Goal: Task Accomplishment & Management: Complete application form

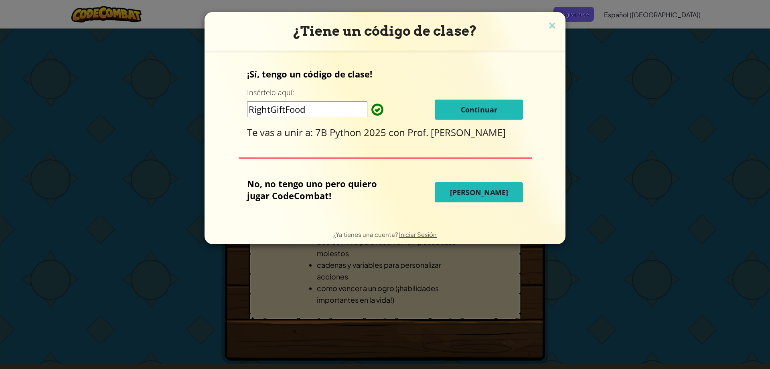
click at [476, 194] on span "[PERSON_NAME]" at bounding box center [479, 192] width 58 height 10
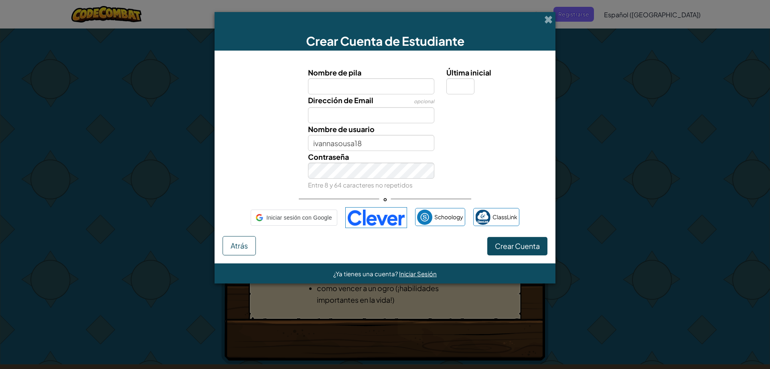
select select "es-419"
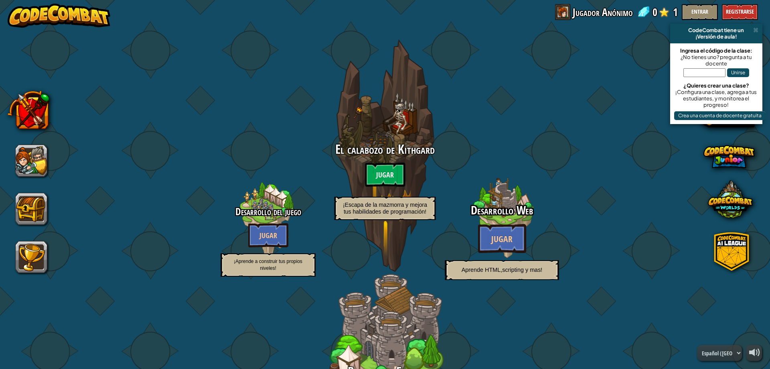
select select "es-419"
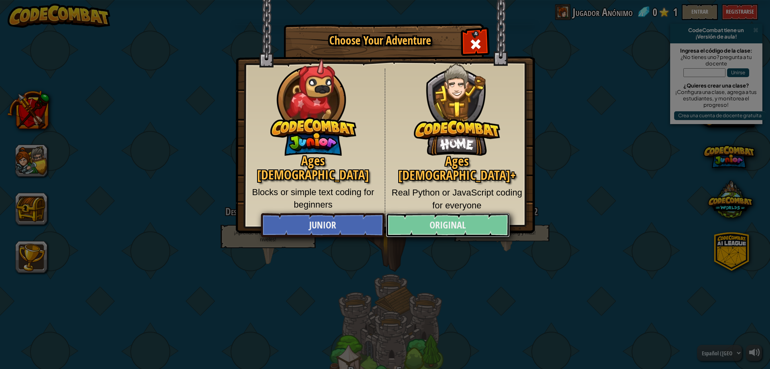
click at [437, 229] on link "Original" at bounding box center [448, 225] width 124 height 24
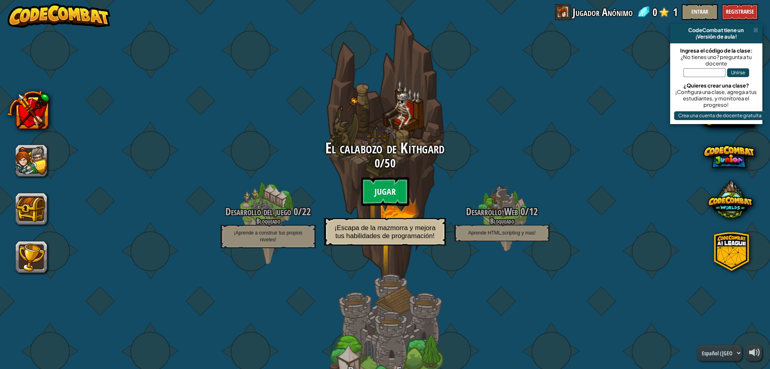
click at [371, 197] on btn "Jugar" at bounding box center [385, 191] width 48 height 29
select select "es-419"
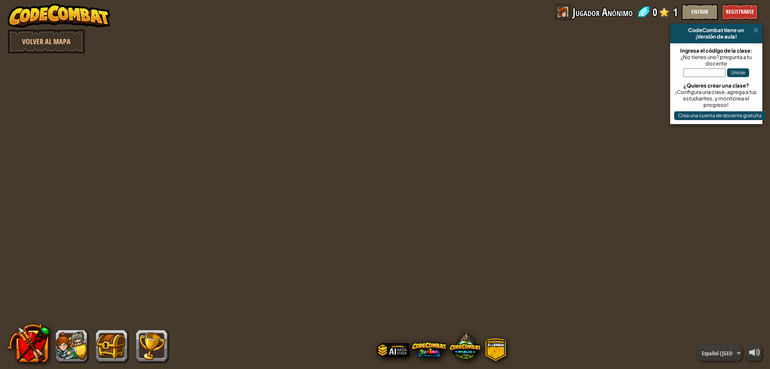
select select "es-419"
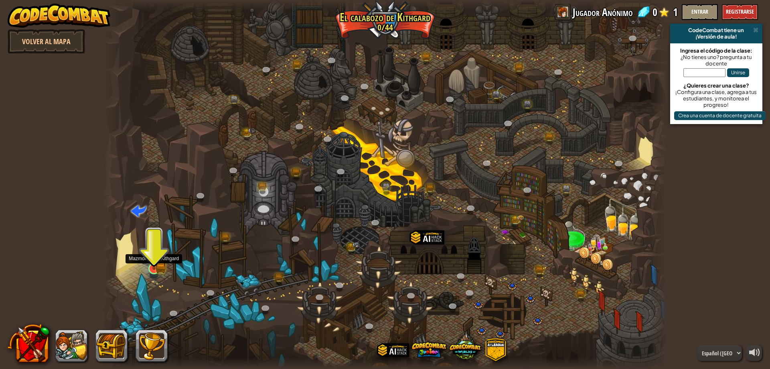
click at [153, 263] on div at bounding box center [153, 268] width 11 height 11
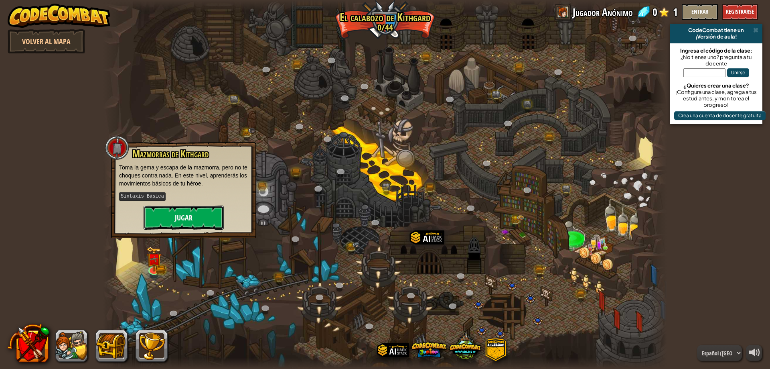
click at [189, 218] on button "Jugar" at bounding box center [184, 217] width 80 height 24
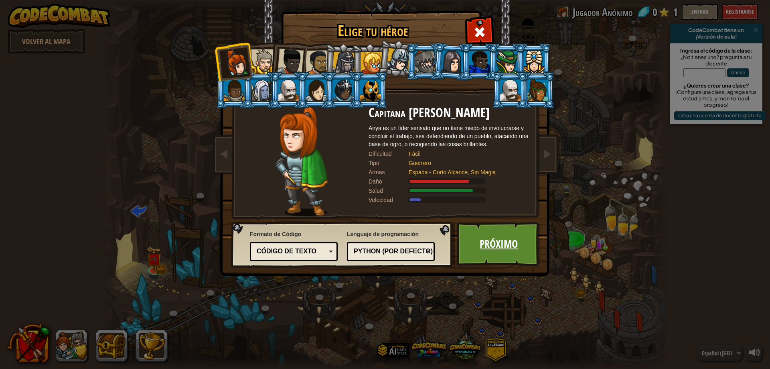
click at [486, 253] on link "Próximo" at bounding box center [499, 244] width 84 height 44
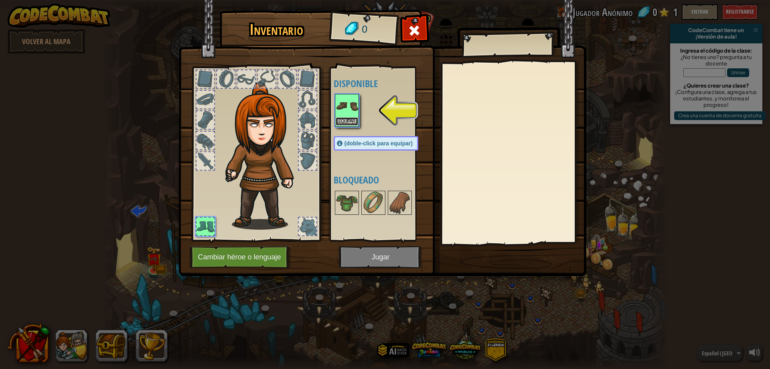
click at [350, 117] on button "Equipar" at bounding box center [347, 121] width 22 height 8
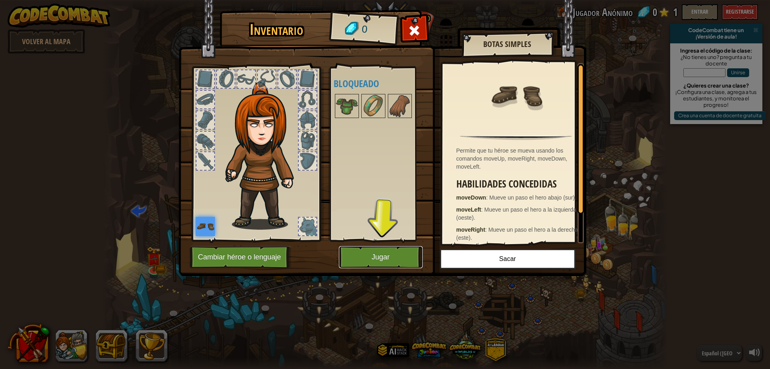
click at [373, 255] on button "Jugar" at bounding box center [381, 257] width 84 height 22
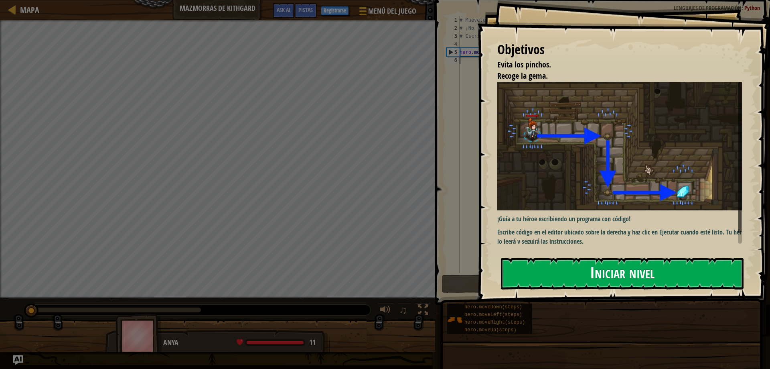
click at [667, 276] on button "Iniciar nivel" at bounding box center [622, 274] width 243 height 32
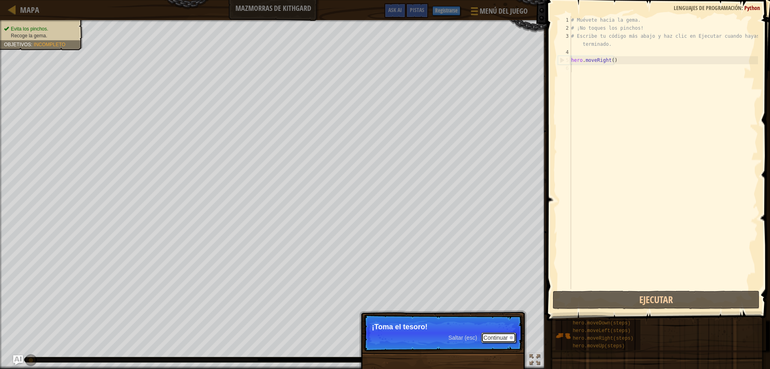
click at [503, 334] on button "Continuar" at bounding box center [498, 337] width 35 height 10
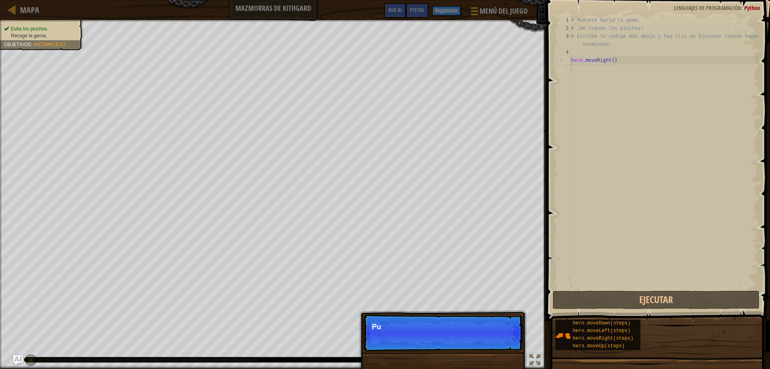
scroll to position [4, 0]
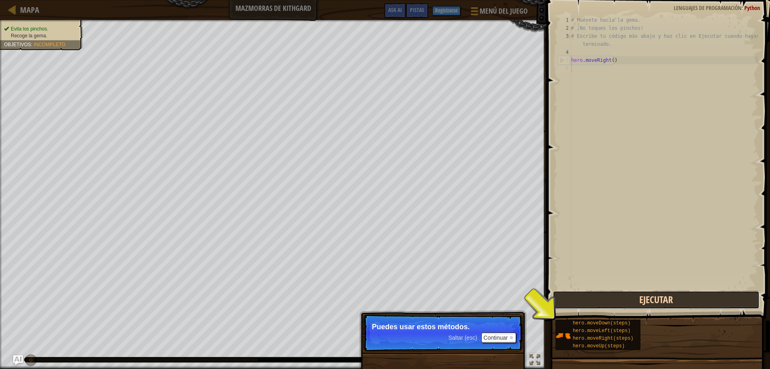
click at [619, 306] on button "Ejecutar" at bounding box center [656, 299] width 207 height 18
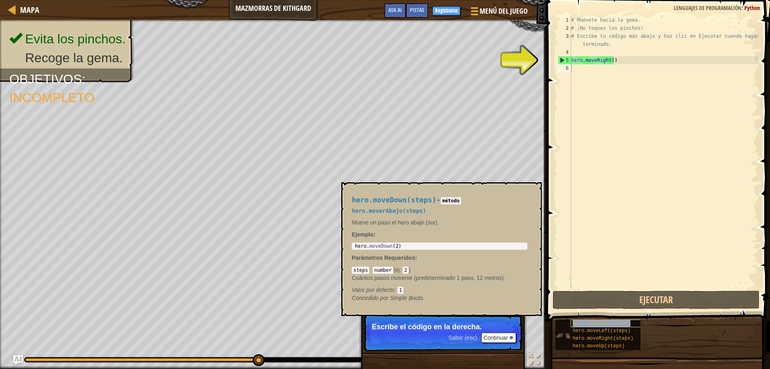
click at [610, 322] on span "hero.moveDown(steps)" at bounding box center [602, 323] width 58 height 6
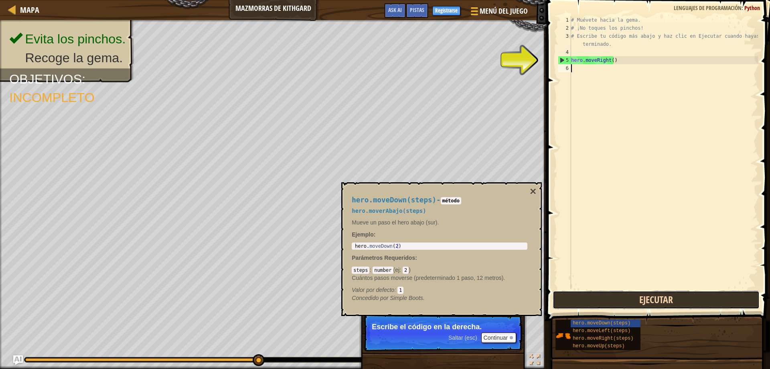
click at [637, 306] on button "Ejecutar" at bounding box center [656, 299] width 207 height 18
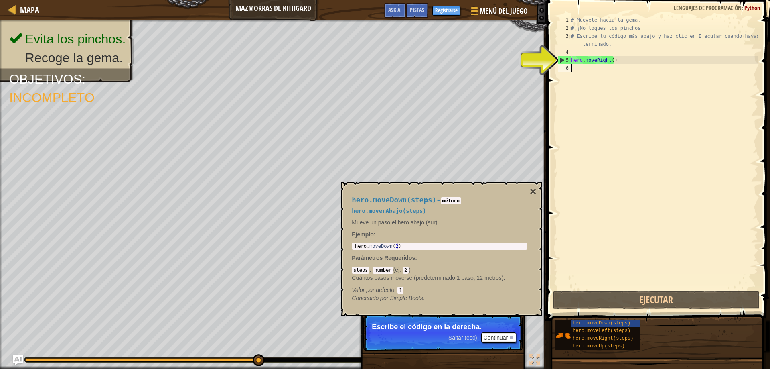
type textarea "h"
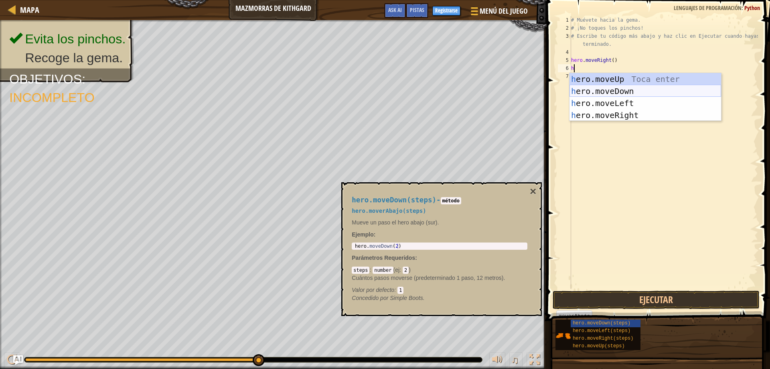
click at [666, 86] on div "h ero.moveUp Toca enter h ero.moveDown Toca enter h ero.moveLeft Toca enter h e…" at bounding box center [646, 109] width 152 height 72
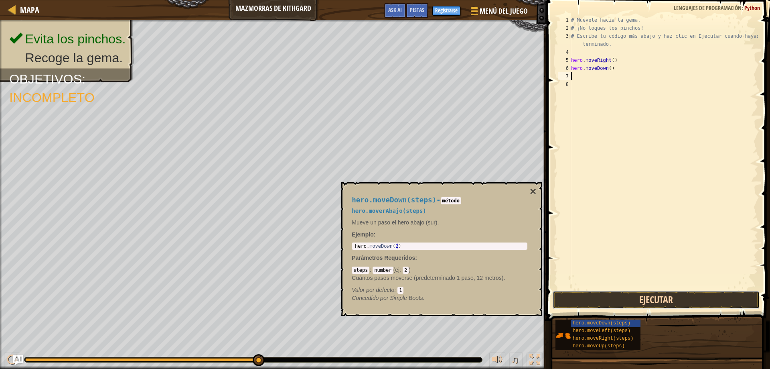
click at [689, 301] on button "Ejecutar" at bounding box center [656, 299] width 207 height 18
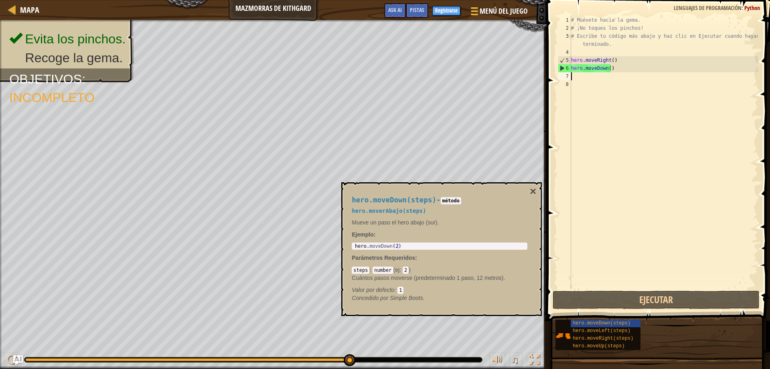
type textarea "h"
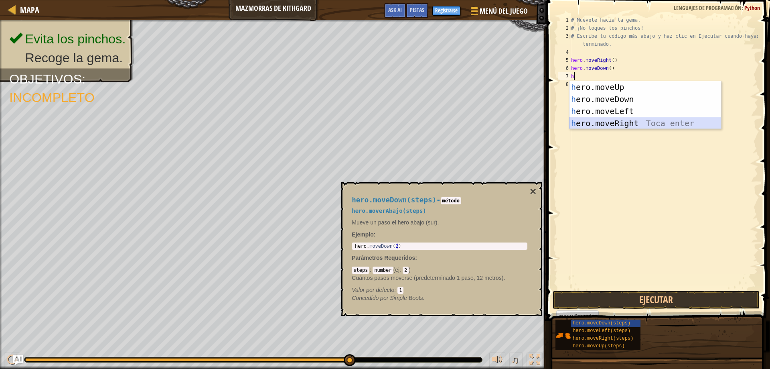
click at [637, 124] on div "h ero.moveUp Toca enter h ero.moveDown Toca enter h ero.moveLeft Toca enter h e…" at bounding box center [646, 117] width 152 height 72
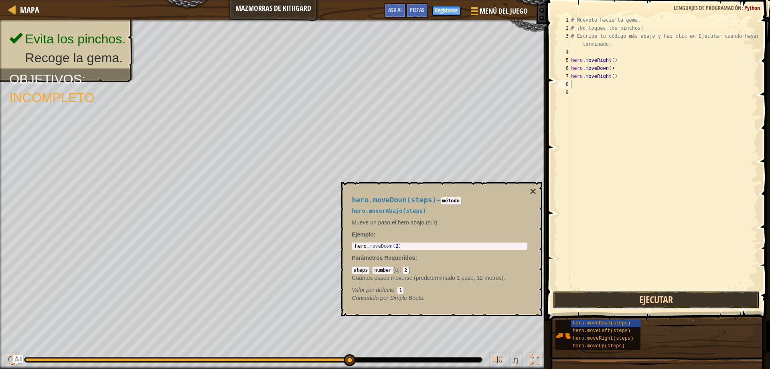
click at [634, 305] on button "Ejecutar" at bounding box center [656, 299] width 207 height 18
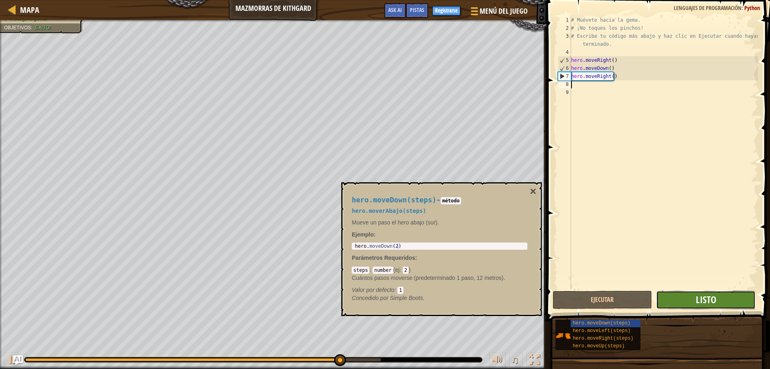
click at [710, 300] on span "Listo" at bounding box center [706, 299] width 20 height 13
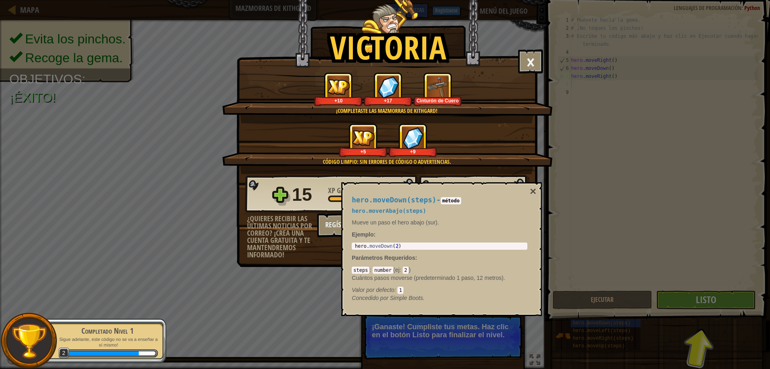
click at [731, 302] on div "Victoria × Bien hecho, tienes la fuerza para escapar de [GEOGRAPHIC_DATA]. ¿Cóm…" at bounding box center [385, 184] width 770 height 369
click at [731, 300] on div "Victoria × Bien hecho, tienes la fuerza para escapar de [GEOGRAPHIC_DATA]. ¿Cóm…" at bounding box center [385, 184] width 770 height 369
click at [725, 300] on div "Victoria × Bien hecho, tienes la fuerza para escapar de [GEOGRAPHIC_DATA]. ¿Cóm…" at bounding box center [385, 184] width 770 height 369
click at [537, 62] on button "×" at bounding box center [530, 61] width 25 height 24
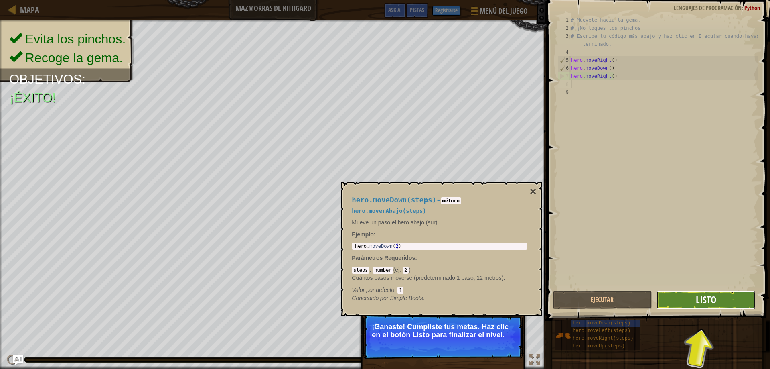
click at [712, 294] on span "Listo" at bounding box center [706, 299] width 20 height 13
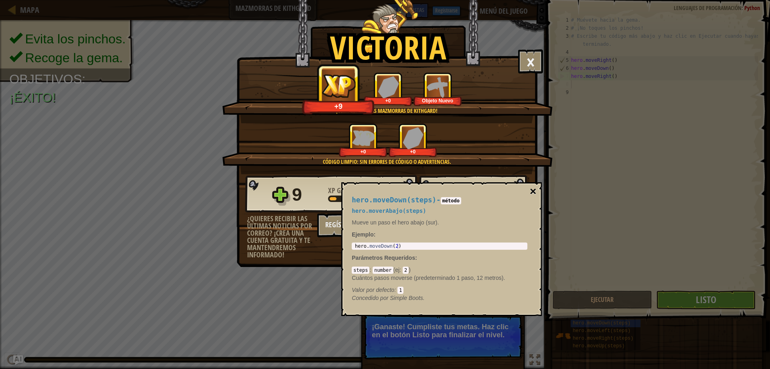
click at [530, 191] on button "×" at bounding box center [533, 191] width 6 height 11
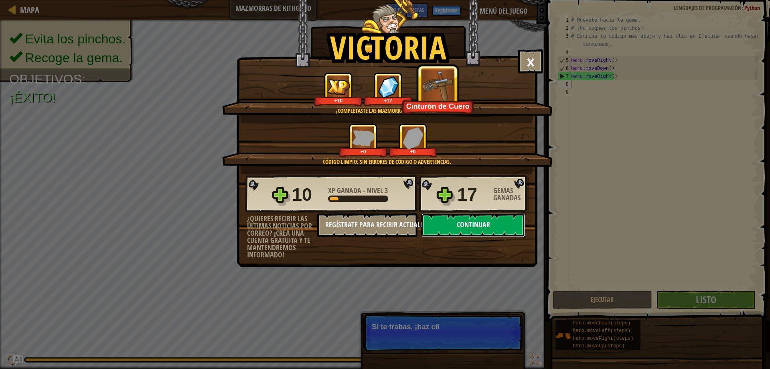
click at [487, 223] on button "Continuar" at bounding box center [473, 225] width 103 height 24
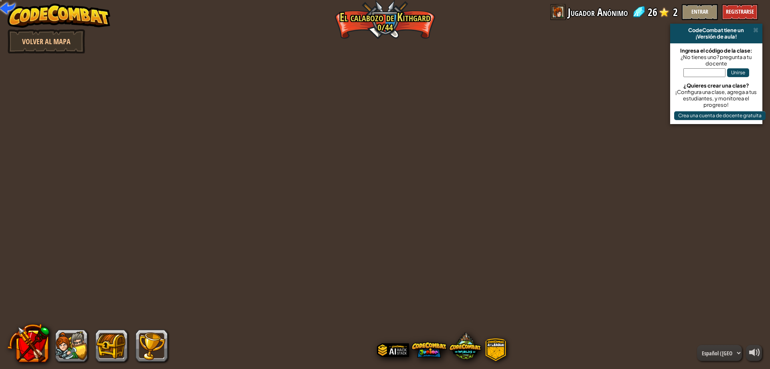
select select "es-419"
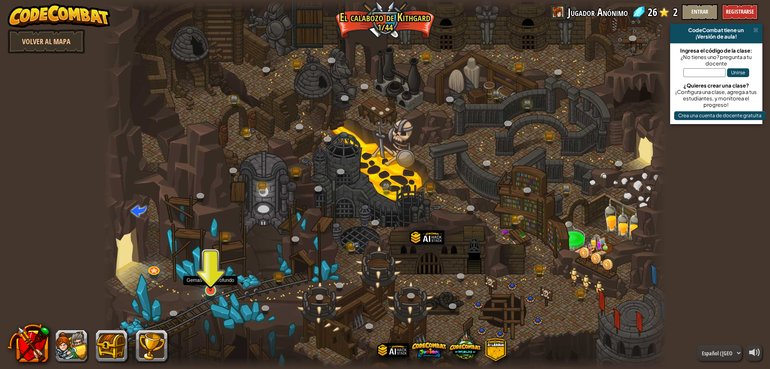
click at [212, 286] on img at bounding box center [210, 274] width 15 height 34
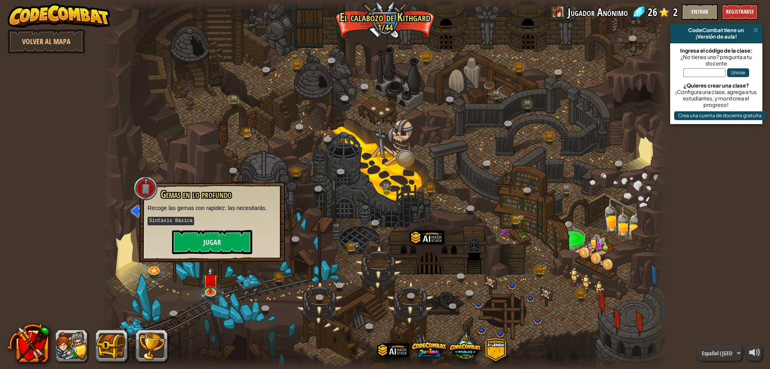
click at [228, 255] on div "Gemas en lo profundo Recoge las gemas con rapidez: las necesitarás. Sintaxis Bá…" at bounding box center [212, 222] width 145 height 80
click at [241, 239] on button "Jugar" at bounding box center [212, 242] width 80 height 24
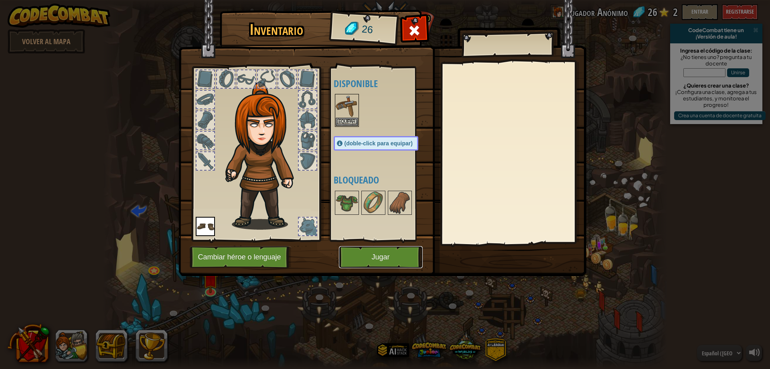
click at [385, 262] on button "Jugar" at bounding box center [381, 257] width 84 height 22
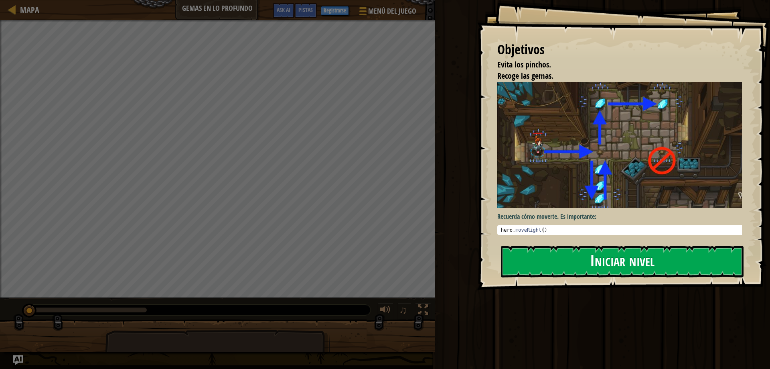
click at [642, 258] on button "Iniciar nivel" at bounding box center [622, 261] width 243 height 32
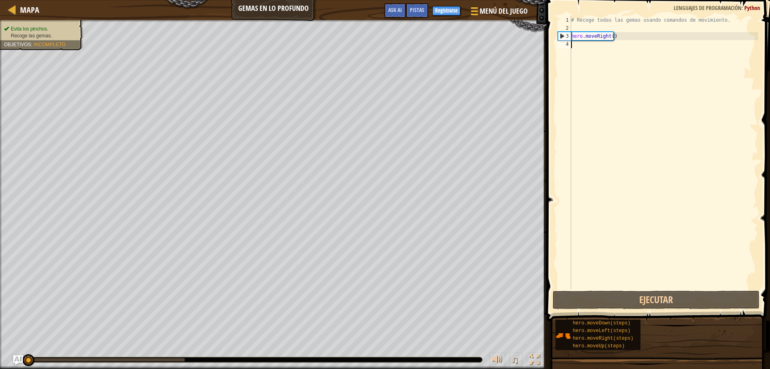
type textarea "h"
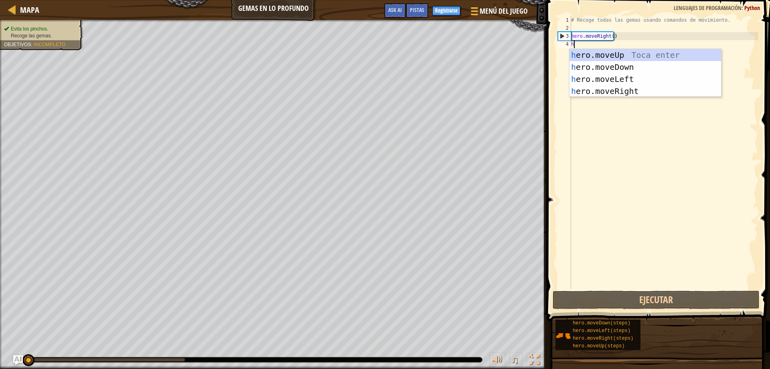
scroll to position [4, 0]
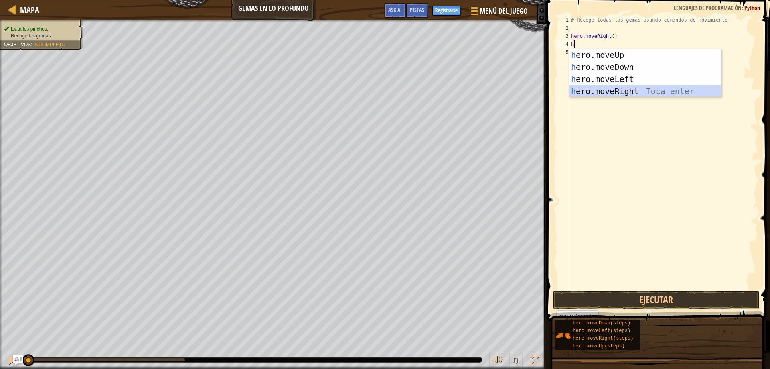
click at [634, 89] on div "h ero.moveUp Toca enter h ero.moveDown Toca enter h ero.moveLeft Toca enter h e…" at bounding box center [646, 85] width 152 height 72
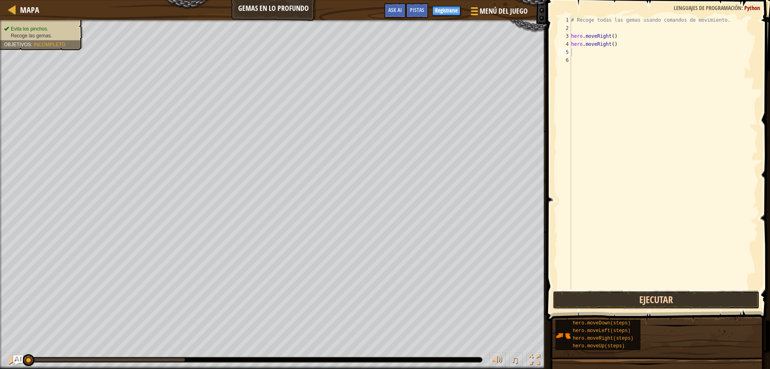
click at [610, 301] on button "Ejecutar" at bounding box center [656, 299] width 207 height 18
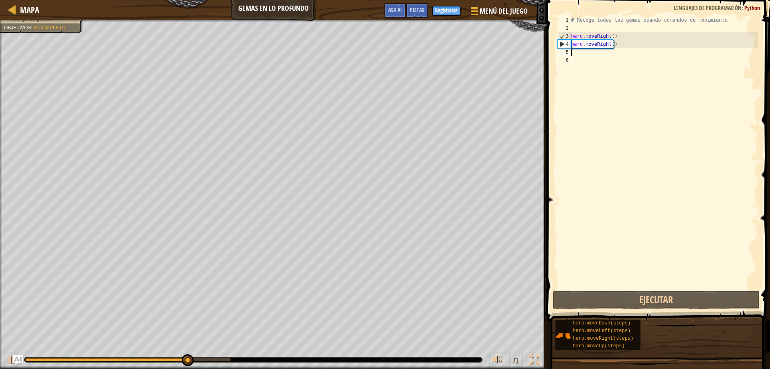
type textarea "h"
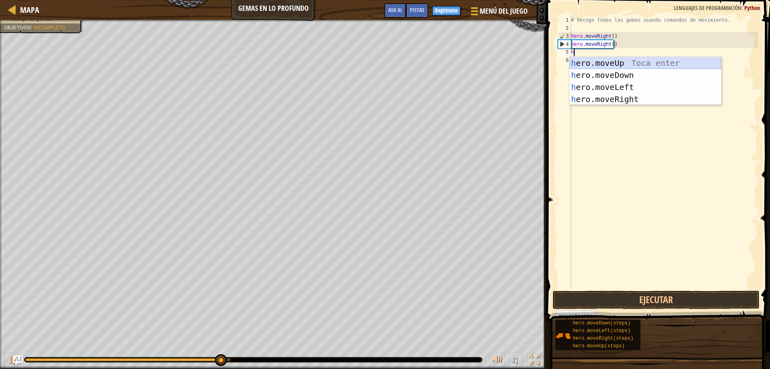
click at [620, 62] on div "h ero.moveUp Toca enter h ero.moveDown Toca enter h ero.moveLeft Toca enter h e…" at bounding box center [646, 93] width 152 height 72
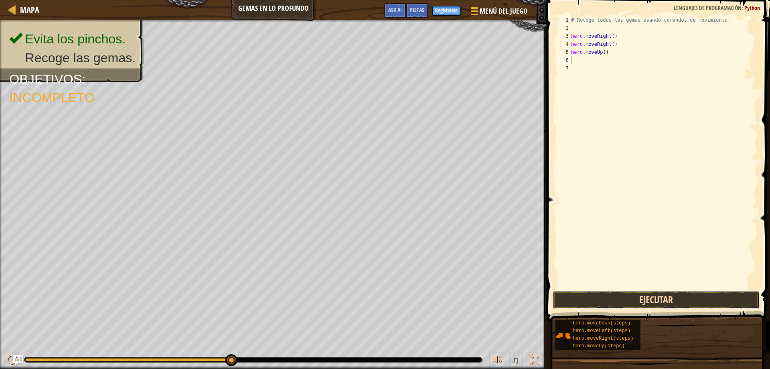
click at [614, 299] on button "Ejecutar" at bounding box center [656, 299] width 207 height 18
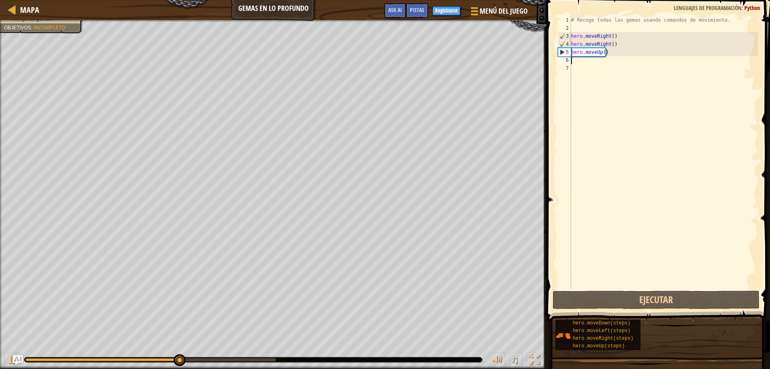
type textarea "h"
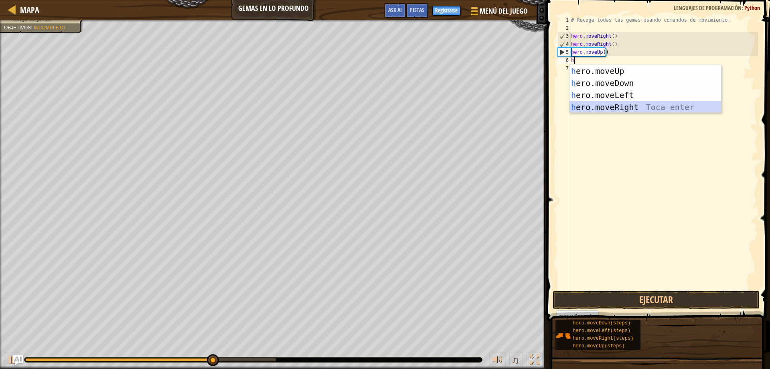
click at [605, 105] on div "h ero.moveUp Toca enter h ero.moveDown Toca enter h ero.moveLeft Toca enter h e…" at bounding box center [646, 101] width 152 height 72
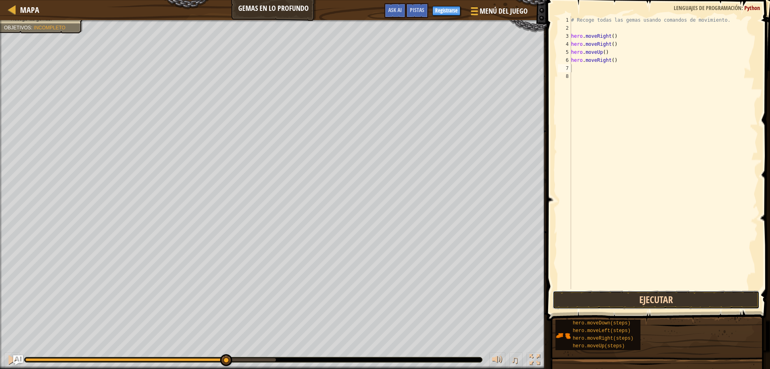
click at [594, 292] on button "Ejecutar" at bounding box center [656, 299] width 207 height 18
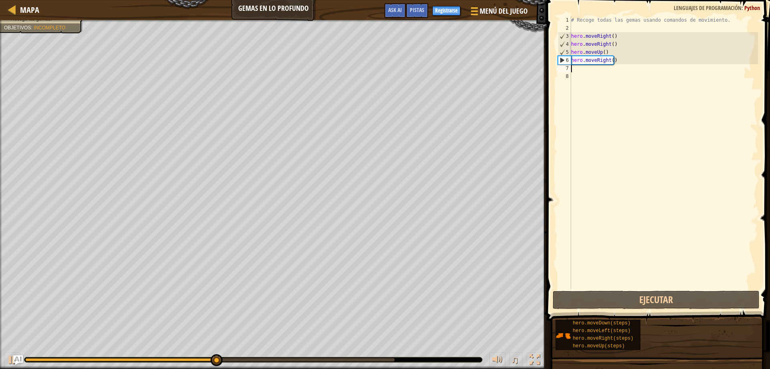
click at [618, 60] on div "# Recoge todas las gemas usando comandos de movimiento. hero . moveRight ( ) he…" at bounding box center [664, 160] width 189 height 289
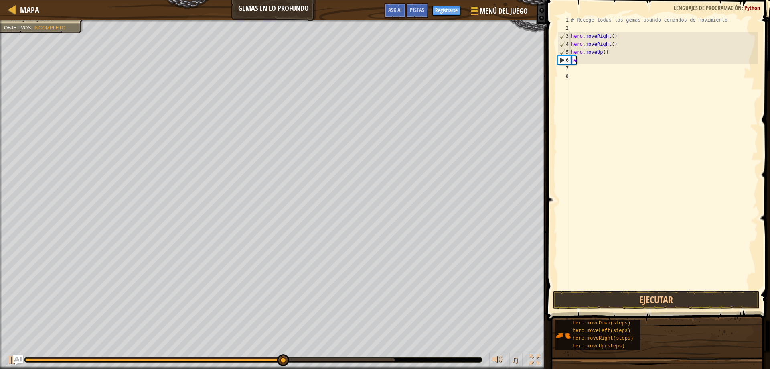
type textarea "h"
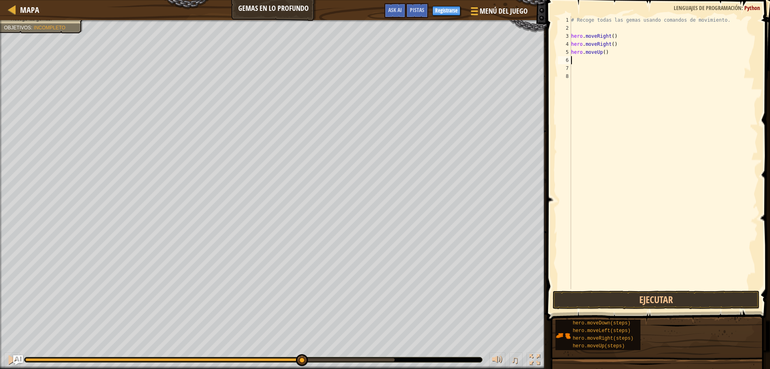
type textarea "h"
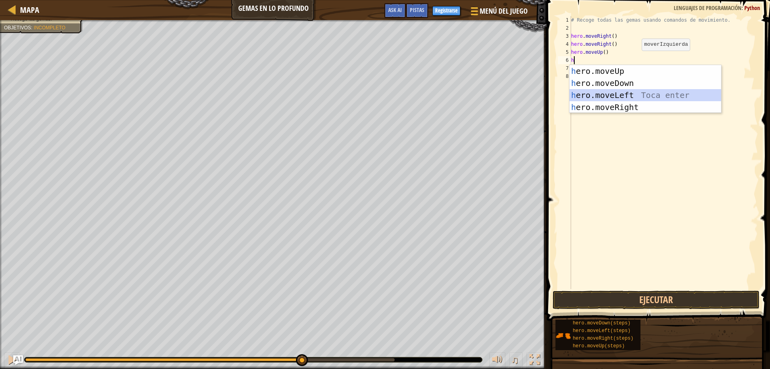
click at [628, 93] on div "h ero.moveUp Toca enter h ero.moveDown Toca enter h ero.moveLeft Toca enter h e…" at bounding box center [646, 101] width 152 height 72
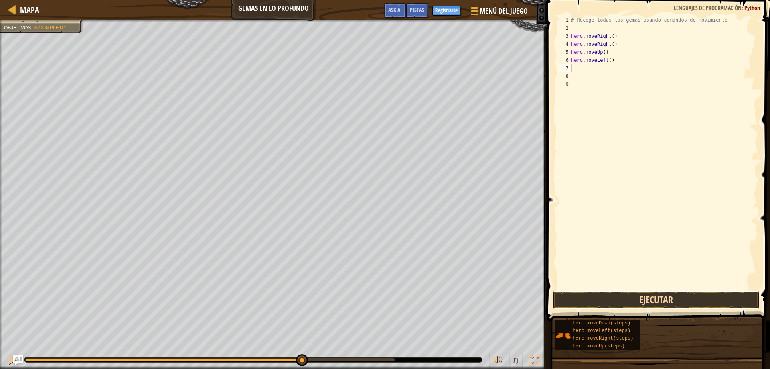
click at [620, 302] on button "Ejecutar" at bounding box center [656, 299] width 207 height 18
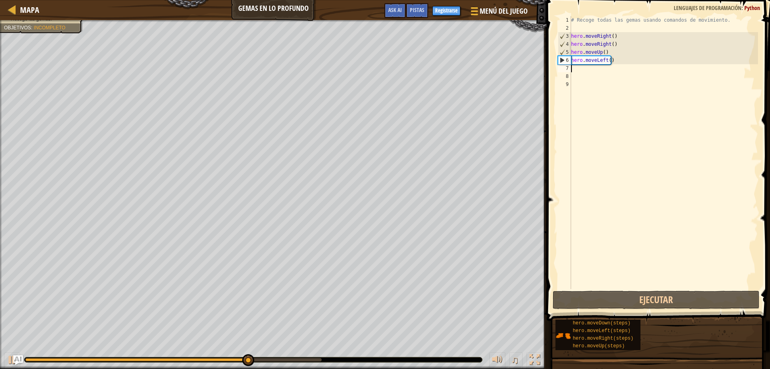
type textarea "h"
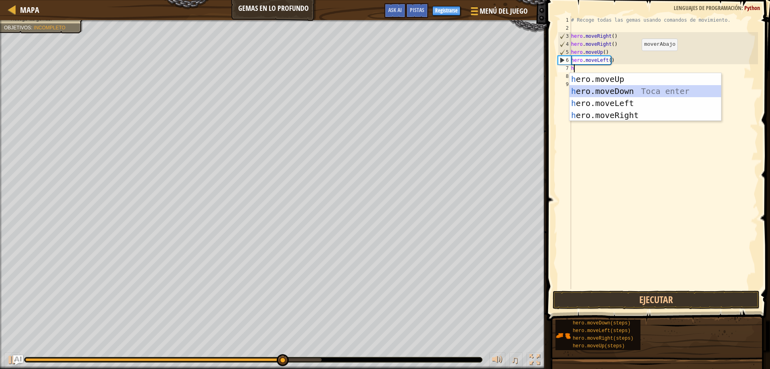
click at [623, 89] on div "h ero.moveUp Toca enter h ero.moveDown Toca enter h ero.moveLeft Toca enter h e…" at bounding box center [646, 109] width 152 height 72
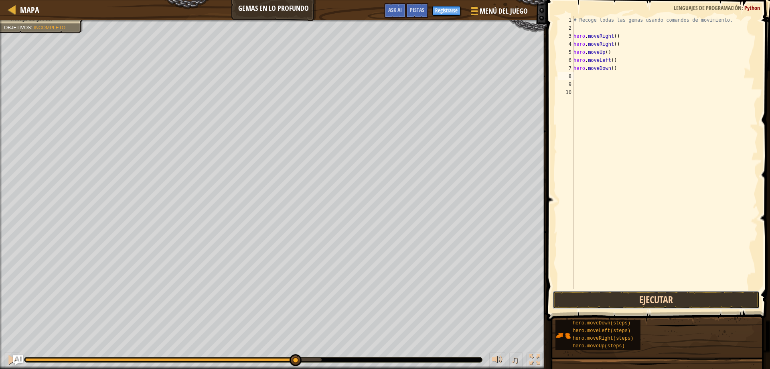
click at [585, 295] on button "Ejecutar" at bounding box center [656, 299] width 207 height 18
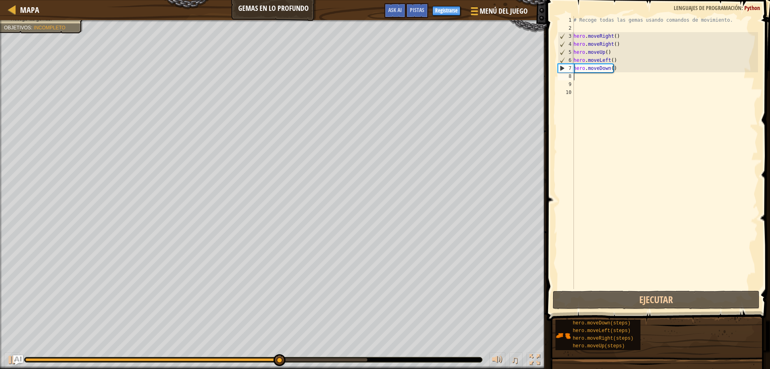
click at [595, 78] on div "# Recoge todas las gemas usando comandos de movimiento. hero . moveRight ( ) he…" at bounding box center [665, 160] width 186 height 289
type textarea "h"
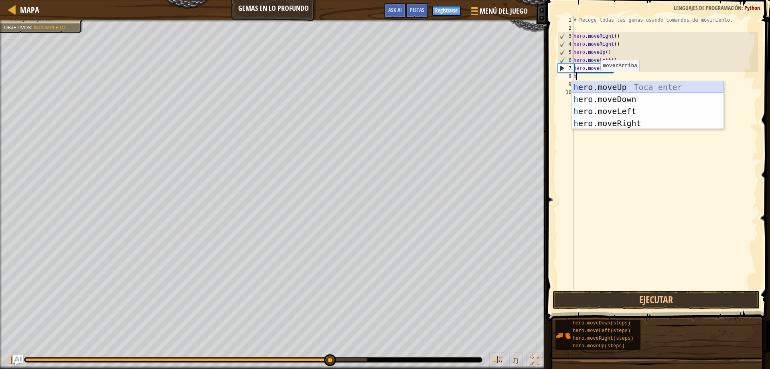
click at [607, 92] on div "h ero.moveUp Toca enter h ero.moveDown Toca enter h ero.moveLeft Toca enter h e…" at bounding box center [648, 117] width 152 height 72
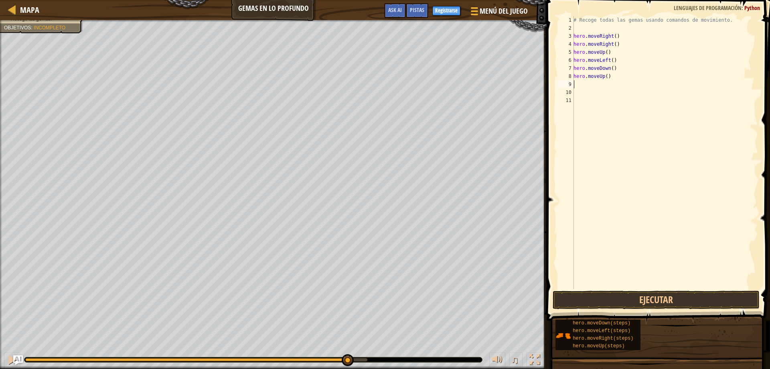
click at [617, 77] on div "# Recoge todas las gemas usando comandos de movimiento. hero . moveRight ( ) he…" at bounding box center [665, 160] width 186 height 289
type textarea "h"
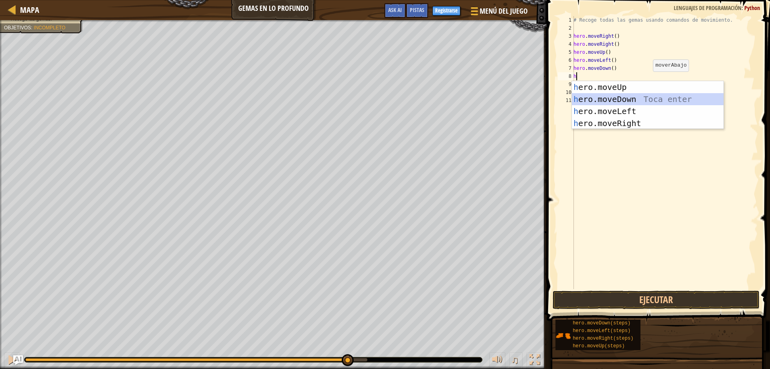
click at [658, 99] on div "h ero.moveUp Toca enter h ero.moveDown Toca enter h ero.moveLeft Toca enter h e…" at bounding box center [648, 117] width 152 height 72
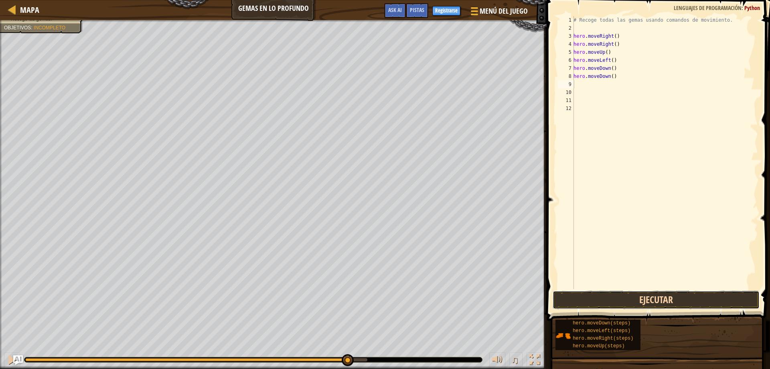
click at [636, 296] on button "Ejecutar" at bounding box center [656, 299] width 207 height 18
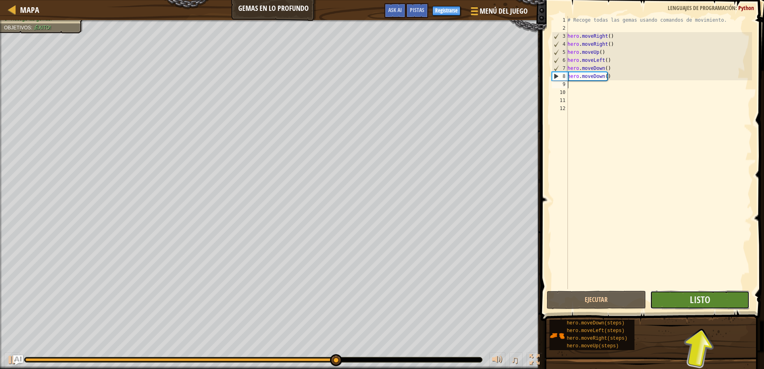
click at [721, 300] on button "Listo" at bounding box center [699, 299] width 99 height 18
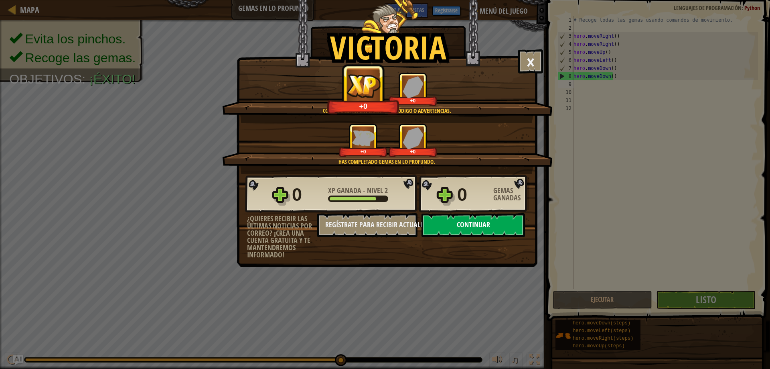
click at [469, 223] on button "Continuar" at bounding box center [473, 225] width 103 height 24
select select "es-419"
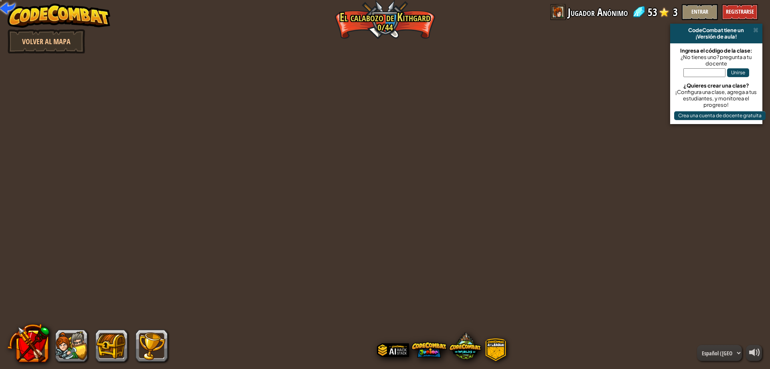
select select "es-419"
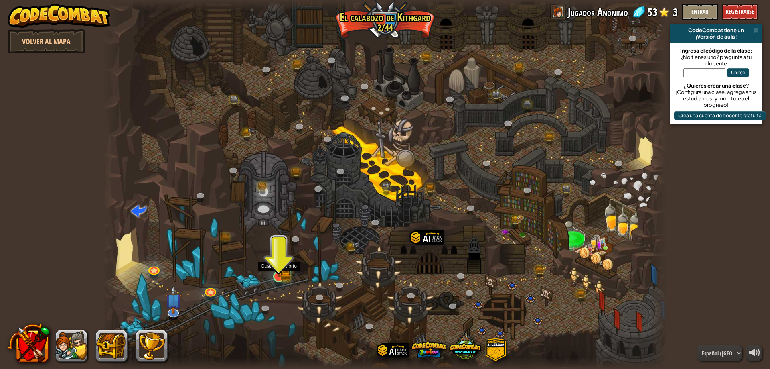
click at [278, 263] on img at bounding box center [278, 261] width 9 height 9
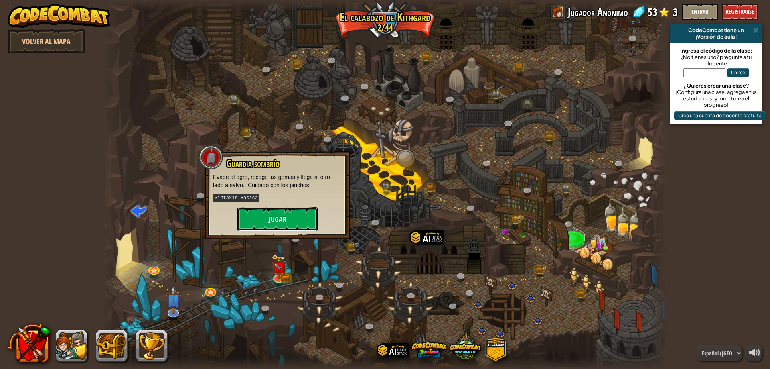
click at [296, 212] on button "Jugar" at bounding box center [277, 219] width 80 height 24
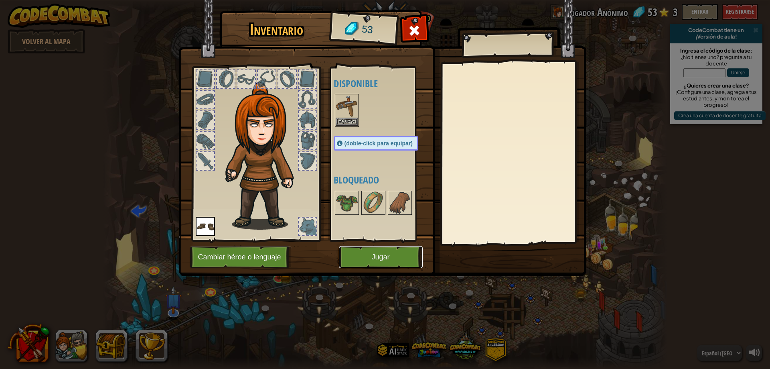
click at [377, 259] on button "Jugar" at bounding box center [381, 257] width 84 height 22
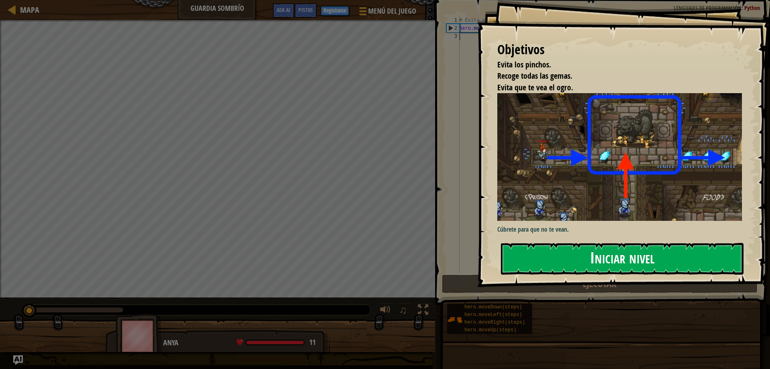
click at [634, 260] on button "Iniciar nivel" at bounding box center [622, 259] width 243 height 32
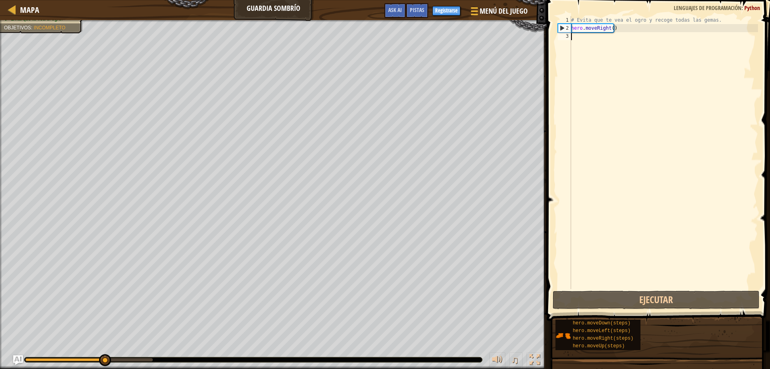
type textarea "h"
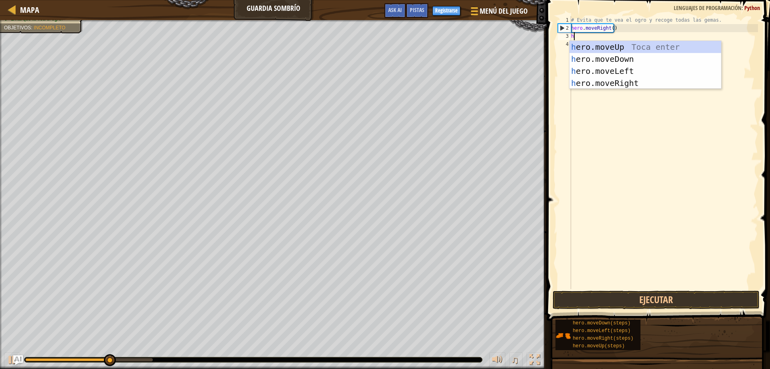
scroll to position [4, 0]
click at [620, 49] on div "h ero.moveUp Toca enter h ero.moveDown Toca enter h ero.moveLeft Toca enter h e…" at bounding box center [646, 77] width 152 height 72
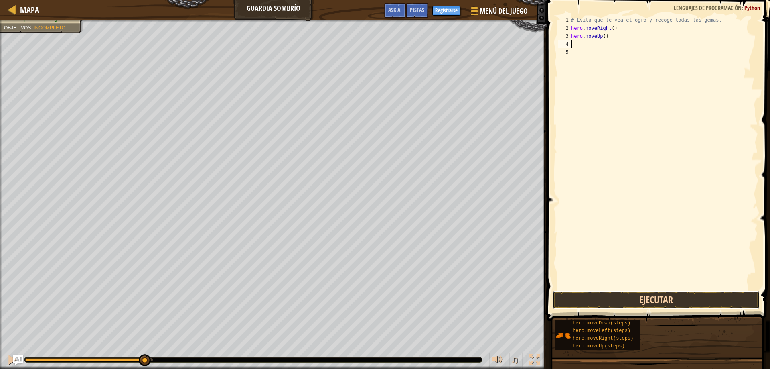
click at [584, 296] on button "Ejecutar" at bounding box center [656, 299] width 207 height 18
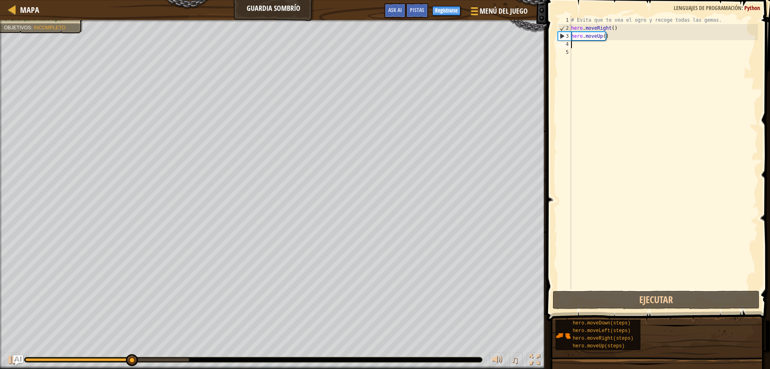
type textarea "h"
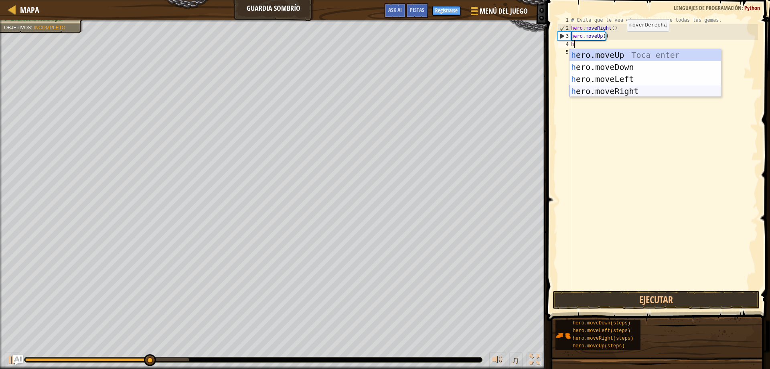
click at [622, 89] on div "h ero.moveUp Toca enter h ero.moveDown Toca enter h ero.moveLeft Toca enter h e…" at bounding box center [646, 85] width 152 height 72
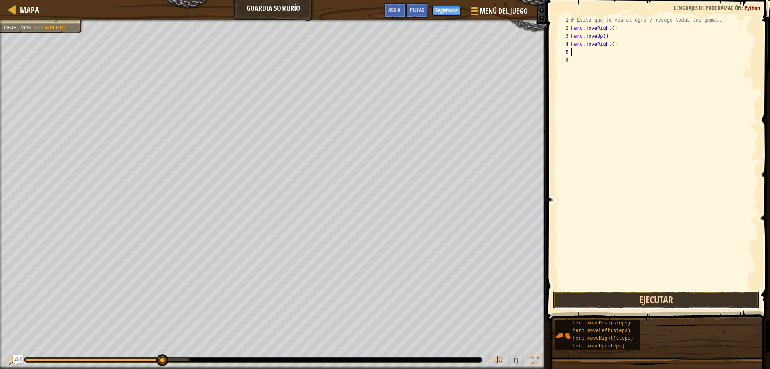
click at [599, 293] on button "Ejecutar" at bounding box center [656, 299] width 207 height 18
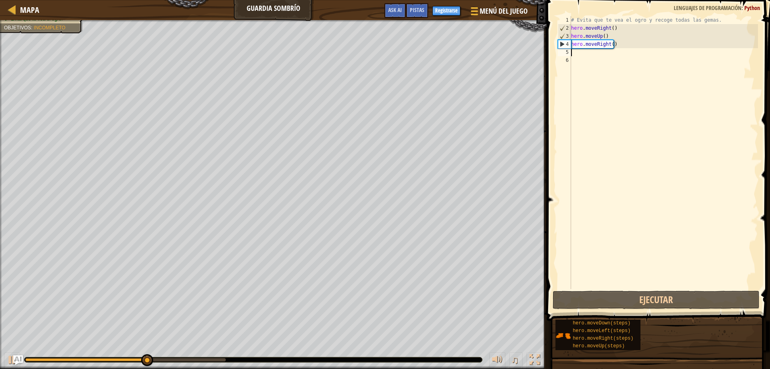
type textarea "h"
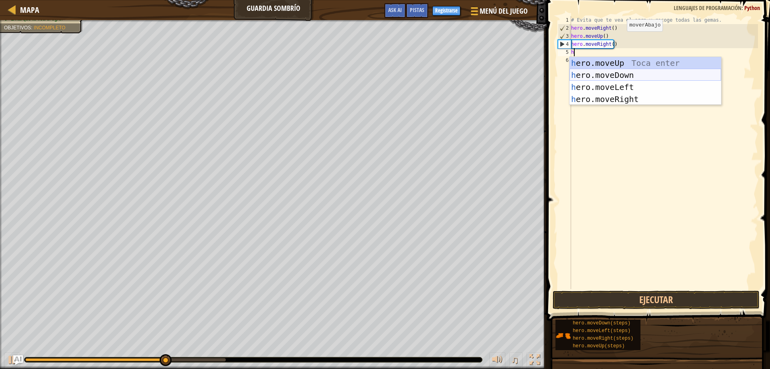
click at [636, 75] on div "h ero.moveUp Toca enter h ero.moveDown Toca enter h ero.moveLeft Toca enter h e…" at bounding box center [646, 93] width 152 height 72
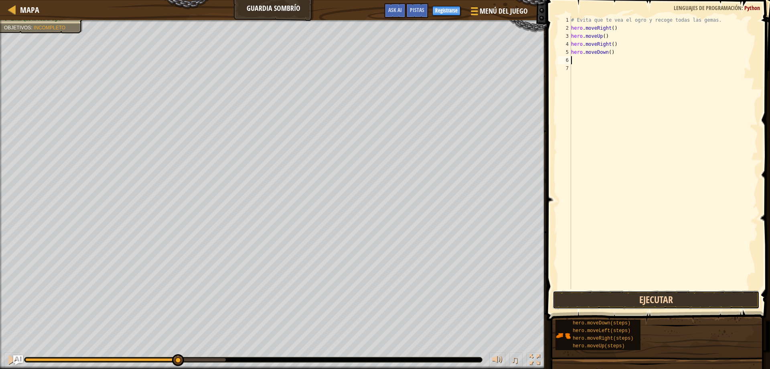
click at [596, 302] on button "Ejecutar" at bounding box center [656, 299] width 207 height 18
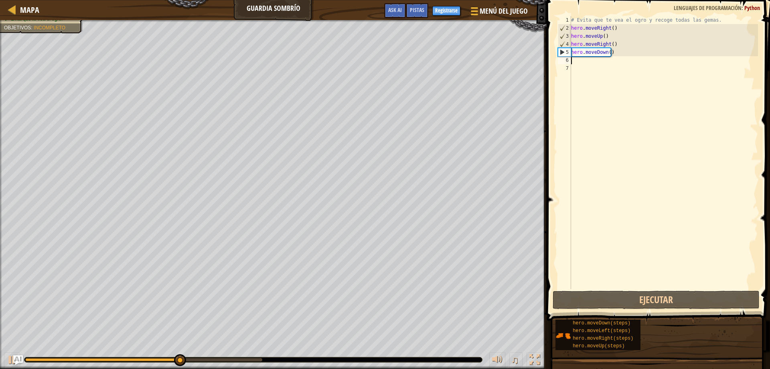
type textarea "h"
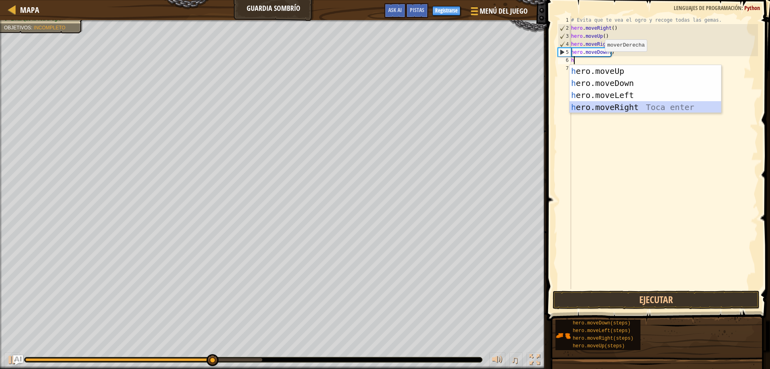
click at [615, 108] on div "h ero.moveUp Toca enter h ero.moveDown Toca enter h ero.moveLeft Toca enter h e…" at bounding box center [646, 101] width 152 height 72
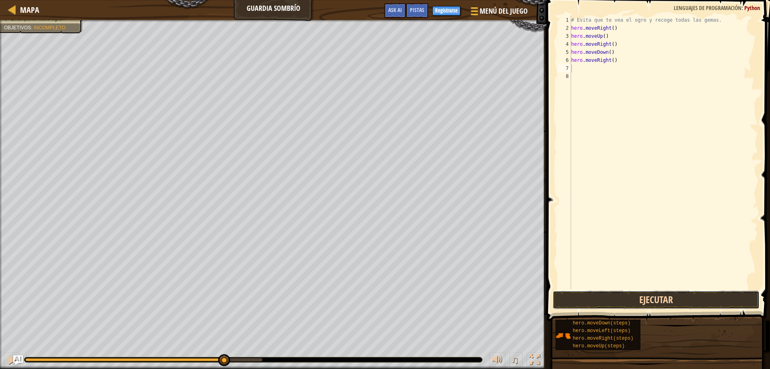
click at [593, 297] on button "Ejecutar" at bounding box center [656, 299] width 207 height 18
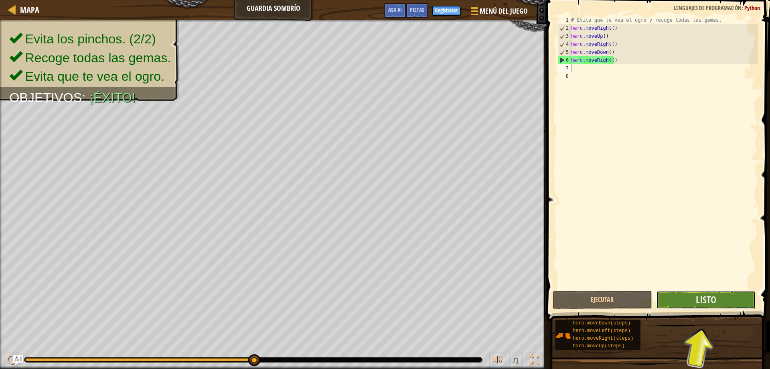
click at [735, 305] on button "Listo" at bounding box center [705, 299] width 99 height 18
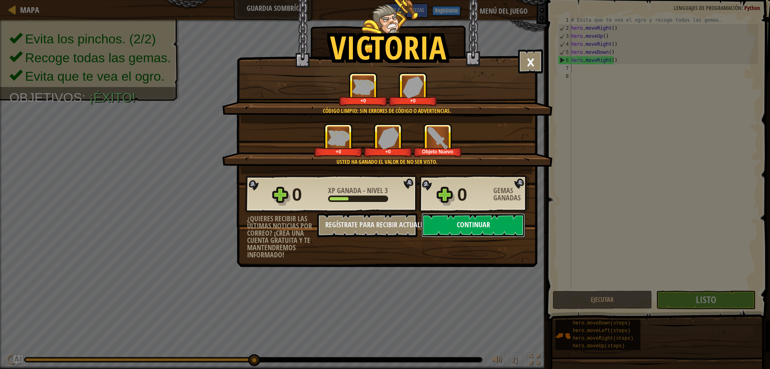
click at [476, 234] on button "Continuar" at bounding box center [473, 225] width 103 height 24
select select "es-419"
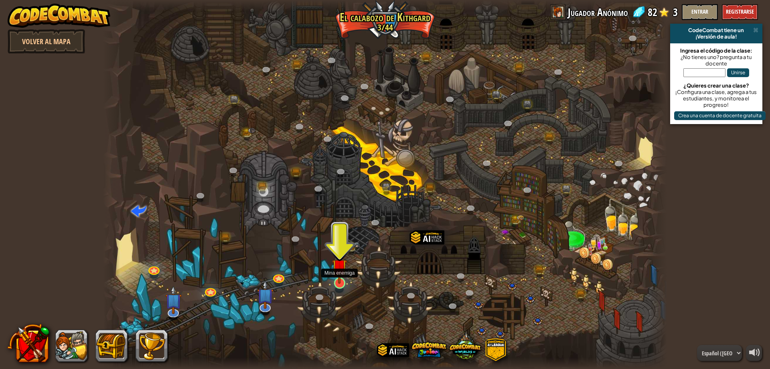
click at [341, 273] on img at bounding box center [339, 266] width 15 height 34
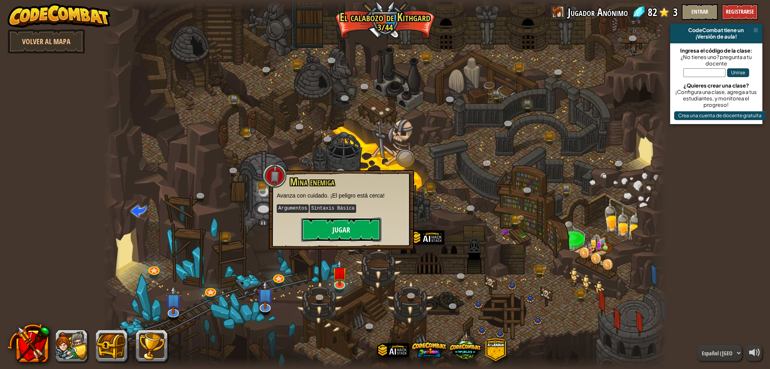
click at [344, 230] on button "Jugar" at bounding box center [341, 229] width 80 height 24
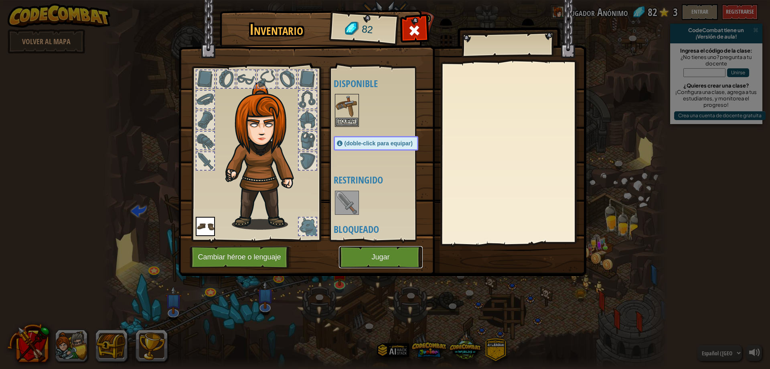
click at [393, 255] on button "Jugar" at bounding box center [381, 257] width 84 height 22
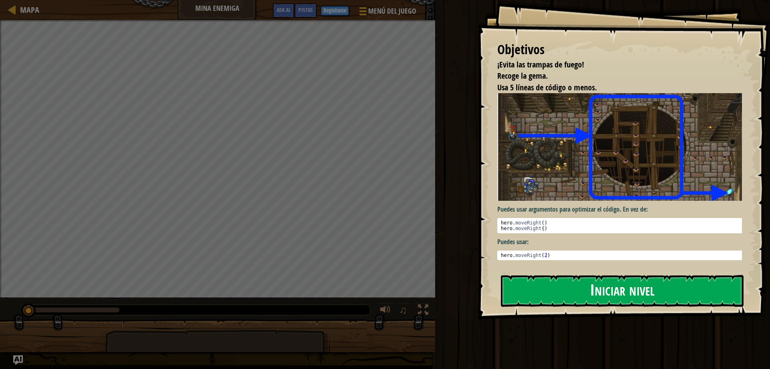
click at [604, 294] on button "Iniciar nivel" at bounding box center [622, 291] width 243 height 32
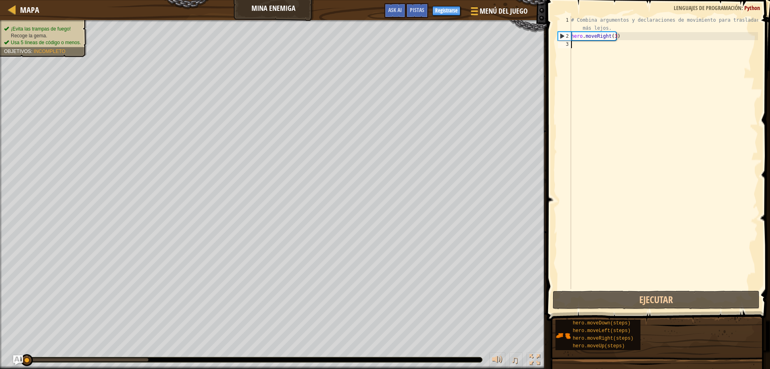
click at [545, 249] on div "Mapa Mina enemiga Menú del Juego Listo Registrarse Pistas Ask AI 1 הההההההההההה…" at bounding box center [385, 184] width 770 height 369
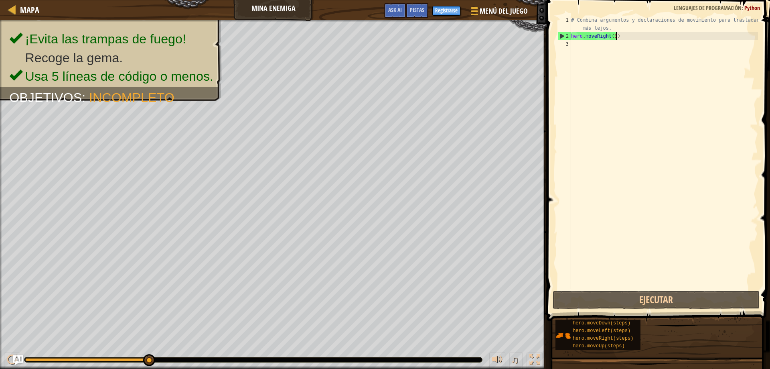
click at [617, 34] on div "# Combina argumentos y declaraciones de movimiento para trasladarte más lejos. …" at bounding box center [664, 164] width 189 height 297
type textarea "hero.moveRight(3)"
click at [583, 44] on div "# Combina argumentos y declaraciones de movimiento para trasladarte más lejos. …" at bounding box center [664, 164] width 189 height 297
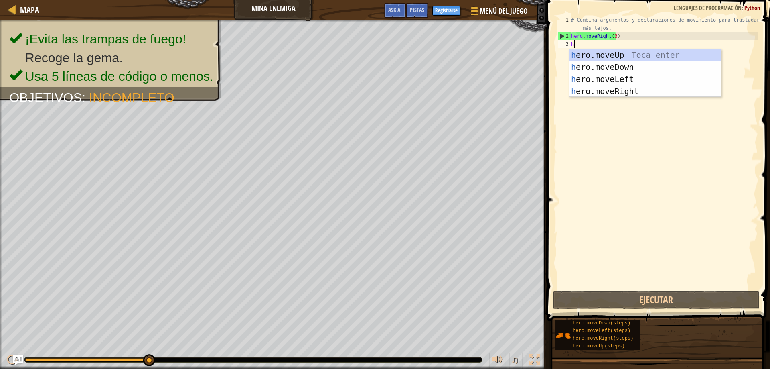
type textarea "h"
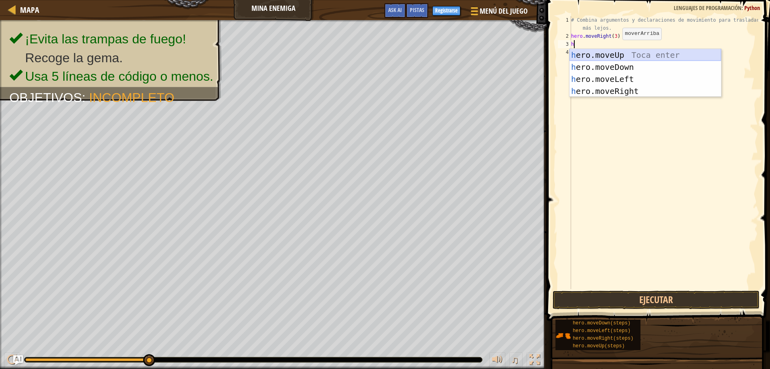
click at [617, 55] on div "h ero.moveUp Toca enter h ero.moveDown Toca enter h ero.moveLeft Toca enter h e…" at bounding box center [646, 85] width 152 height 72
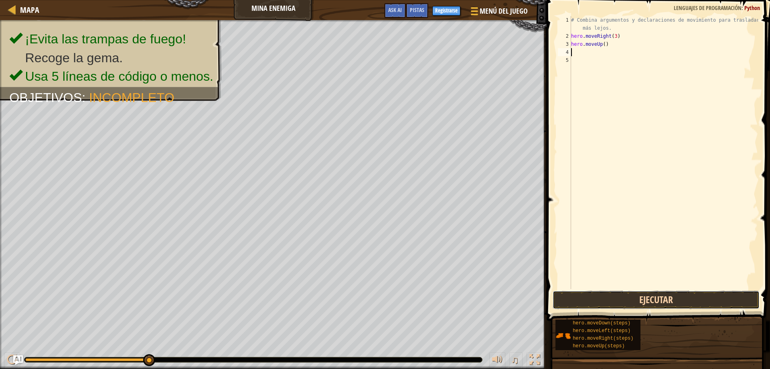
click at [619, 300] on button "Ejecutar" at bounding box center [656, 299] width 207 height 18
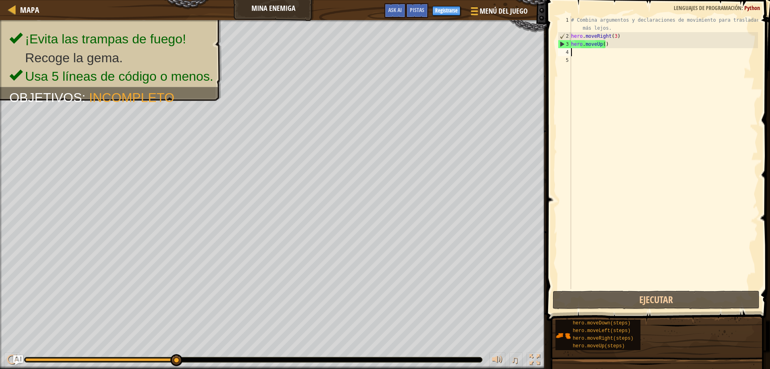
type textarea "h"
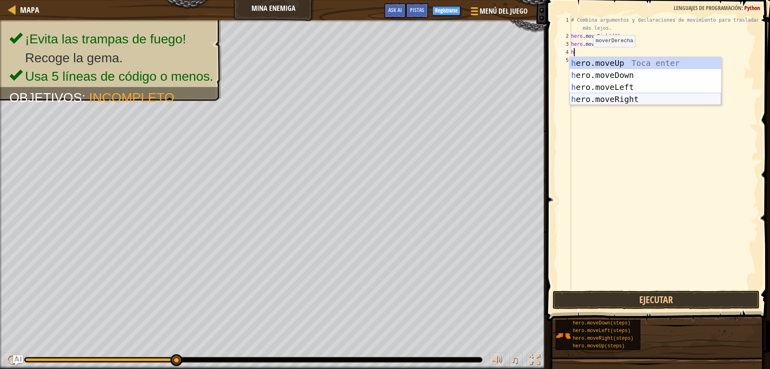
click at [606, 102] on div "h ero.moveUp Toca enter h ero.moveDown Toca enter h ero.moveLeft Toca enter h e…" at bounding box center [646, 93] width 152 height 72
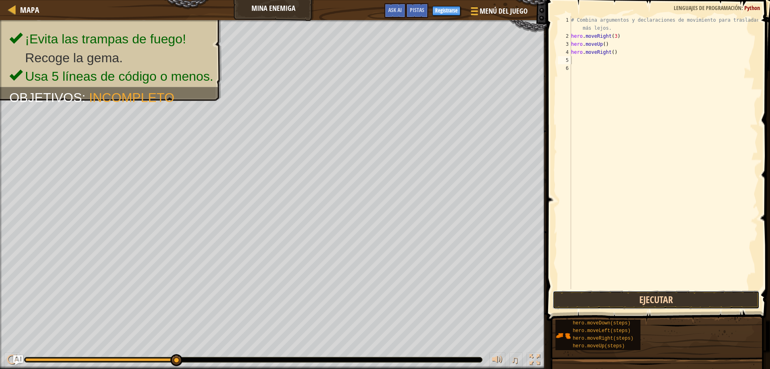
click at [608, 298] on button "Ejecutar" at bounding box center [656, 299] width 207 height 18
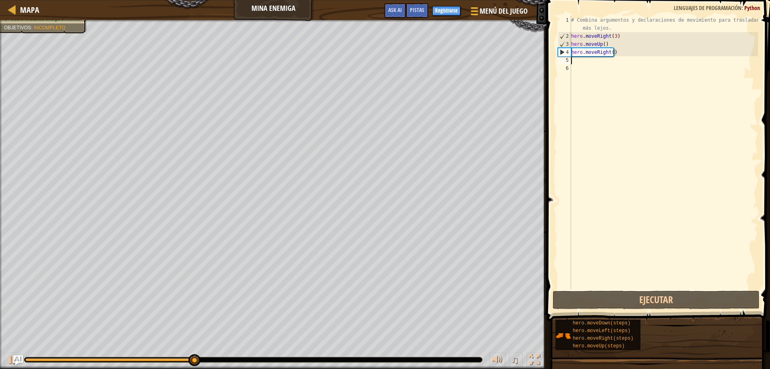
type textarea "h"
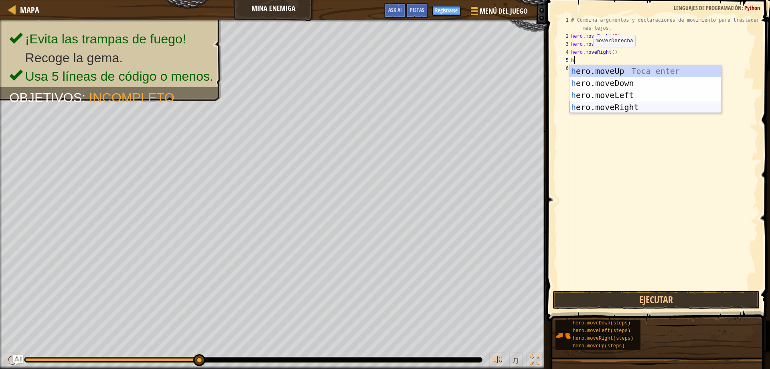
click at [625, 109] on div "h ero.moveUp Toca enter h ero.moveDown Toca enter h ero.moveLeft Toca enter h e…" at bounding box center [646, 101] width 152 height 72
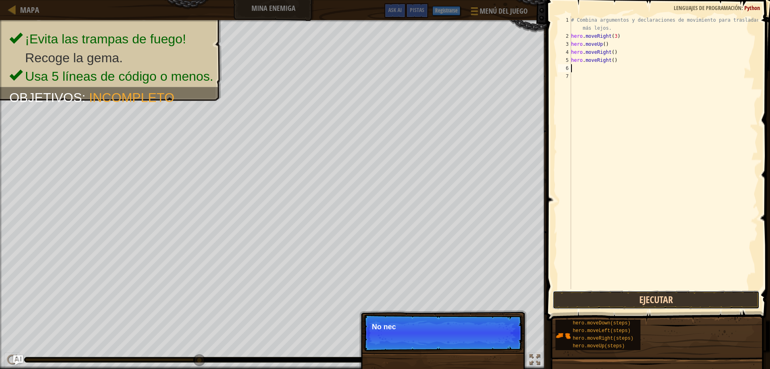
click at [673, 297] on button "Ejecutar" at bounding box center [656, 299] width 207 height 18
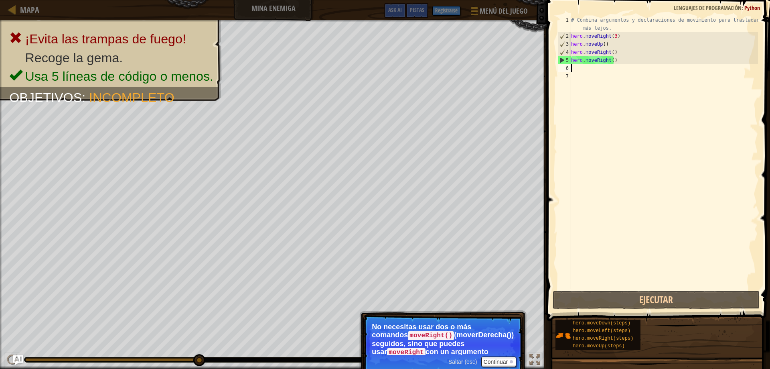
click at [621, 65] on div "# Combina argumentos y declaraciones de movimiento para trasladarte más lejos. …" at bounding box center [664, 164] width 189 height 297
click at [618, 58] on div "# Combina argumentos y declaraciones de movimiento para trasladarte más lejos. …" at bounding box center [664, 164] width 189 height 297
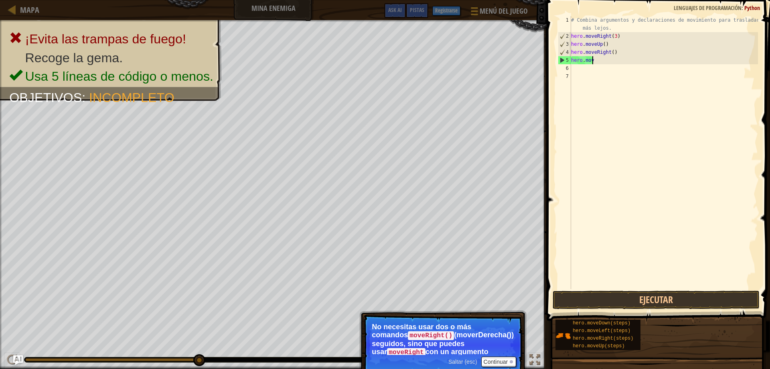
type textarea "h"
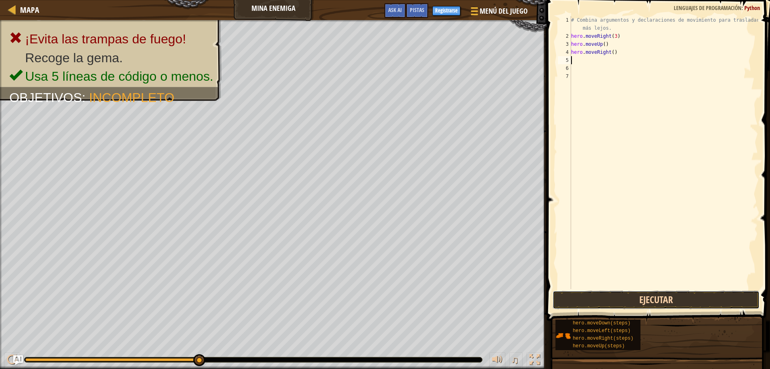
click at [617, 298] on button "Ejecutar" at bounding box center [656, 299] width 207 height 18
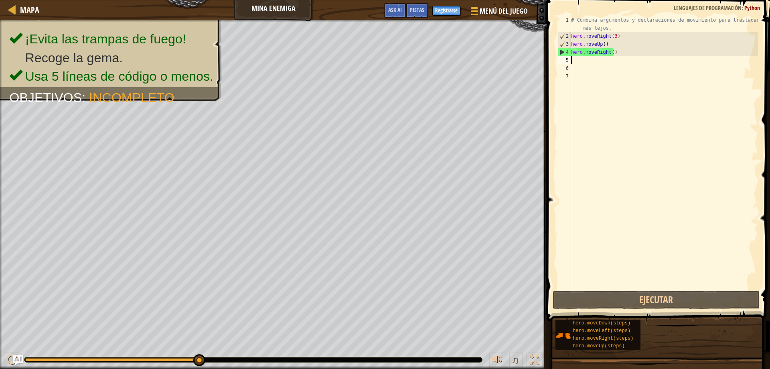
type textarea "h"
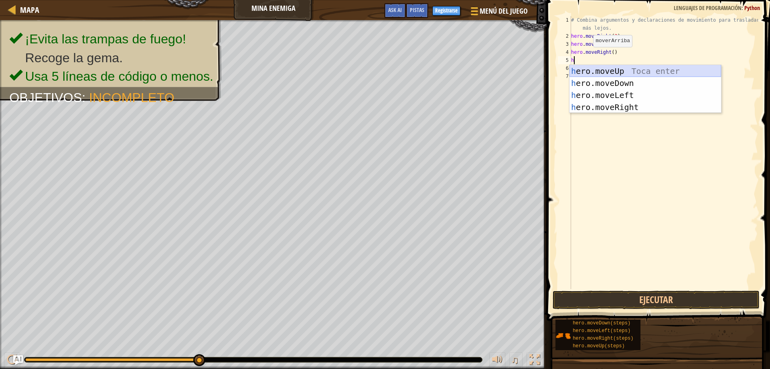
click at [588, 71] on div "h ero.moveUp Toca enter h ero.moveDown Toca enter h ero.moveLeft Toca enter h e…" at bounding box center [646, 101] width 152 height 72
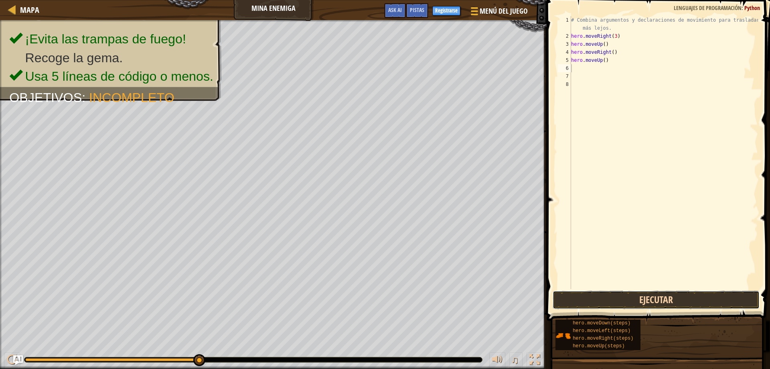
click at [564, 305] on button "Ejecutar" at bounding box center [656, 299] width 207 height 18
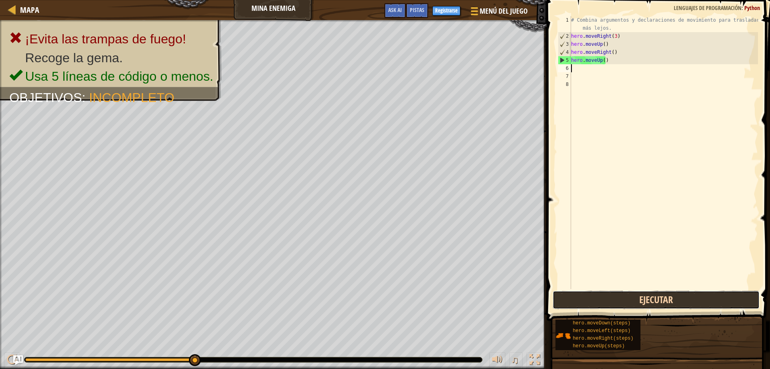
click at [589, 304] on button "Ejecutar" at bounding box center [656, 299] width 207 height 18
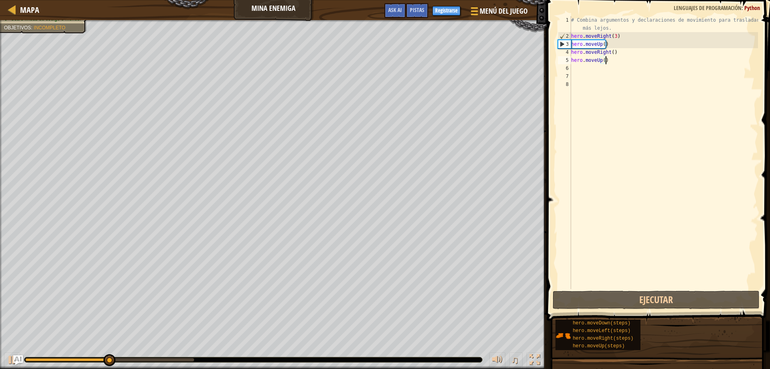
click at [612, 64] on div "# Combina argumentos y declaraciones de movimiento para trasladarte más lejos. …" at bounding box center [664, 164] width 189 height 297
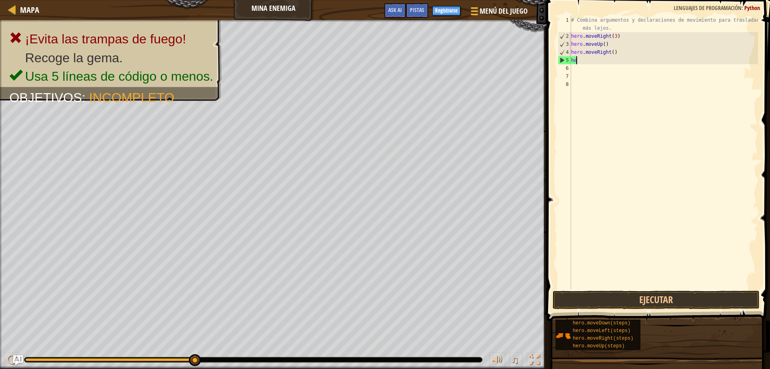
type textarea "h"
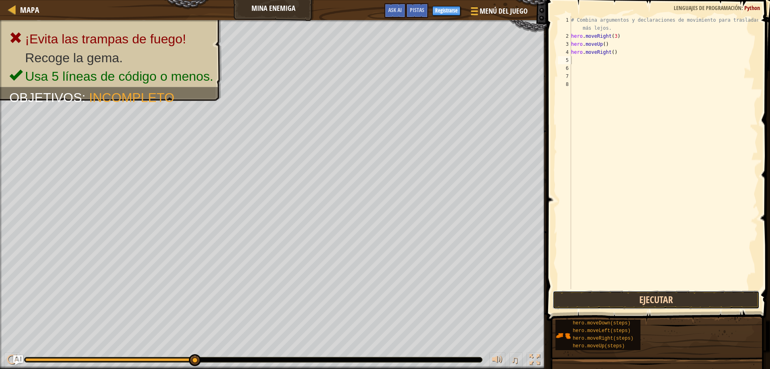
click at [650, 303] on button "Ejecutar" at bounding box center [656, 299] width 207 height 18
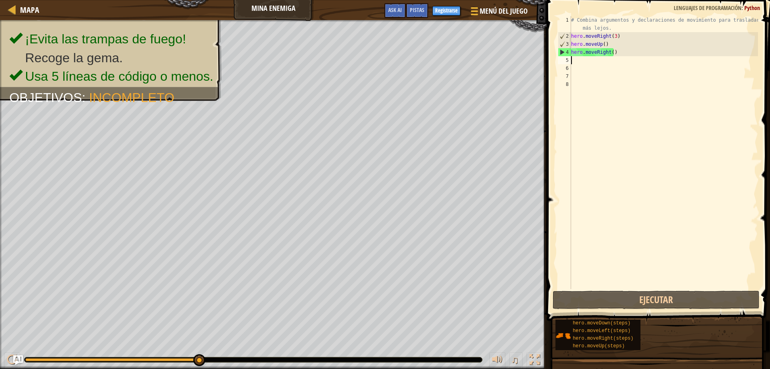
type textarea "h"
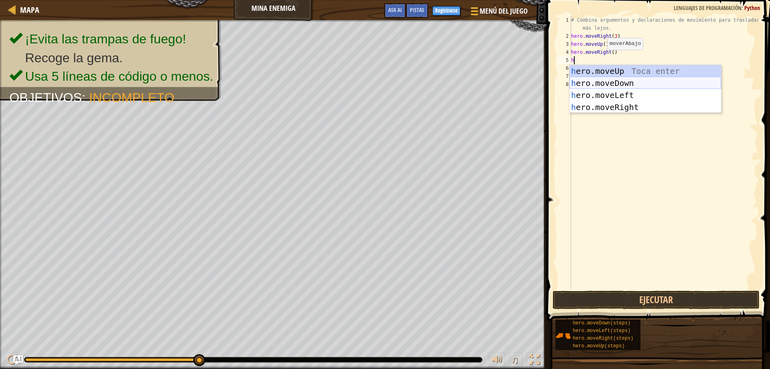
click at [629, 79] on div "h ero.moveUp Toca enter h ero.moveDown Toca enter h ero.moveLeft Toca enter h e…" at bounding box center [646, 101] width 152 height 72
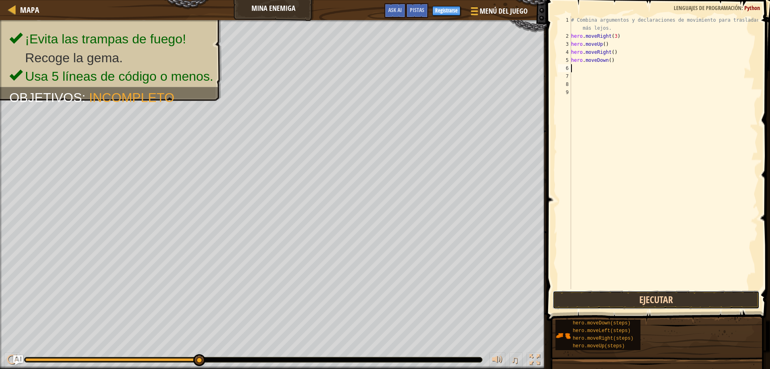
click at [640, 298] on button "Ejecutar" at bounding box center [656, 299] width 207 height 18
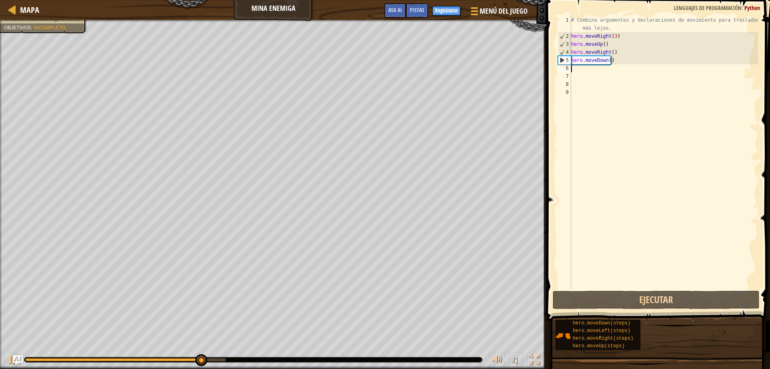
type textarea "h"
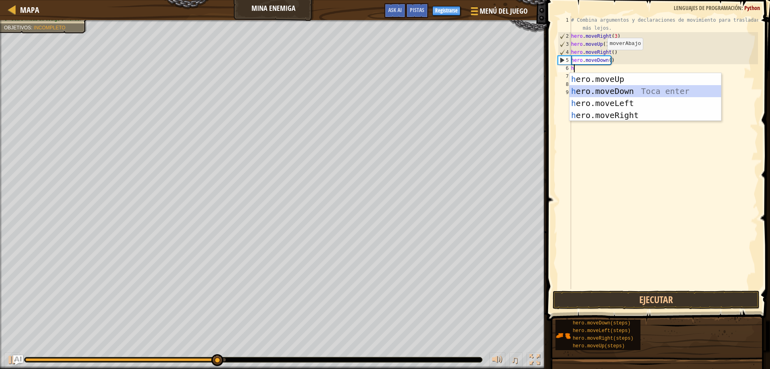
click at [610, 93] on div "h ero.moveUp Toca enter h ero.moveDown Toca enter h ero.moveLeft Toca enter h e…" at bounding box center [646, 109] width 152 height 72
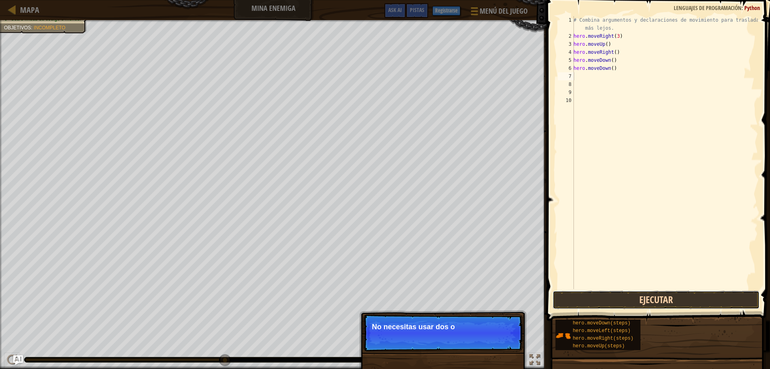
click at [613, 304] on button "Ejecutar" at bounding box center [656, 299] width 207 height 18
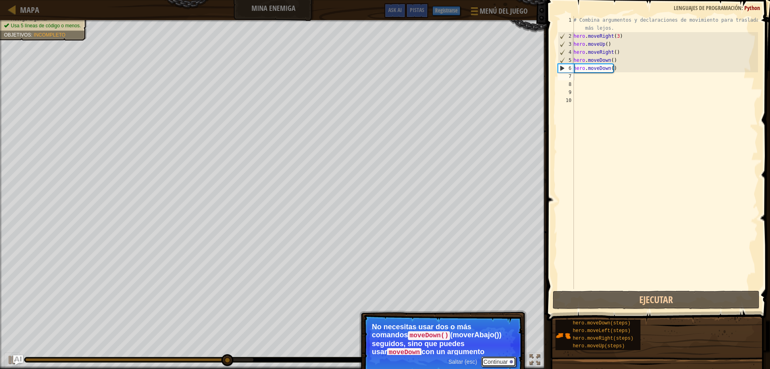
click at [502, 360] on button "Continuar" at bounding box center [498, 361] width 35 height 10
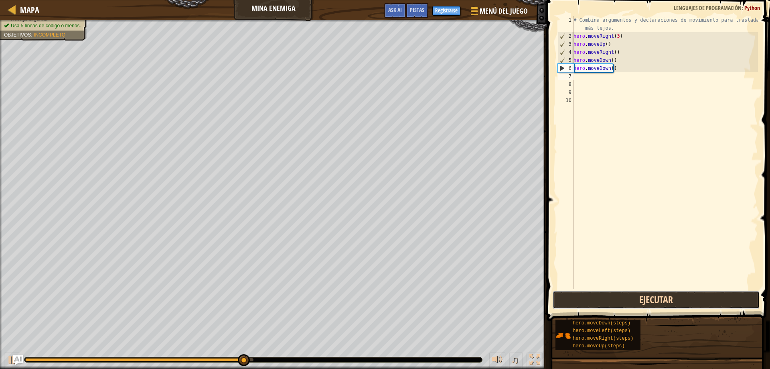
click at [611, 300] on button "Ejecutar" at bounding box center [656, 299] width 207 height 18
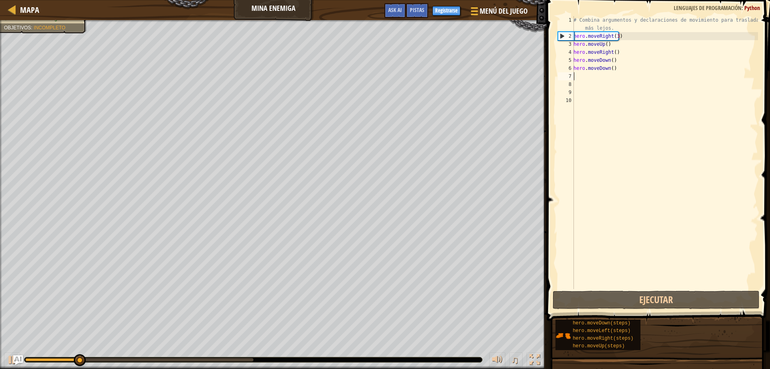
click at [580, 76] on div "# Combina argumentos y declaraciones de movimiento para trasladarte más lejos. …" at bounding box center [665, 164] width 186 height 297
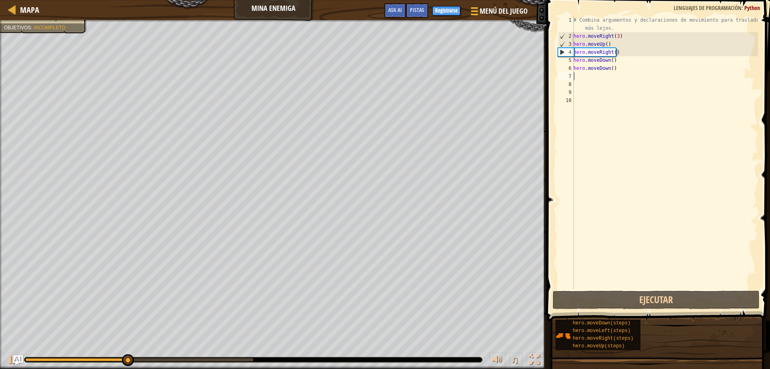
type textarea "h"
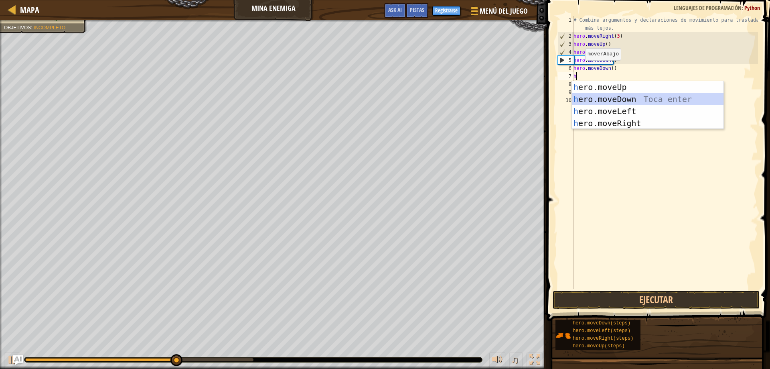
click at [591, 93] on div "h ero.moveUp Toca enter h ero.moveDown Toca enter h ero.moveLeft Toca enter h e…" at bounding box center [648, 117] width 152 height 72
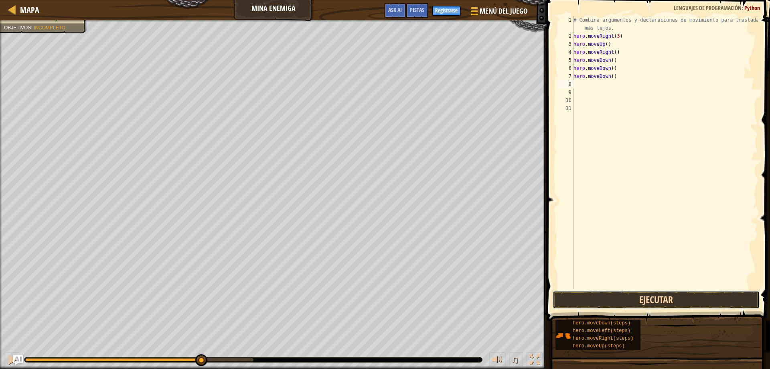
click at [587, 300] on button "Ejecutar" at bounding box center [656, 299] width 207 height 18
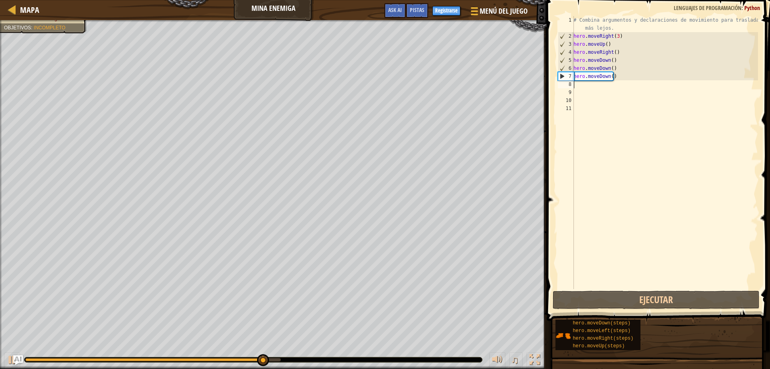
type textarea "h"
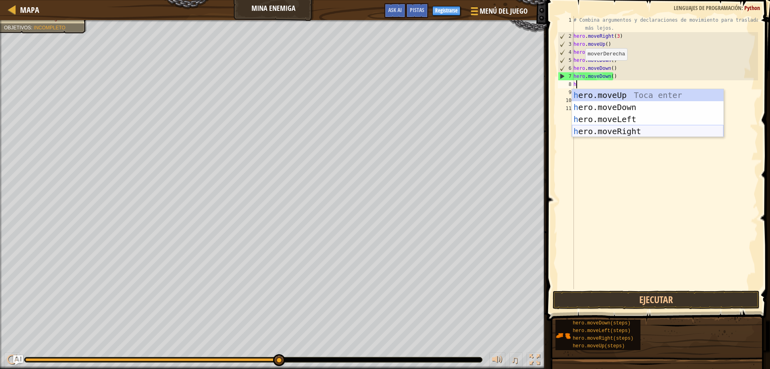
click at [626, 127] on div "h ero.moveUp Toca enter h ero.moveDown Toca enter h ero.moveLeft Toca enter h e…" at bounding box center [648, 125] width 152 height 72
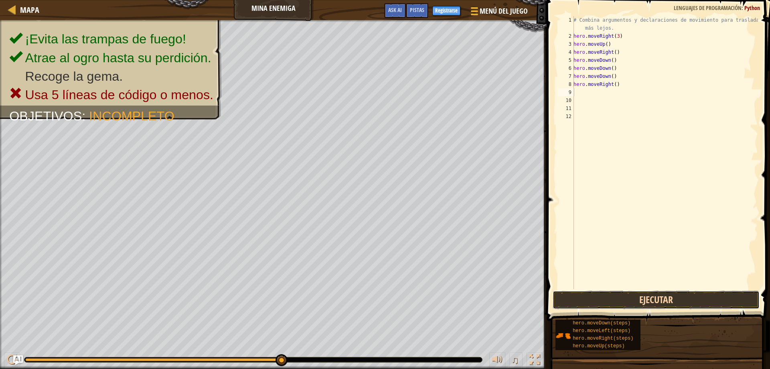
click at [661, 298] on button "Ejecutar" at bounding box center [656, 299] width 207 height 18
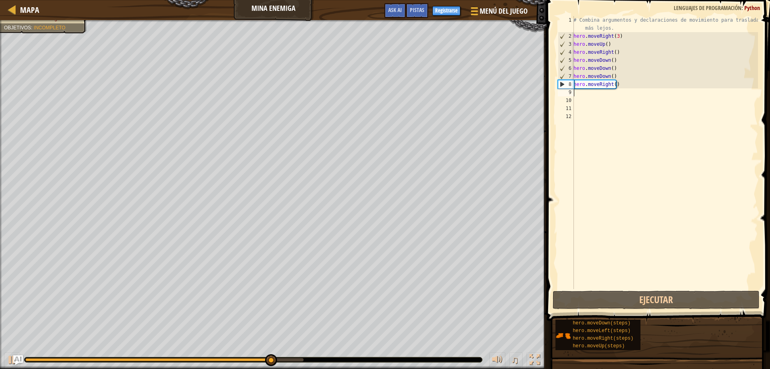
type textarea "h"
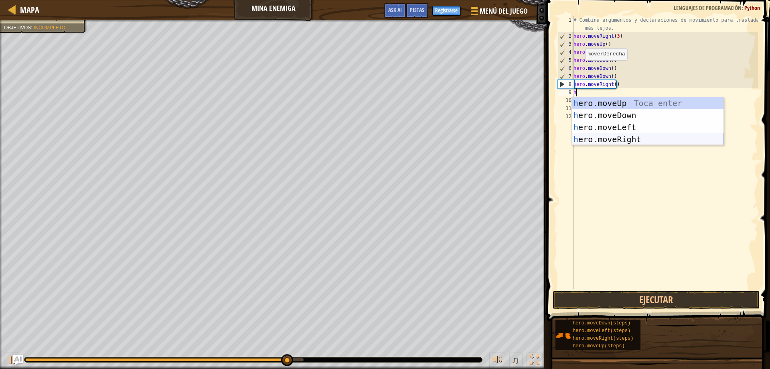
click at [641, 139] on div "h ero.moveUp Toca enter h ero.moveDown Toca enter h ero.moveLeft Toca enter h e…" at bounding box center [648, 133] width 152 height 72
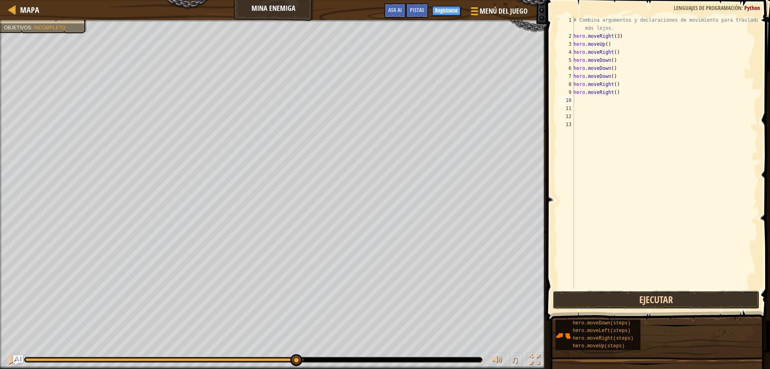
click at [673, 305] on button "Ejecutar" at bounding box center [656, 299] width 207 height 18
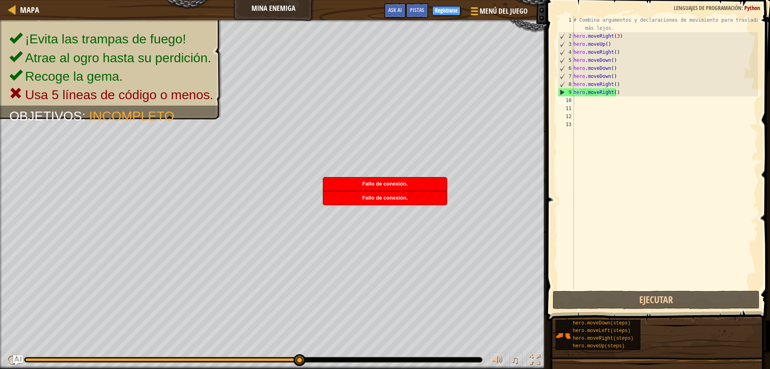
drag, startPoint x: 424, startPoint y: 6, endPoint x: 423, endPoint y: 10, distance: 4.2
click at [423, 7] on span "Pistas" at bounding box center [417, 10] width 14 height 8
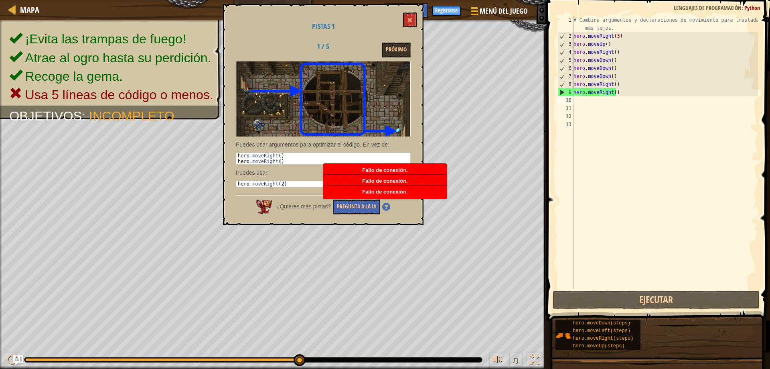
click at [719, 123] on div "# Combina argumentos y declaraciones de movimiento para trasladarte más lejos. …" at bounding box center [665, 164] width 186 height 297
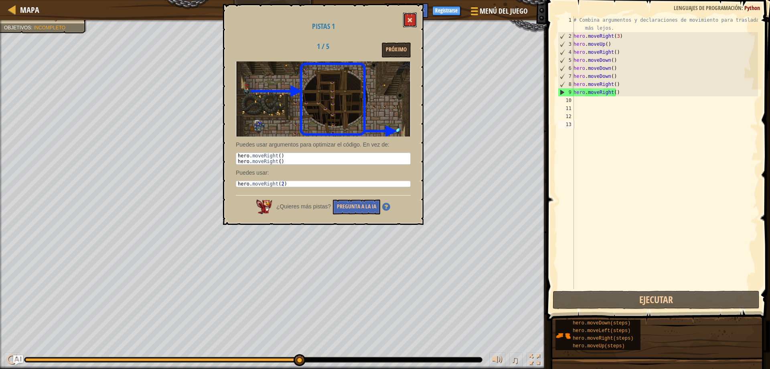
click at [408, 19] on span at bounding box center [410, 20] width 6 height 6
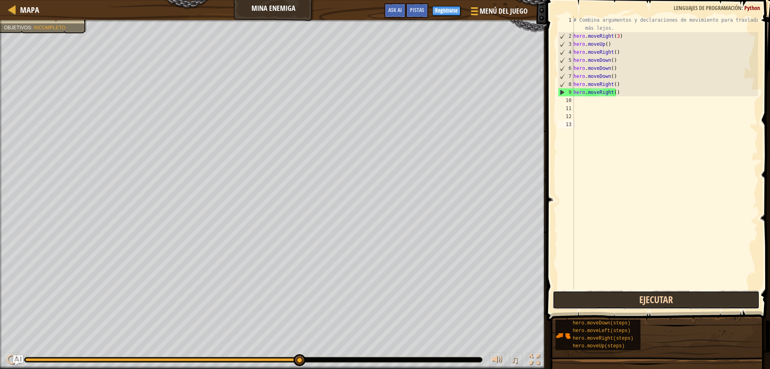
click at [715, 306] on button "Ejecutar" at bounding box center [656, 299] width 207 height 18
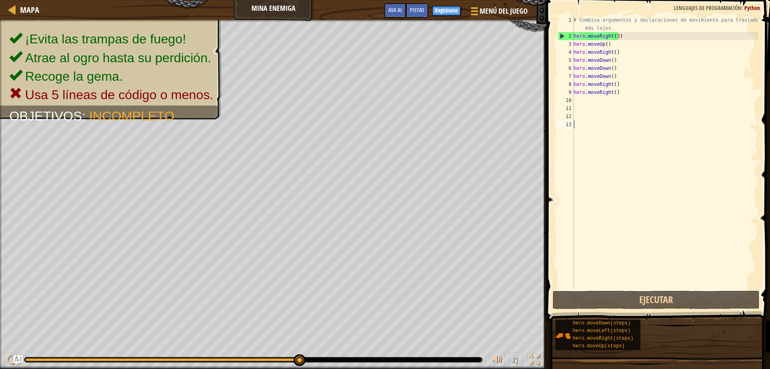
click at [618, 93] on div "# Combina argumentos y declaraciones de movimiento para trasladarte más lejos. …" at bounding box center [665, 164] width 186 height 297
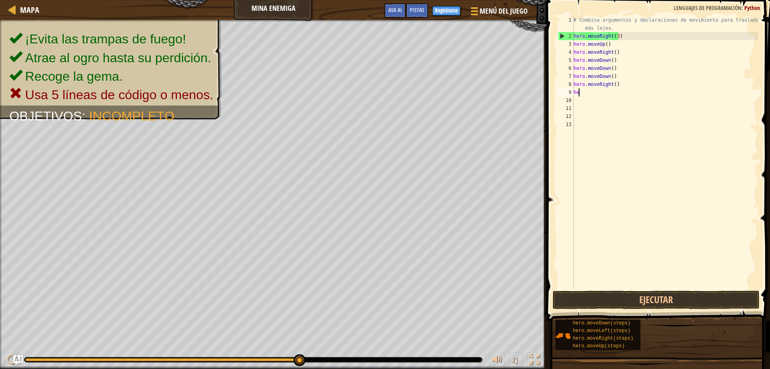
type textarea "h"
click at [632, 86] on div "# Combina argumentos y declaraciones de movimiento para trasladarte más lejos. …" at bounding box center [665, 164] width 186 height 297
type textarea "h"
click at [620, 76] on div "# Combina argumentos y declaraciones de movimiento para trasladarte más lejos. …" at bounding box center [665, 164] width 186 height 297
type textarea "h"
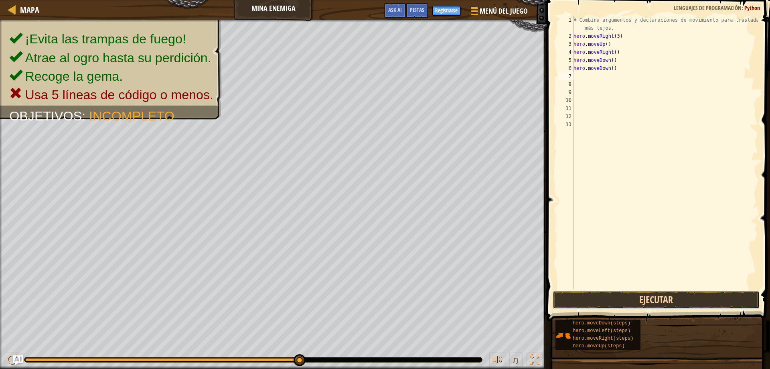
drag, startPoint x: 630, startPoint y: 306, endPoint x: 635, endPoint y: 295, distance: 12.6
click at [630, 306] on button "Ejecutar" at bounding box center [656, 299] width 207 height 18
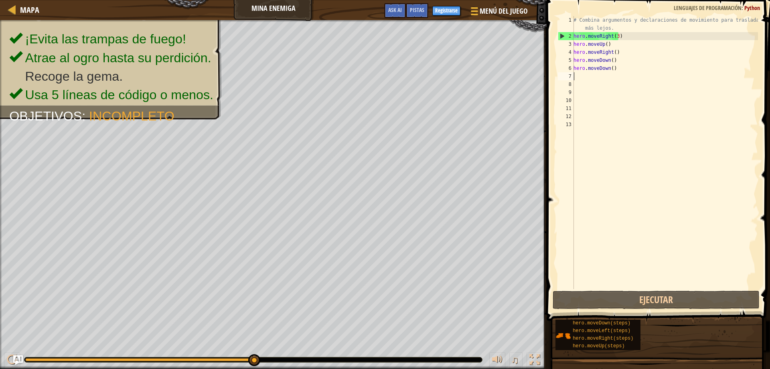
click at [624, 70] on div "# Combina argumentos y declaraciones de movimiento para trasladarte más lejos. …" at bounding box center [665, 164] width 186 height 297
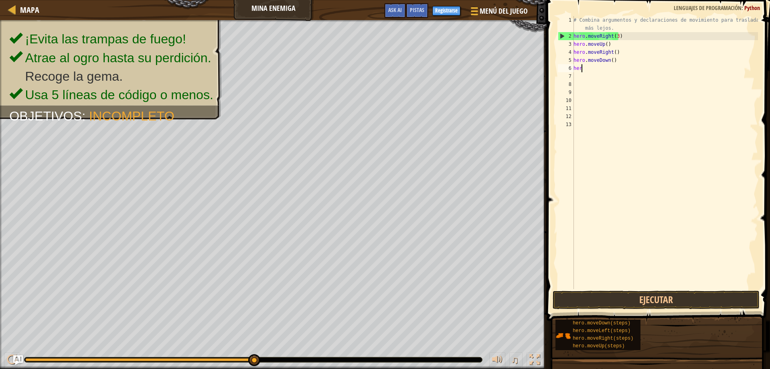
type textarea "h"
click at [625, 59] on div "# Combina argumentos y declaraciones de movimiento para trasladarte más lejos. …" at bounding box center [665, 164] width 186 height 297
type textarea "h"
click at [627, 53] on div "# Combina argumentos y declaraciones de movimiento para trasladarte más lejos. …" at bounding box center [665, 164] width 186 height 297
type textarea "h"
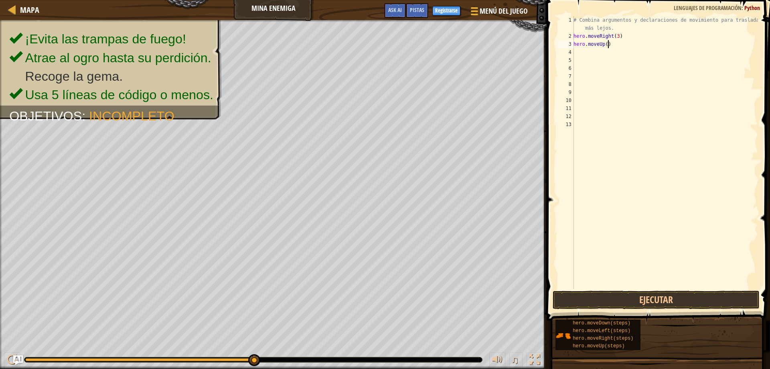
click at [612, 43] on div "# Combina argumentos y declaraciones de movimiento para trasladarte más lejos. …" at bounding box center [665, 164] width 186 height 297
type textarea "h"
click at [636, 300] on button "Ejecutar" at bounding box center [656, 299] width 207 height 18
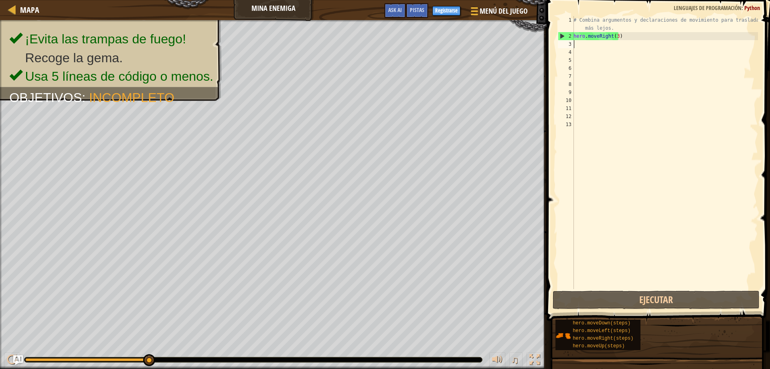
type textarea "h"
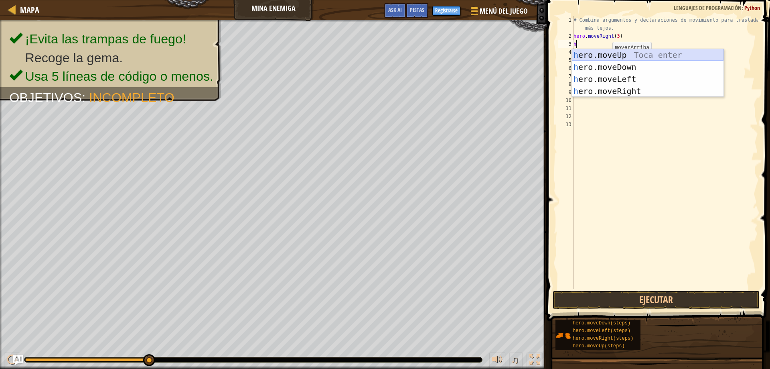
click at [637, 54] on div "h ero.moveUp Toca enter h ero.moveDown Toca enter h ero.moveLeft Toca enter h e…" at bounding box center [648, 85] width 152 height 72
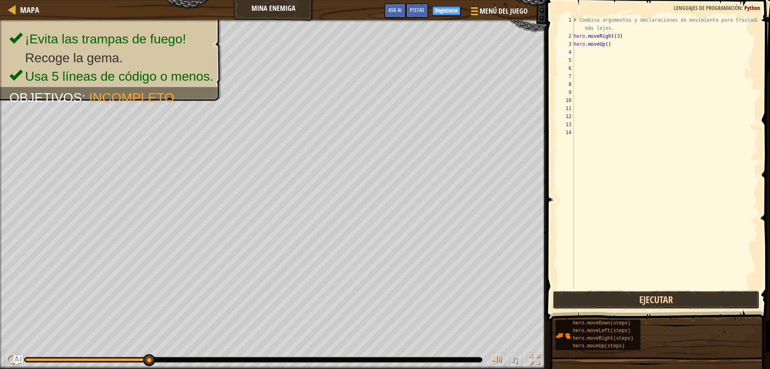
click at [595, 298] on button "Ejecutar" at bounding box center [656, 299] width 207 height 18
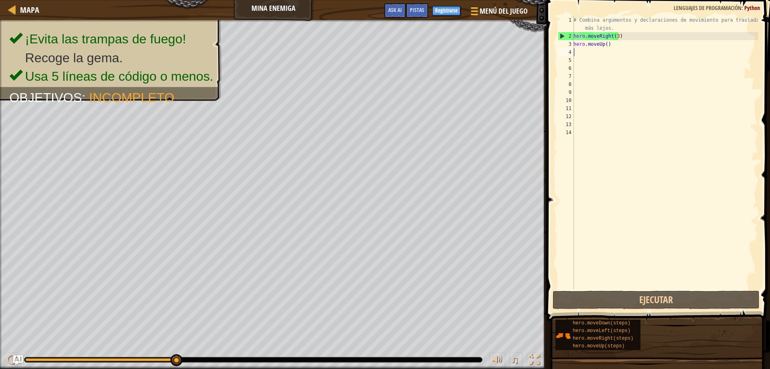
type textarea "h"
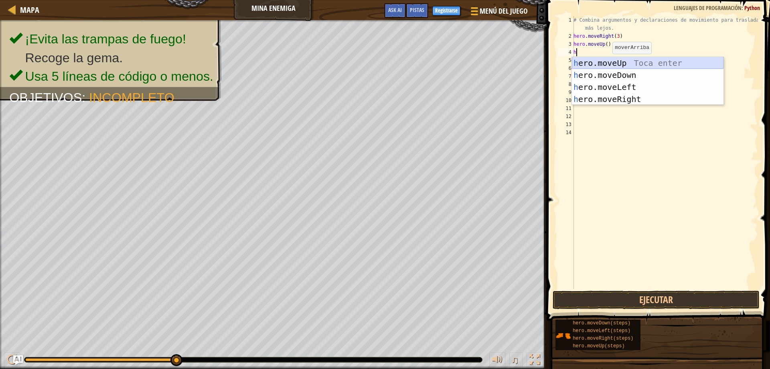
click at [620, 63] on div "h ero.moveUp Toca enter h ero.moveDown Toca enter h ero.moveLeft Toca enter h e…" at bounding box center [648, 93] width 152 height 72
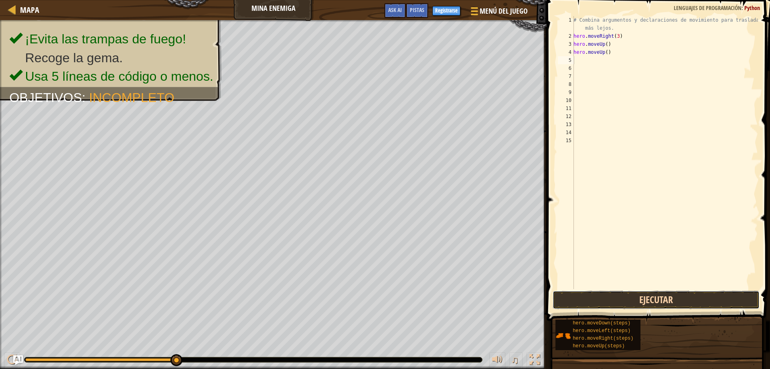
click at [625, 293] on button "Ejecutar" at bounding box center [656, 299] width 207 height 18
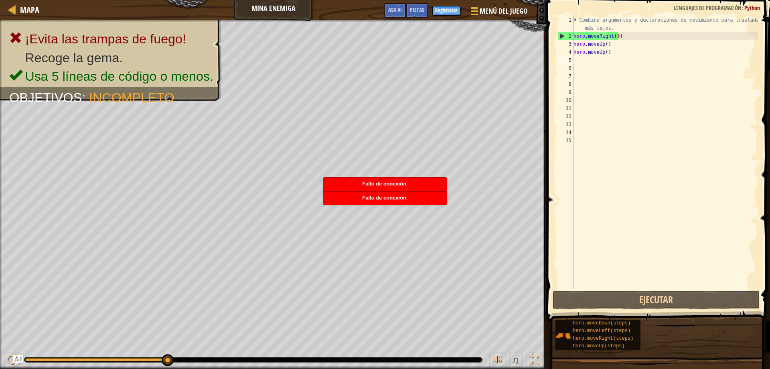
click at [628, 51] on div "# Combina argumentos y declaraciones de movimiento para trasladarte más lejos. …" at bounding box center [665, 164] width 186 height 297
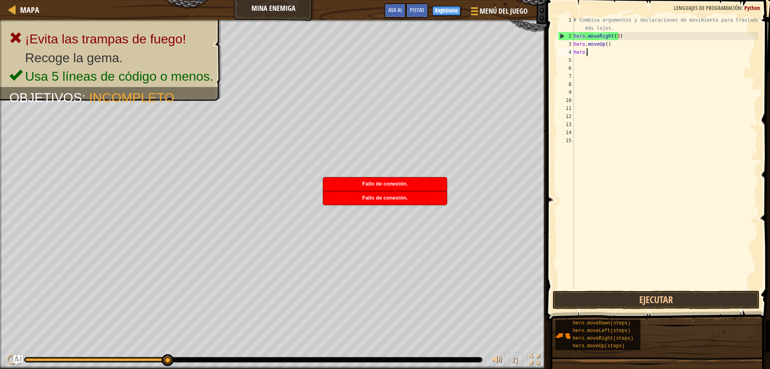
type textarea "h"
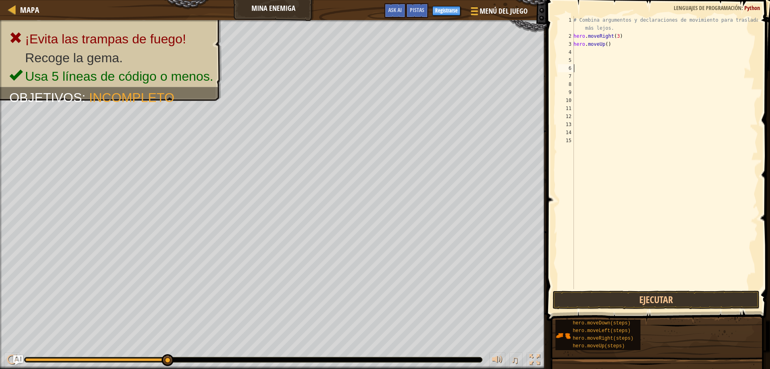
click at [700, 70] on div "# Combina argumentos y declaraciones de movimiento para trasladarte más lejos. …" at bounding box center [665, 164] width 186 height 297
click at [680, 302] on button "Ejecutar" at bounding box center [656, 299] width 207 height 18
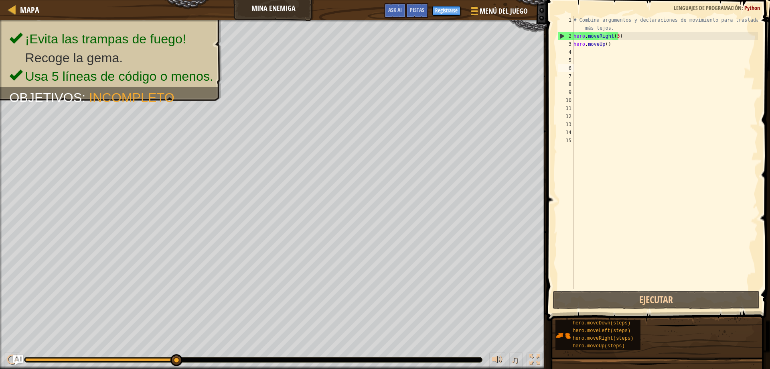
click at [576, 53] on div "# Combina argumentos y declaraciones de movimiento para trasladarte más lejos. …" at bounding box center [665, 164] width 186 height 297
type textarea "h"
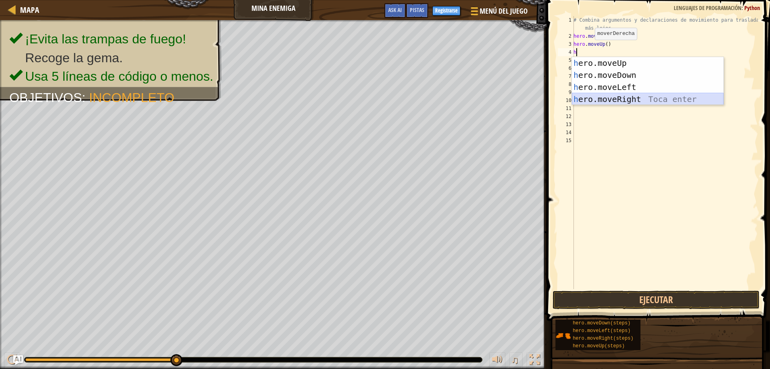
click at [647, 99] on div "h ero.moveUp Toca enter h ero.moveDown Toca enter h ero.moveLeft Toca enter h e…" at bounding box center [648, 93] width 152 height 72
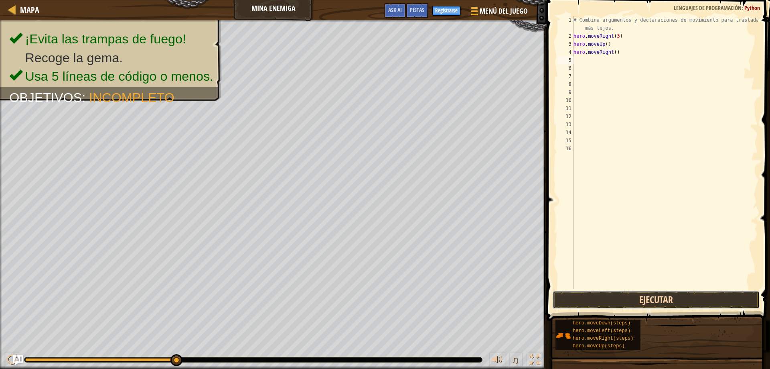
click at [640, 304] on button "Ejecutar" at bounding box center [656, 299] width 207 height 18
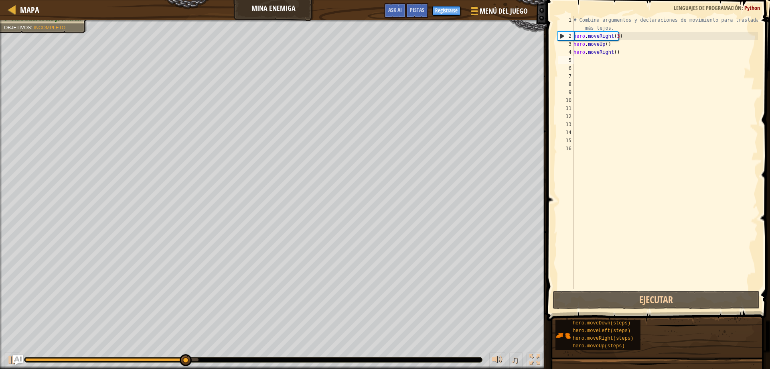
type textarea "h"
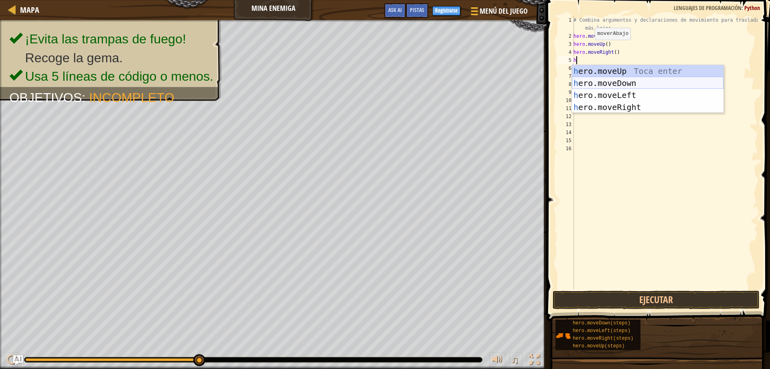
click at [636, 80] on div "h ero.moveUp Toca enter h ero.moveDown Toca enter h ero.moveLeft Toca enter h e…" at bounding box center [648, 101] width 152 height 72
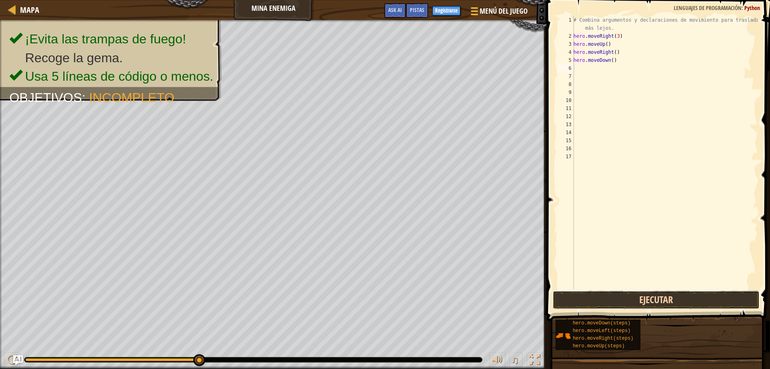
click at [667, 294] on button "Ejecutar" at bounding box center [656, 299] width 207 height 18
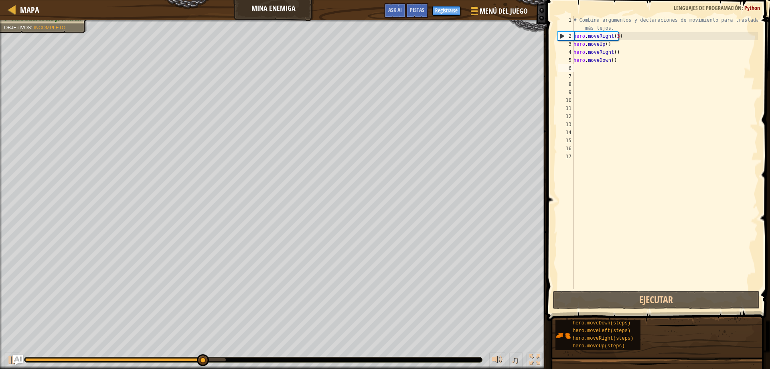
type textarea "h"
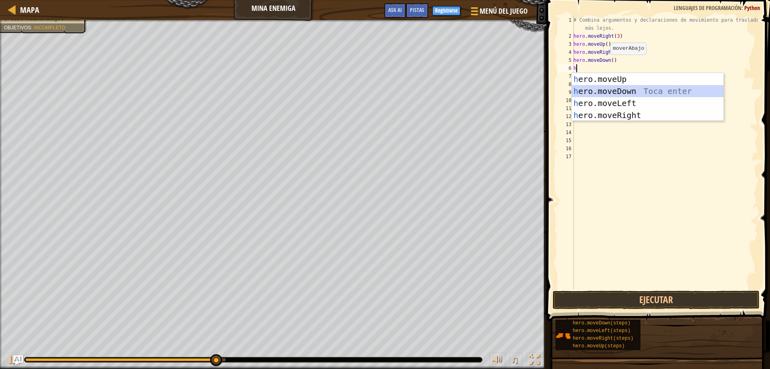
click at [626, 91] on div "h ero.moveUp Toca enter h ero.moveDown Toca enter h ero.moveLeft Toca enter h e…" at bounding box center [648, 109] width 152 height 72
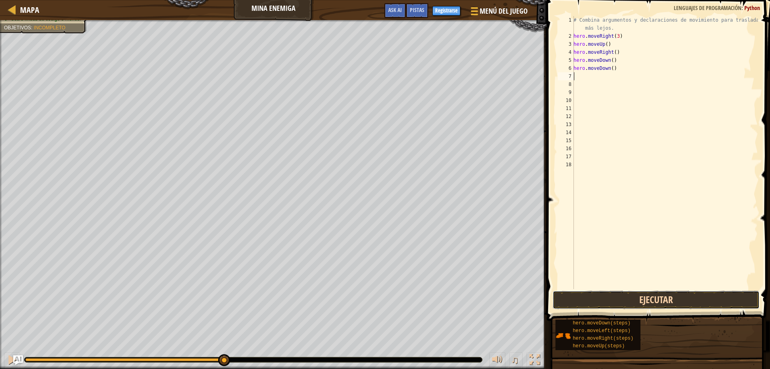
click at [631, 301] on button "Ejecutar" at bounding box center [656, 299] width 207 height 18
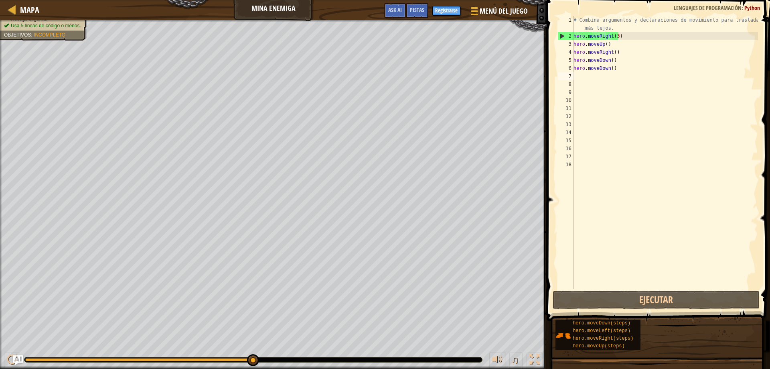
type textarea "h"
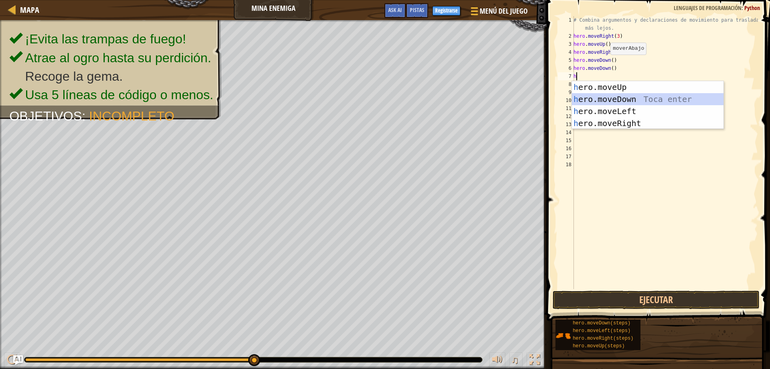
click at [608, 95] on div "h ero.moveUp Toca enter h ero.moveDown Toca enter h ero.moveLeft Toca enter h e…" at bounding box center [648, 117] width 152 height 72
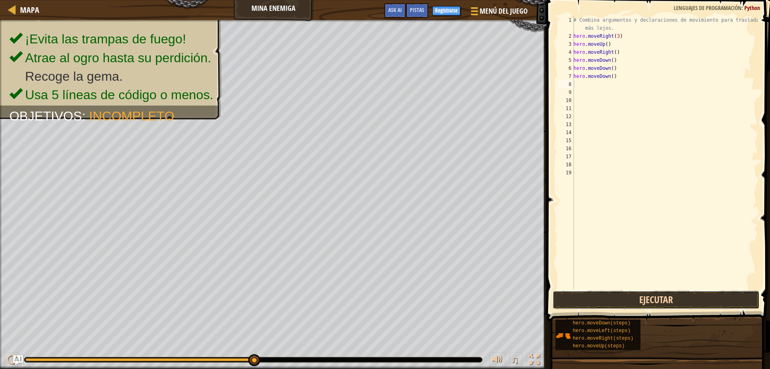
click at [635, 298] on button "Ejecutar" at bounding box center [656, 299] width 207 height 18
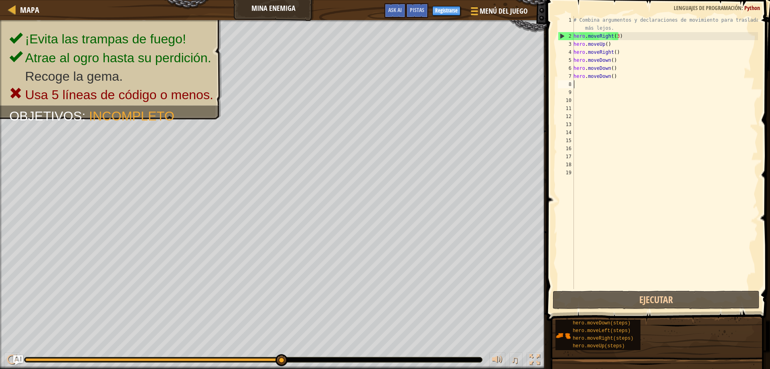
click at [616, 80] on div "# Combina argumentos y declaraciones de movimiento para trasladarte más lejos. …" at bounding box center [665, 164] width 186 height 297
click at [619, 77] on div "# Combina argumentos y declaraciones de movimiento para trasladarte más lejos. …" at bounding box center [665, 164] width 186 height 297
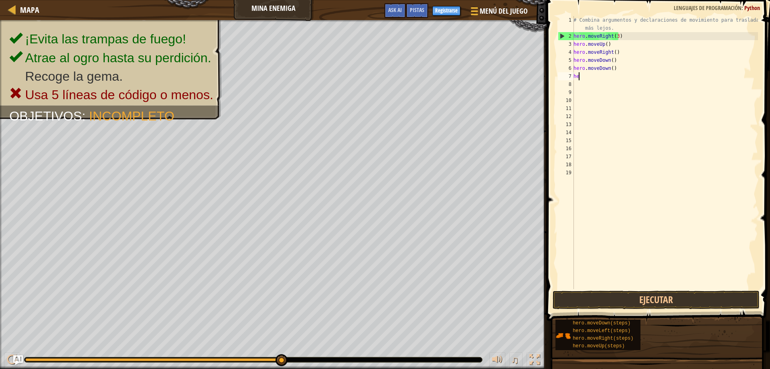
type textarea "h"
click at [576, 298] on button "Ejecutar" at bounding box center [656, 299] width 207 height 18
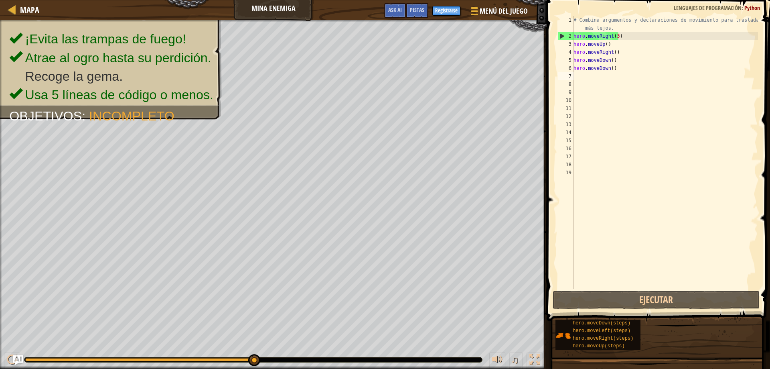
type textarea "h"
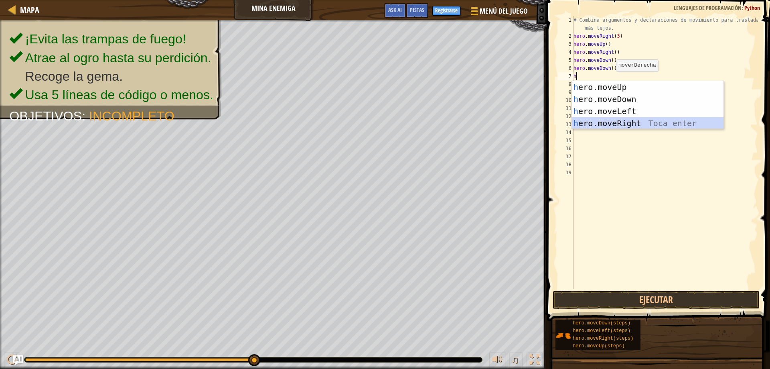
click at [623, 120] on div "h ero.moveUp Toca enter h ero.moveDown Toca enter h ero.moveLeft Toca enter h e…" at bounding box center [648, 117] width 152 height 72
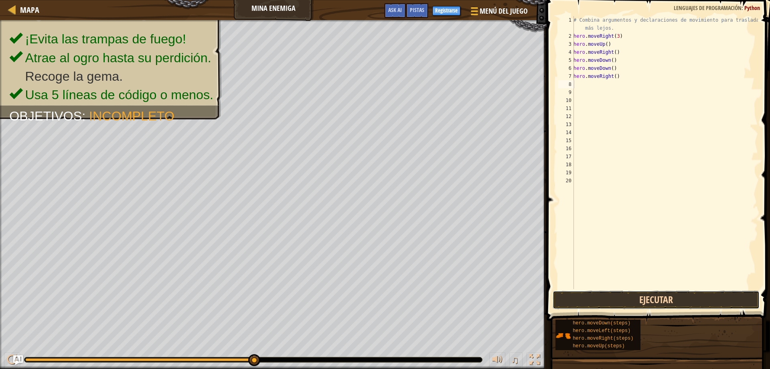
click at [589, 300] on button "Ejecutar" at bounding box center [656, 299] width 207 height 18
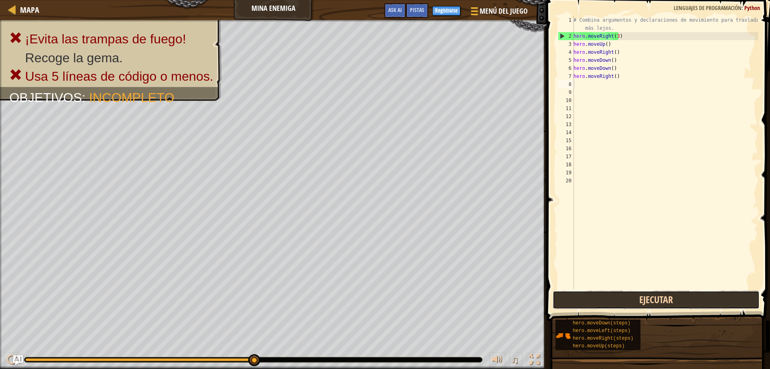
click at [595, 295] on button "Ejecutar" at bounding box center [656, 299] width 207 height 18
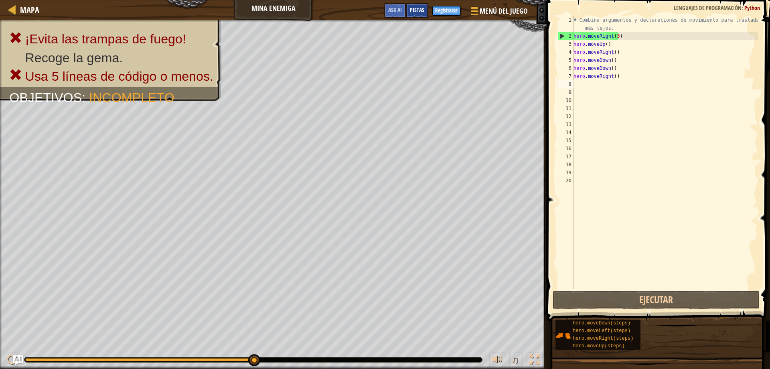
click at [425, 4] on div "Pistas" at bounding box center [417, 10] width 22 height 15
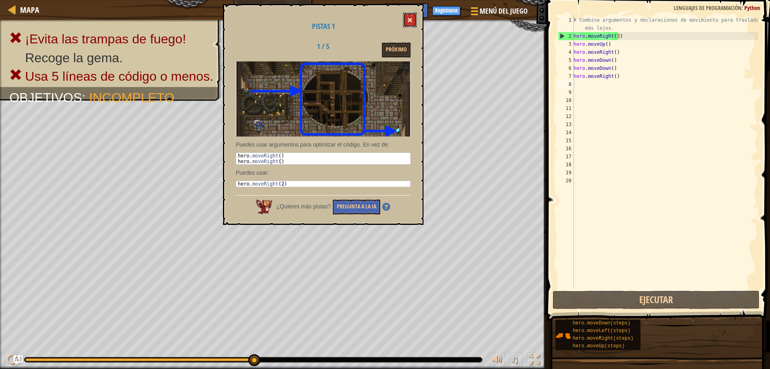
click at [405, 15] on button at bounding box center [410, 19] width 14 height 15
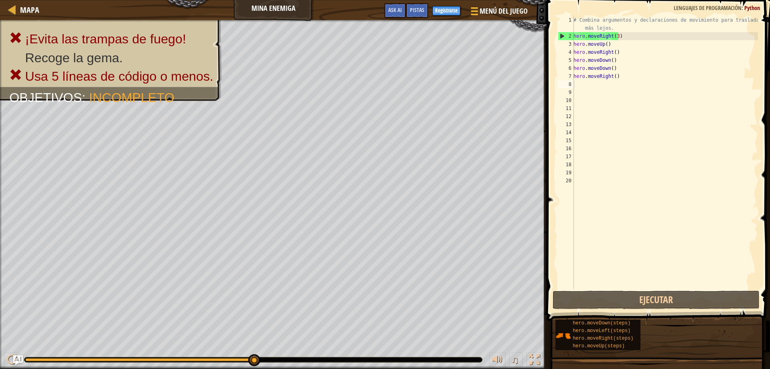
click at [624, 81] on div "# Combina argumentos y declaraciones de movimiento para trasladarte más lejos. …" at bounding box center [665, 164] width 186 height 297
drag, startPoint x: 624, startPoint y: 79, endPoint x: 625, endPoint y: 83, distance: 4.4
click at [625, 79] on div "# Combina argumentos y declaraciones de movimiento para trasladarte más lejos. …" at bounding box center [665, 164] width 186 height 297
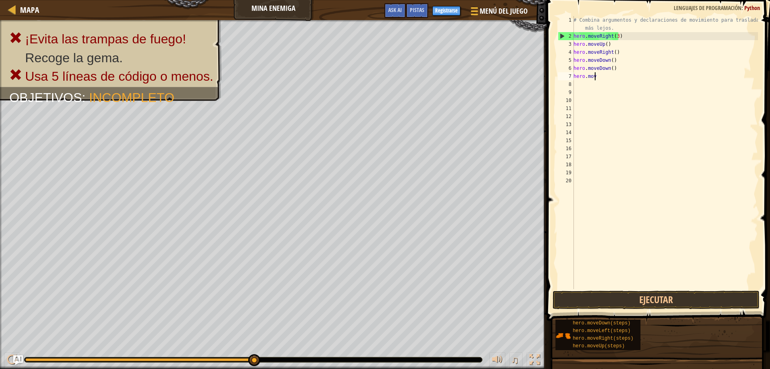
type textarea "h"
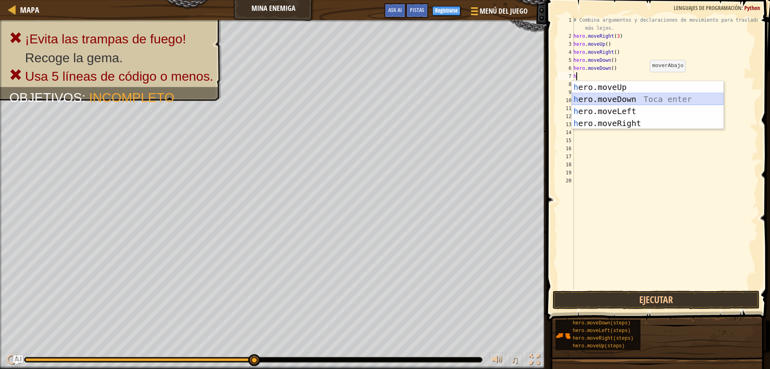
click at [640, 96] on div "h ero.moveUp Toca enter h ero.moveDown Toca enter h ero.moveLeft Toca enter h e…" at bounding box center [648, 117] width 152 height 72
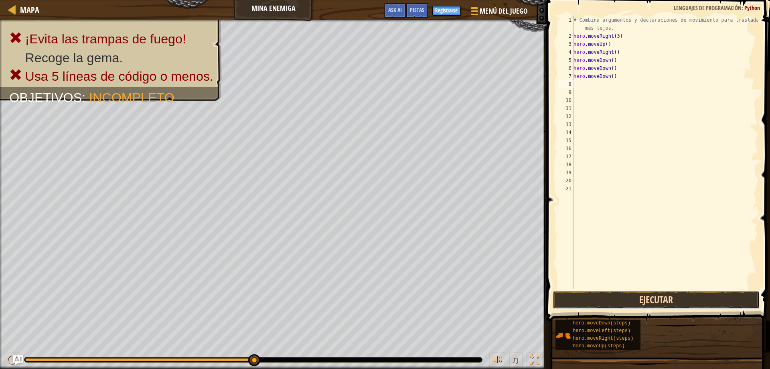
click at [649, 295] on button "Ejecutar" at bounding box center [656, 299] width 207 height 18
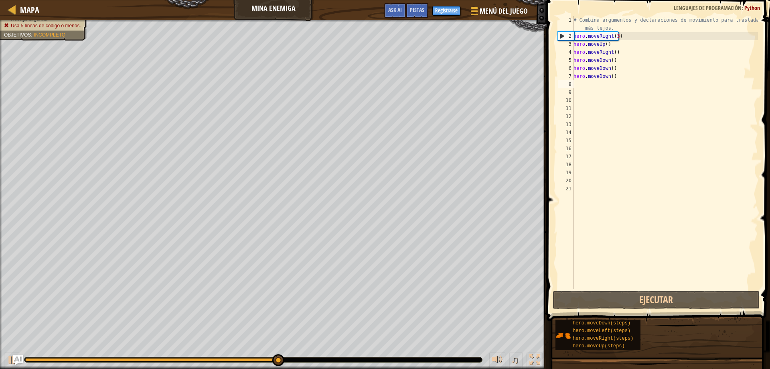
type textarea "h"
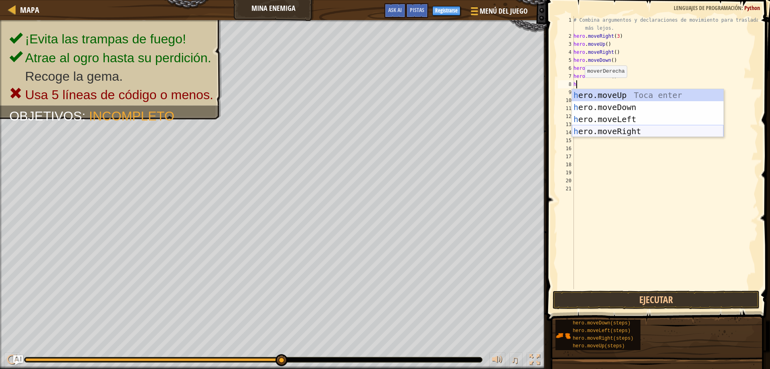
click at [620, 128] on div "h ero.moveUp Toca enter h ero.moveDown Toca enter h ero.moveLeft Toca enter h e…" at bounding box center [648, 125] width 152 height 72
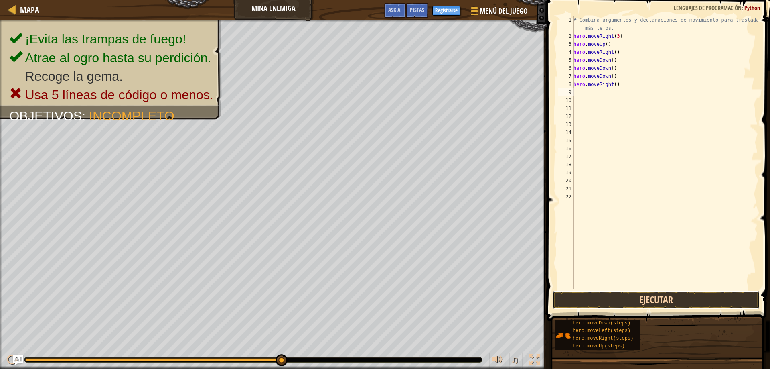
click at [616, 300] on button "Ejecutar" at bounding box center [656, 299] width 207 height 18
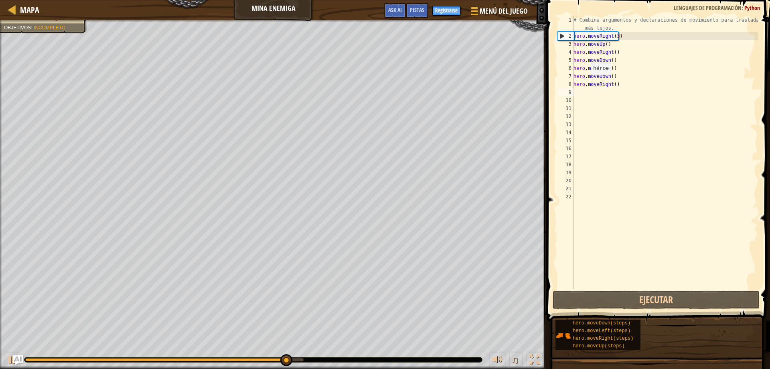
type textarea "h"
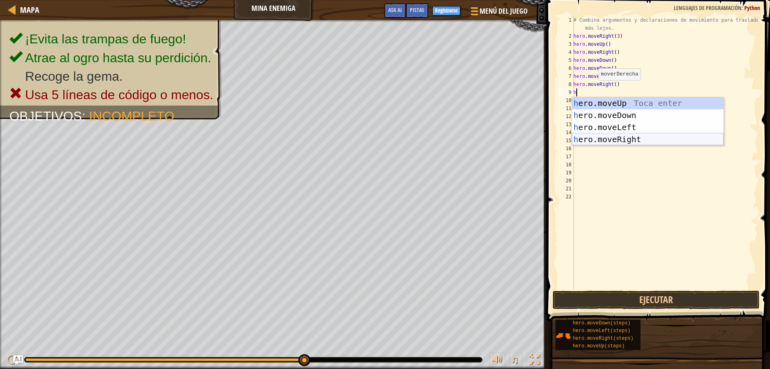
click at [608, 139] on div "h ero.moveUp Toca enter h ero.moveDown Toca enter h ero.moveLeft Toca enter h e…" at bounding box center [648, 133] width 152 height 72
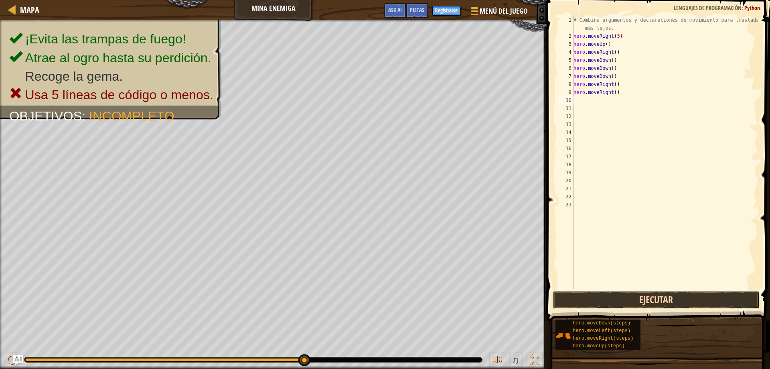
click at [640, 297] on button "Ejecutar" at bounding box center [656, 299] width 207 height 18
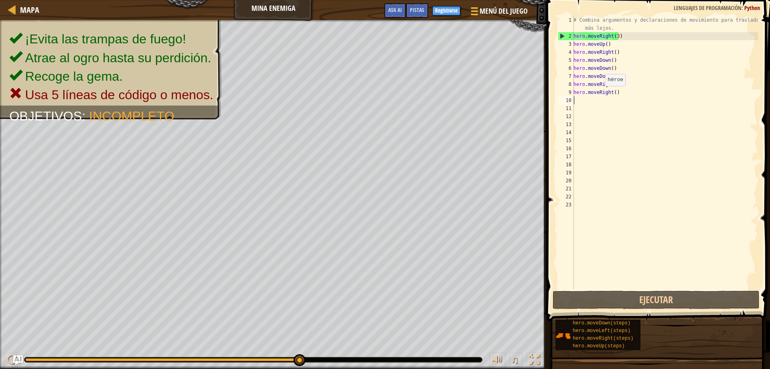
type textarea "h"
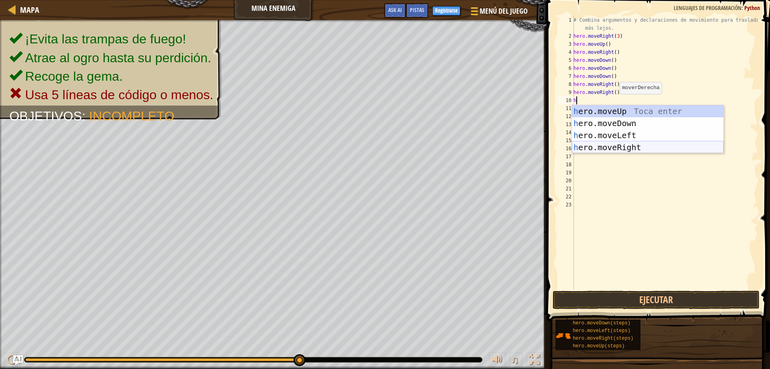
drag, startPoint x: 653, startPoint y: 146, endPoint x: 649, endPoint y: 148, distance: 4.5
click at [653, 146] on div "h ero.moveUp Toca enter h ero.moveDown Toca enter h ero.moveLeft Toca enter h e…" at bounding box center [648, 141] width 152 height 72
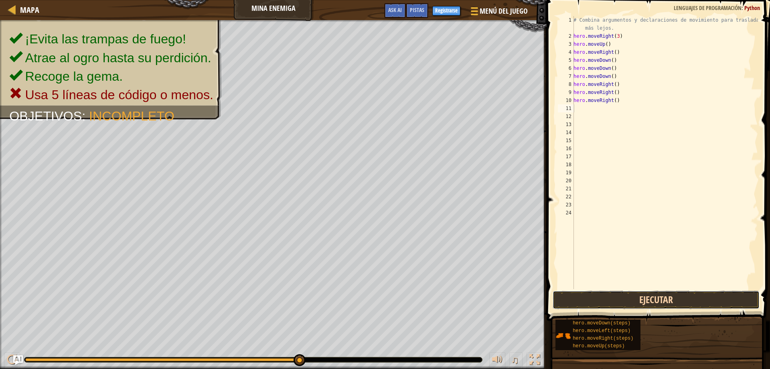
click at [673, 294] on button "Ejecutar" at bounding box center [656, 299] width 207 height 18
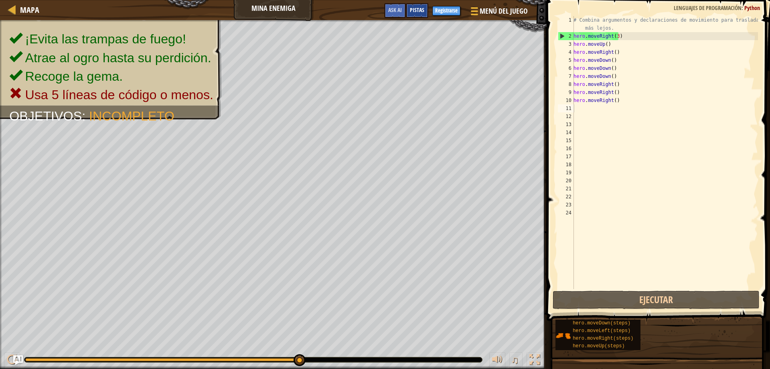
click at [413, 6] on div "Pistas" at bounding box center [417, 10] width 22 height 15
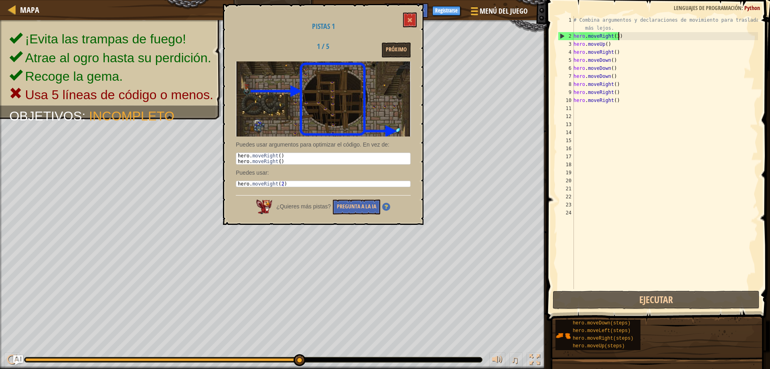
click at [625, 37] on div "# Combina argumentos y declaraciones de movimiento para trasladarte más lejos. …" at bounding box center [665, 164] width 186 height 297
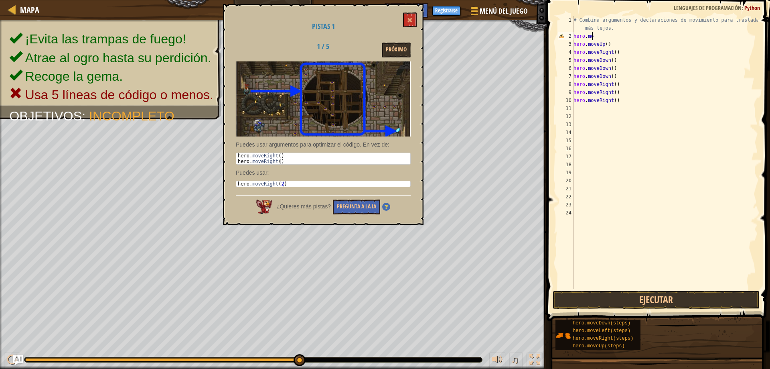
scroll to position [4, 0]
type textarea "h"
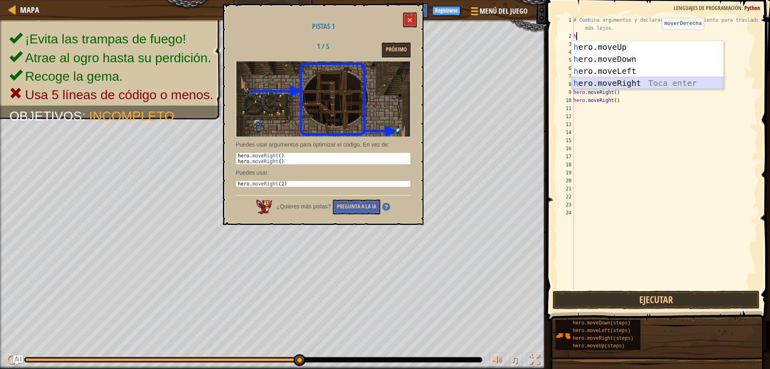
click at [661, 80] on div "h ero.moveUp Toca enter h ero.moveDown Toca enter h ero.moveLeft Toca enter h e…" at bounding box center [648, 77] width 152 height 72
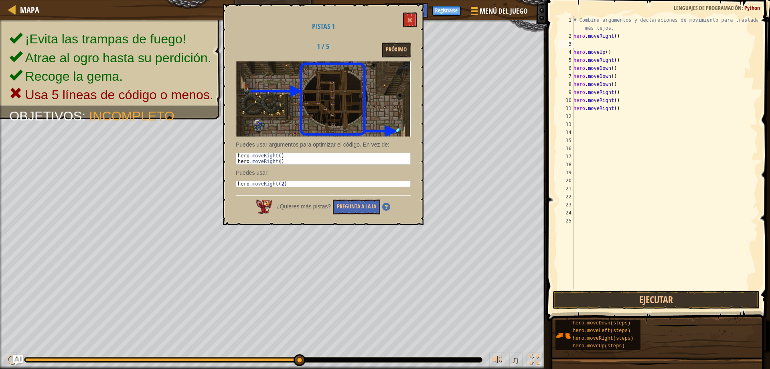
click at [611, 48] on div "# Combina argumentos y declaraciones de movimiento para trasladarte más lejos. …" at bounding box center [665, 164] width 186 height 297
type textarea "hero.moveUp()"
click at [603, 45] on div "# Combina argumentos y declaraciones de movimiento para trasladarte más lejos. …" at bounding box center [665, 164] width 186 height 297
click at [613, 37] on div "# Combina argumentos y declaraciones de movimiento para trasladarte más lejos. …" at bounding box center [665, 164] width 186 height 297
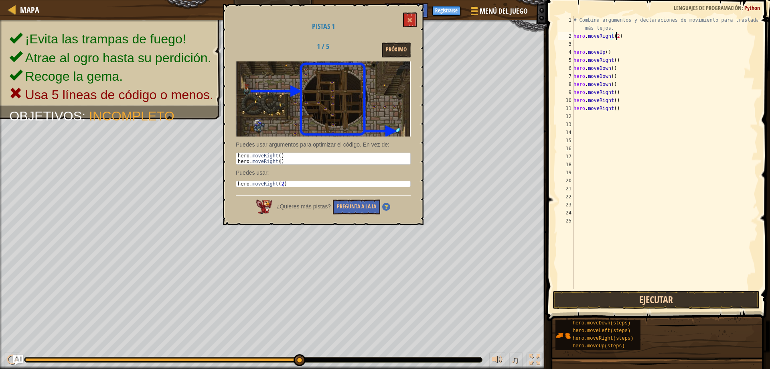
type textarea "hero.moveRight(2)"
click at [691, 297] on button "Ejecutar" at bounding box center [656, 299] width 207 height 18
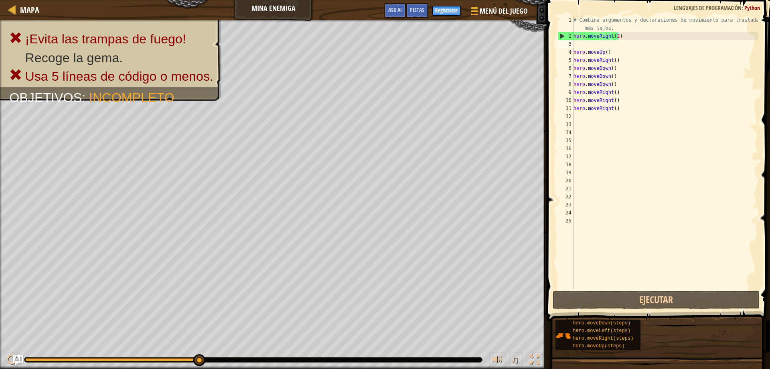
click at [632, 41] on div "# Combina argumentos y declaraciones de movimiento para trasladarte más lejos. …" at bounding box center [665, 164] width 186 height 297
click at [627, 34] on div "# Combina argumentos y declaraciones de movimiento para trasladarte más lejos. …" at bounding box center [665, 164] width 186 height 297
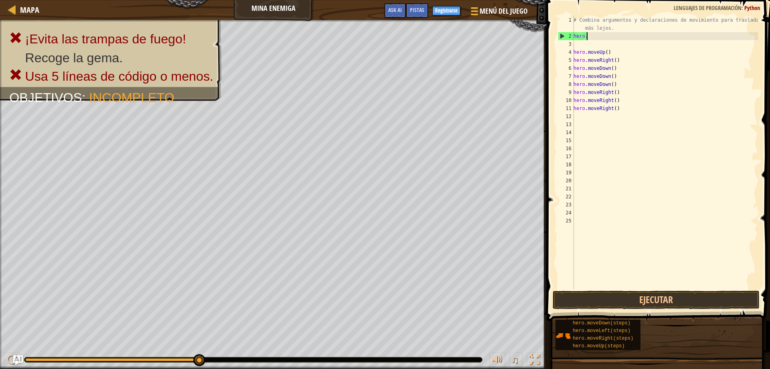
type textarea "h"
click at [623, 55] on div "# Combina argumentos y declaraciones de movimiento para trasladarte más lejos. …" at bounding box center [665, 164] width 186 height 297
type textarea "h"
click at [617, 108] on div "# Combina argumentos y declaraciones de movimiento para trasladarte más lejos. …" at bounding box center [665, 164] width 186 height 297
type textarea "h"
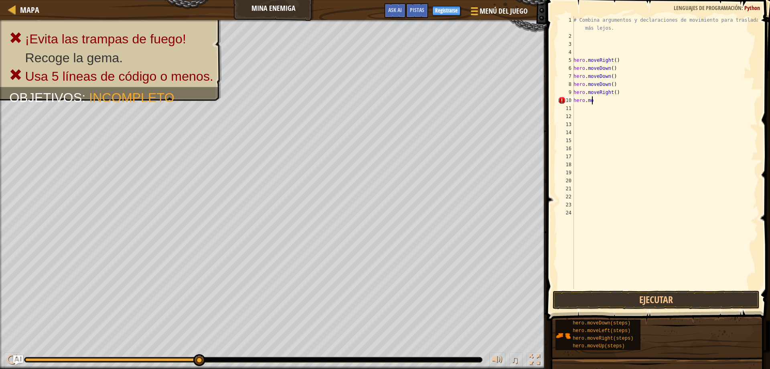
type textarea "h"
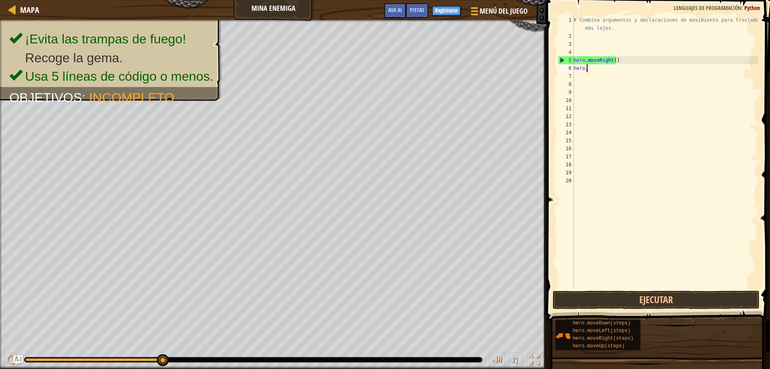
type textarea "h"
click at [578, 35] on div "# Combina argumentos y declaraciones de movimiento para trasladarte más lejos." at bounding box center [665, 164] width 186 height 297
type textarea "h"
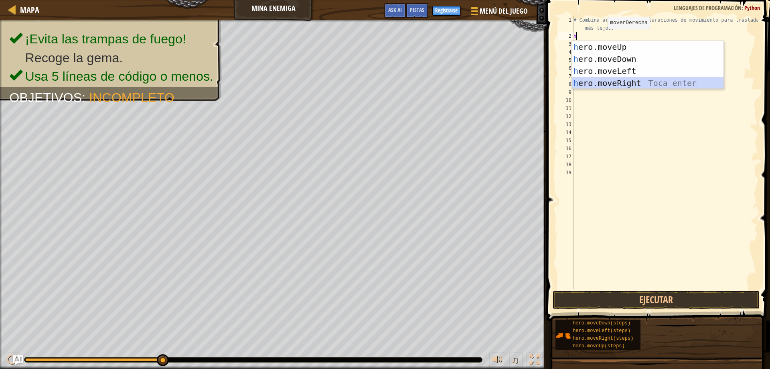
click at [630, 81] on div "h ero.moveUp Toca enter h ero.moveDown Toca enter h ero.moveLeft Toca enter h e…" at bounding box center [648, 77] width 152 height 72
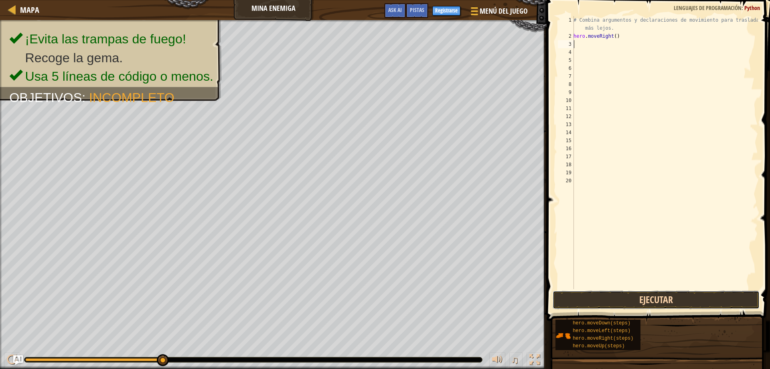
click at [580, 298] on button "Ejecutar" at bounding box center [656, 299] width 207 height 18
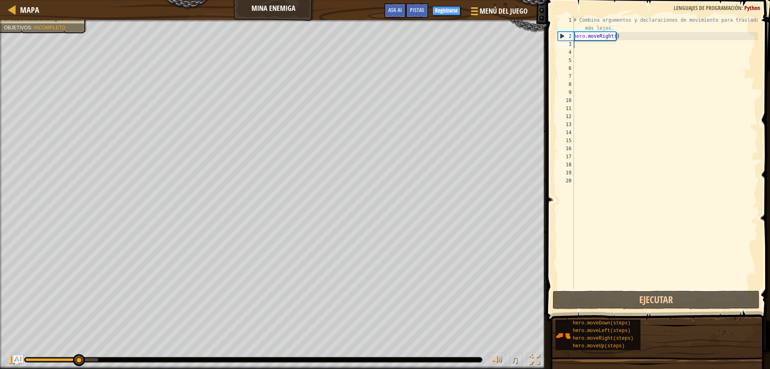
type textarea "h"
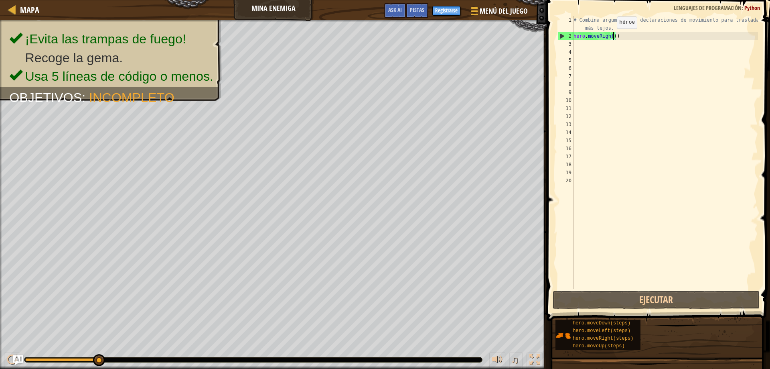
click at [612, 36] on div "# Combina argumentos y declaraciones de movimiento para trasladarte más lejos. …" at bounding box center [665, 164] width 186 height 297
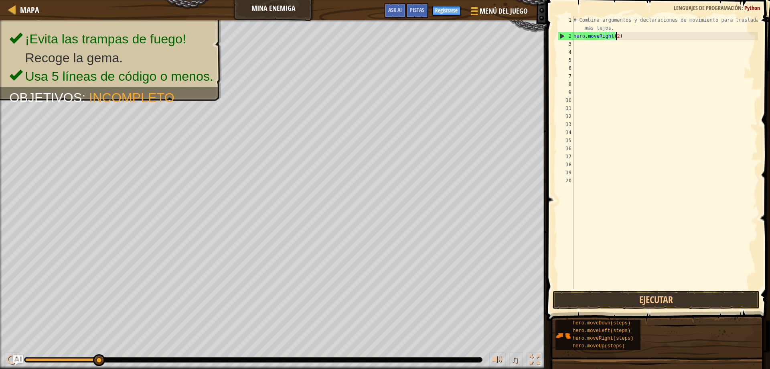
scroll to position [4, 3]
type textarea "hero.moveRight(2)"
click at [662, 303] on button "Ejecutar" at bounding box center [656, 299] width 207 height 18
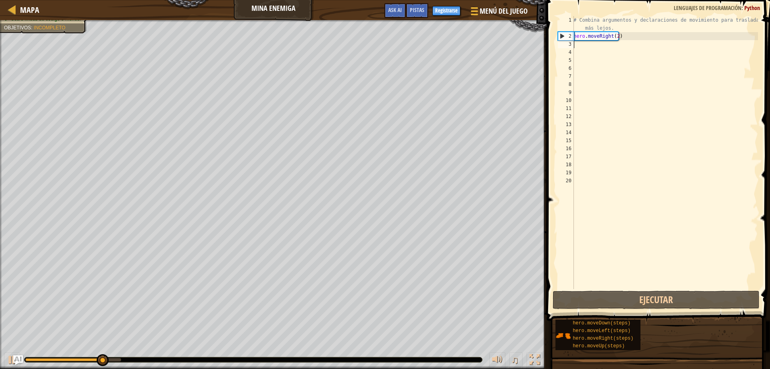
click at [578, 45] on div "# Combina argumentos y declaraciones de movimiento para trasladarte más lejos. …" at bounding box center [665, 164] width 186 height 297
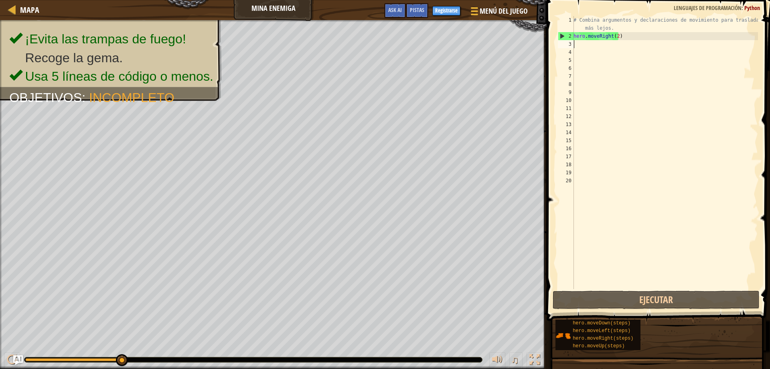
type textarea "h"
click at [616, 36] on div "# Combina argumentos y declaraciones de movimiento para trasladarte más lejos. …" at bounding box center [665, 164] width 186 height 297
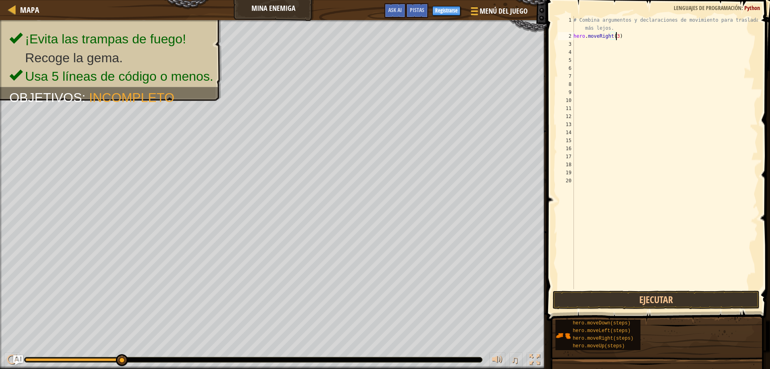
scroll to position [4, 3]
type textarea "hero.moveRight(3)"
click at [624, 296] on button "Ejecutar" at bounding box center [656, 299] width 207 height 18
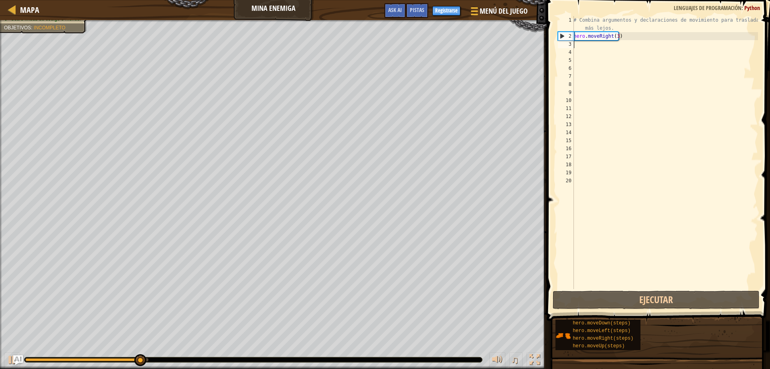
click at [576, 46] on div "# Combina argumentos y declaraciones de movimiento para trasladarte más lejos. …" at bounding box center [665, 164] width 186 height 297
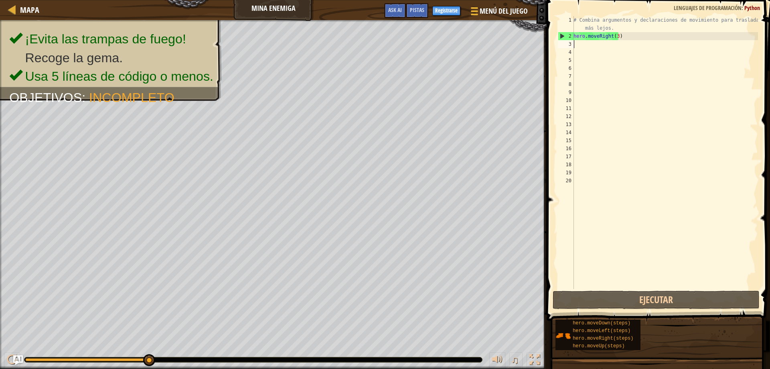
type textarea "h"
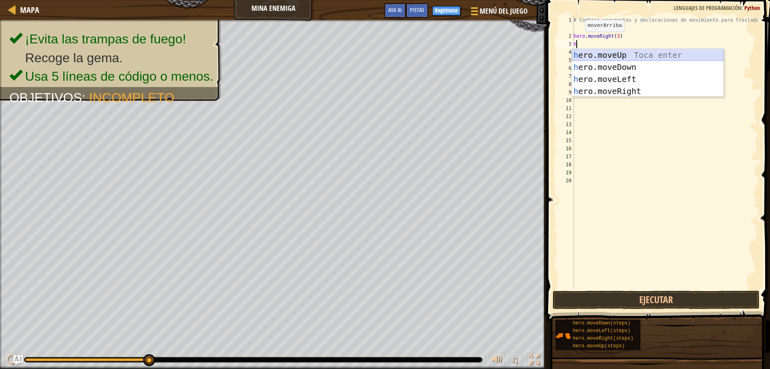
click at [629, 53] on div "h ero.moveUp Toca enter h ero.moveDown Toca enter h ero.moveLeft Toca enter h e…" at bounding box center [648, 85] width 152 height 72
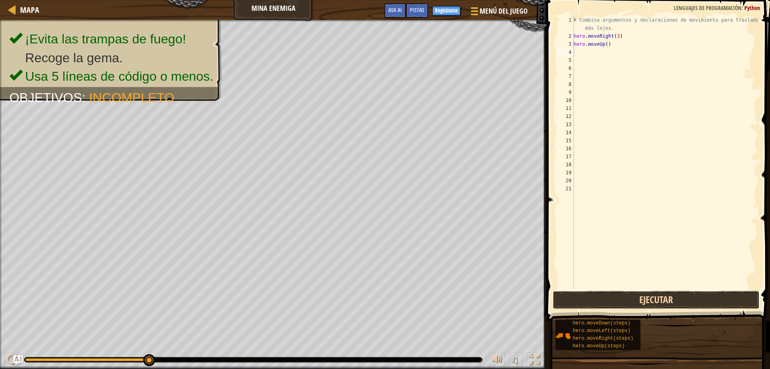
click at [644, 293] on button "Ejecutar" at bounding box center [656, 299] width 207 height 18
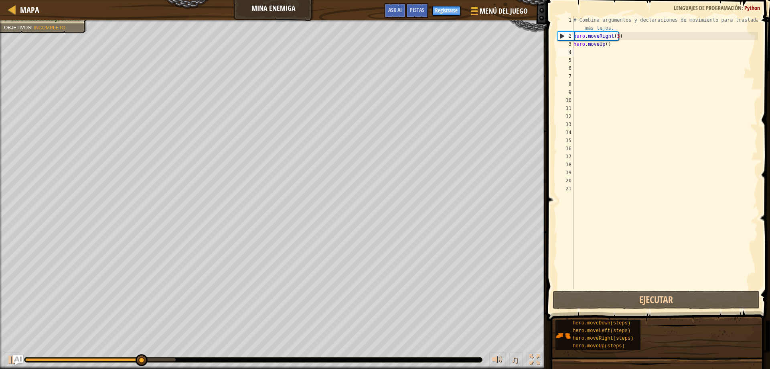
type textarea "h"
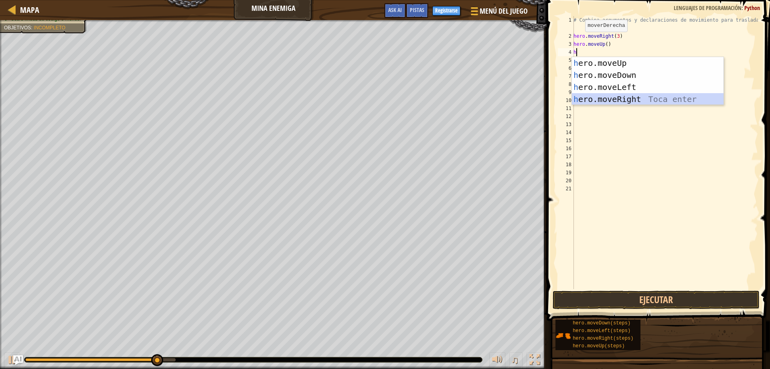
click at [629, 99] on div "h ero.moveUp Toca enter h ero.moveDown Toca enter h ero.moveLeft Toca enter h e…" at bounding box center [648, 93] width 152 height 72
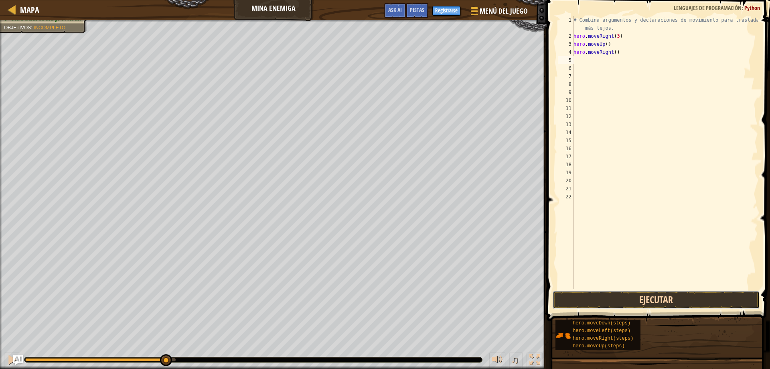
click at [668, 301] on button "Ejecutar" at bounding box center [656, 299] width 207 height 18
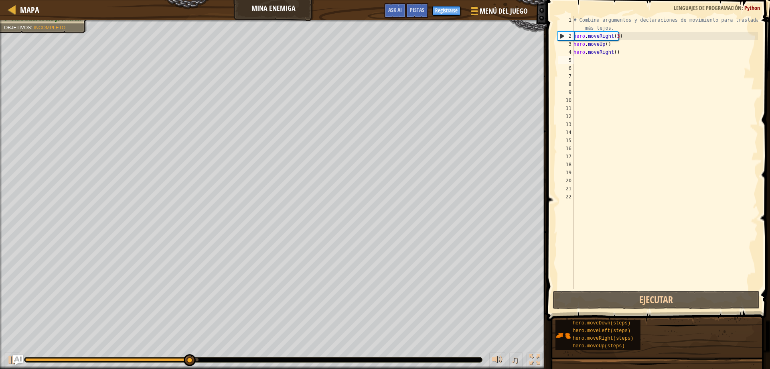
type textarea "h"
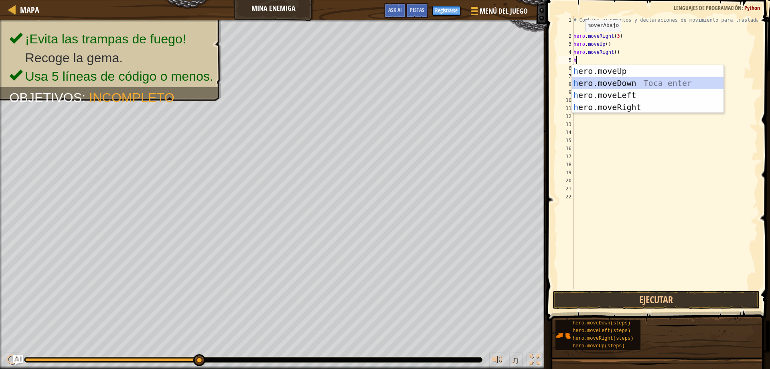
click at [622, 84] on div "h ero.moveUp Toca enter h ero.moveDown Toca enter h ero.moveLeft Toca enter h e…" at bounding box center [648, 101] width 152 height 72
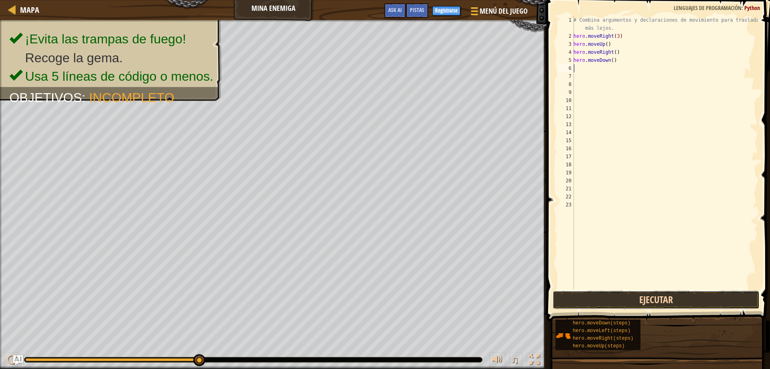
click at [611, 298] on button "Ejecutar" at bounding box center [656, 299] width 207 height 18
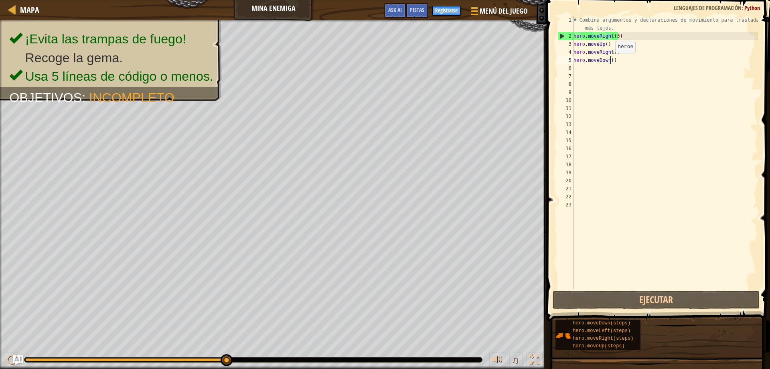
click at [611, 61] on div "# Combina argumentos y declaraciones de movimiento para trasladarte más lejos. …" at bounding box center [665, 164] width 186 height 297
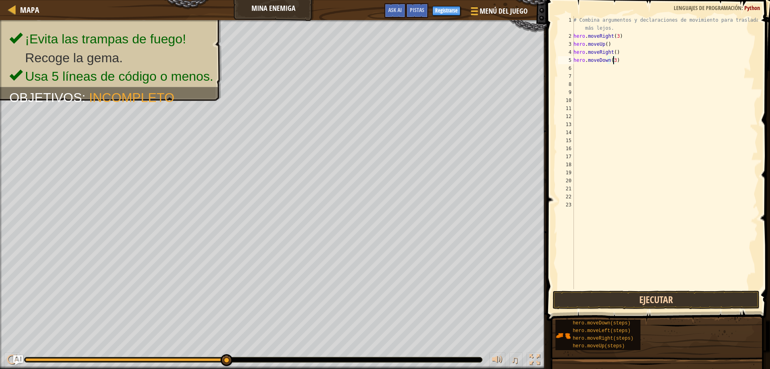
type textarea "hero.moveDown(3)"
click at [649, 294] on button "Ejecutar" at bounding box center [656, 299] width 207 height 18
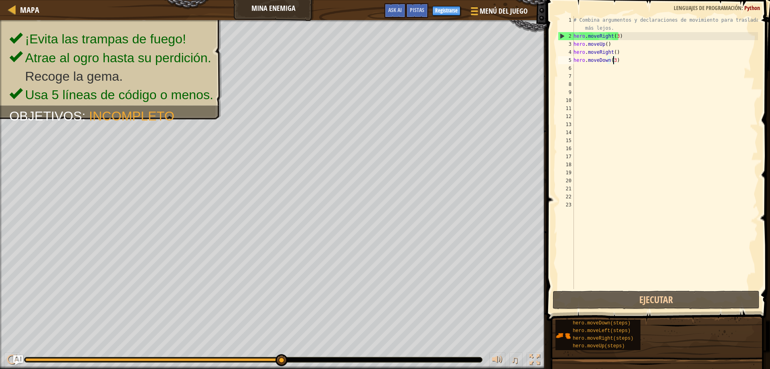
click at [575, 70] on div "# Combina argumentos y declaraciones de movimiento para trasladarte más lejos. …" at bounding box center [665, 164] width 186 height 297
type textarea "h"
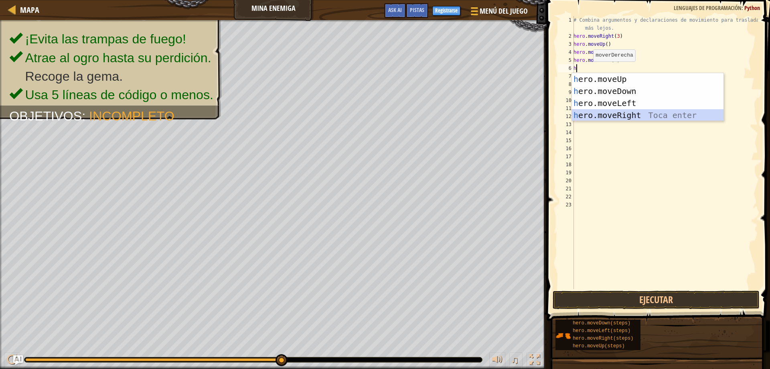
click at [617, 116] on div "h ero.moveUp Toca enter h ero.moveDown Toca enter h ero.moveLeft Toca enter h e…" at bounding box center [648, 109] width 152 height 72
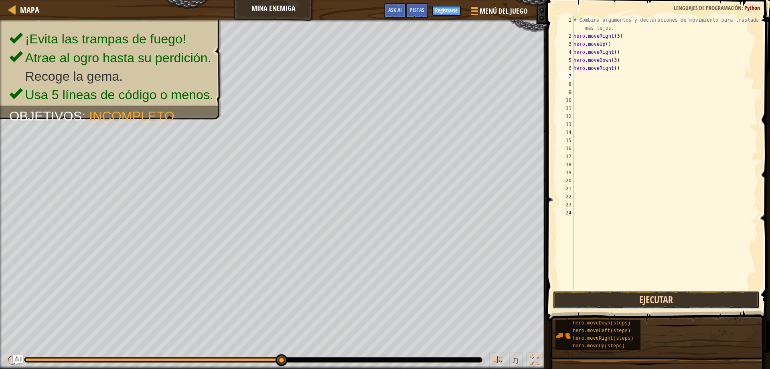
drag, startPoint x: 636, startPoint y: 297, endPoint x: 643, endPoint y: 302, distance: 8.3
click at [637, 298] on button "Ejecutar" at bounding box center [656, 299] width 207 height 18
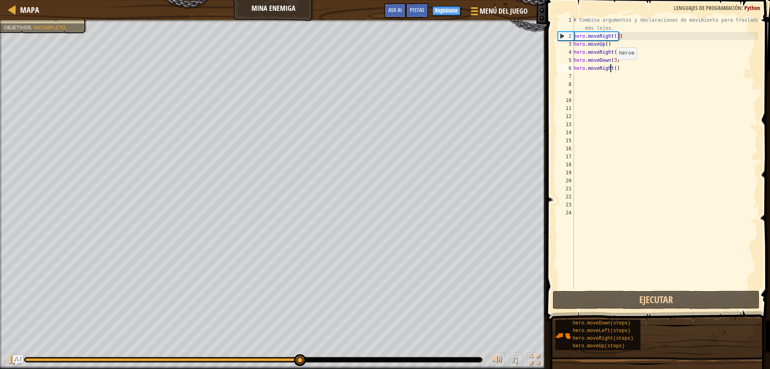
click at [612, 67] on div "# Combina argumentos y declaraciones de movimiento para trasladarte más lejos. …" at bounding box center [665, 164] width 186 height 297
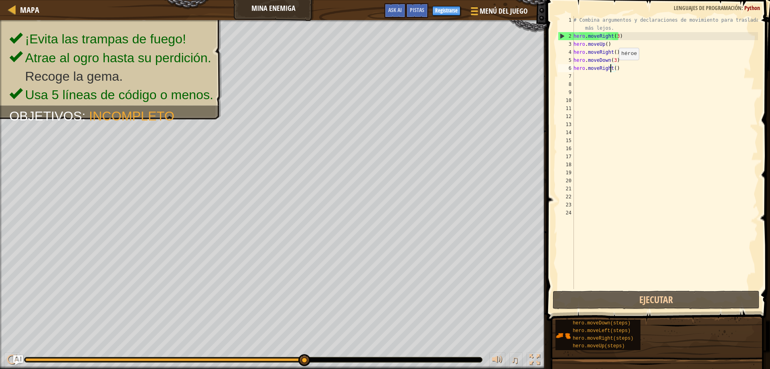
click at [614, 68] on div "# Combina argumentos y declaraciones de movimiento para trasladarte más lejos. …" at bounding box center [665, 164] width 186 height 297
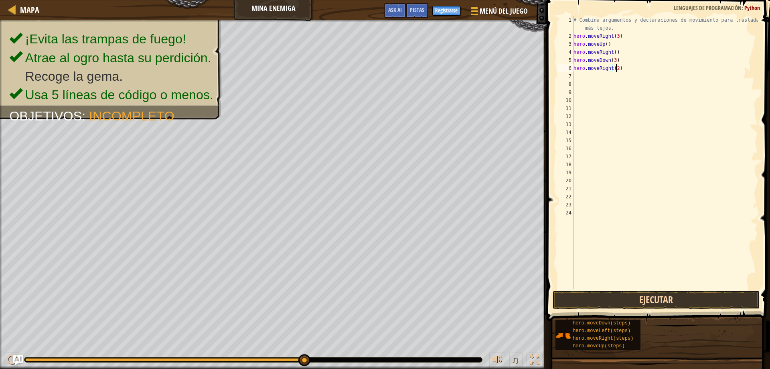
type textarea "hero.moveRight(2)"
click at [707, 293] on button "Ejecutar" at bounding box center [656, 299] width 207 height 18
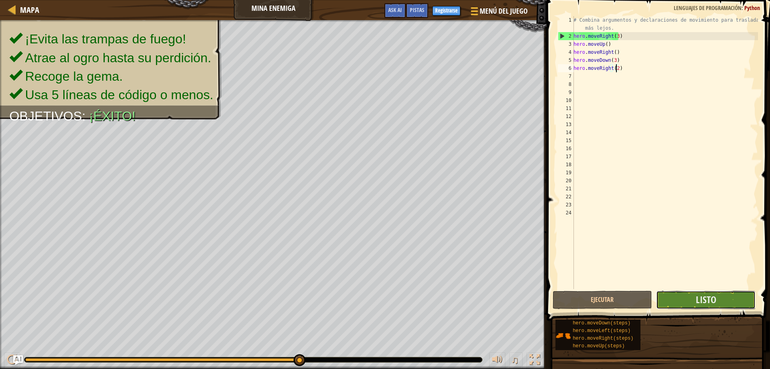
click at [717, 302] on button "Listo" at bounding box center [705, 299] width 99 height 18
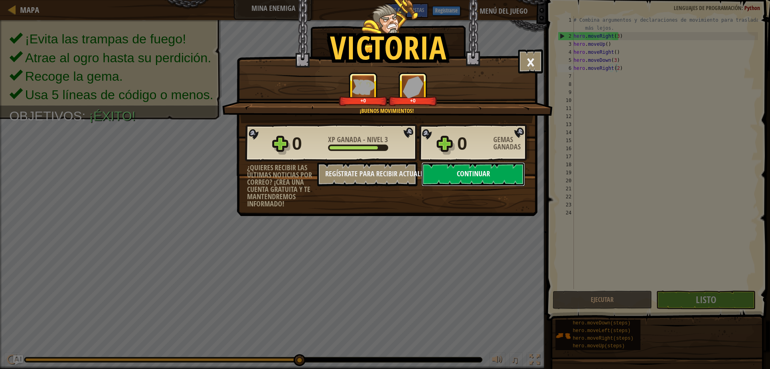
click at [475, 175] on button "Continuar" at bounding box center [473, 174] width 103 height 24
select select "es-419"
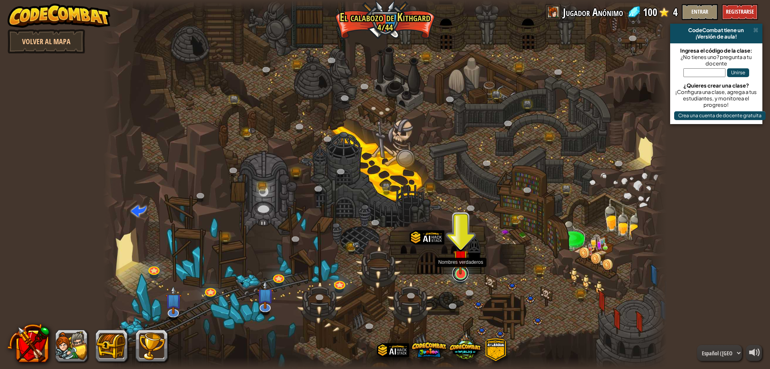
click at [459, 275] on link at bounding box center [460, 273] width 16 height 16
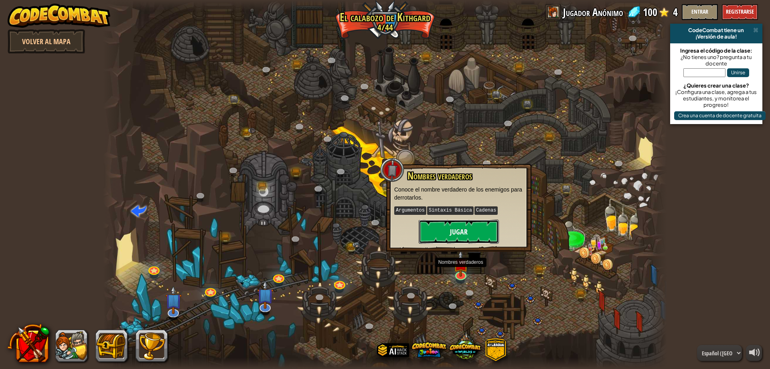
click at [464, 230] on button "Jugar" at bounding box center [459, 231] width 80 height 24
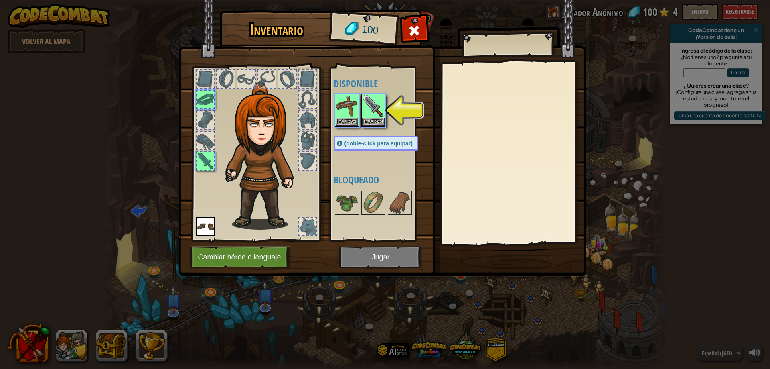
click at [409, 256] on img at bounding box center [382, 130] width 408 height 291
click at [380, 118] on button "Equipar" at bounding box center [373, 121] width 22 height 8
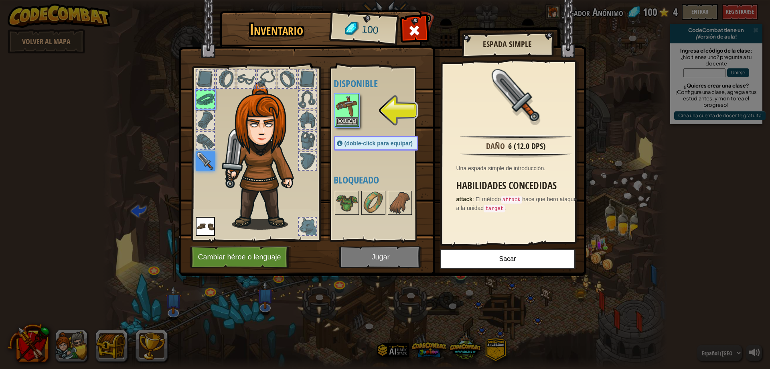
click at [355, 116] on img at bounding box center [347, 106] width 22 height 22
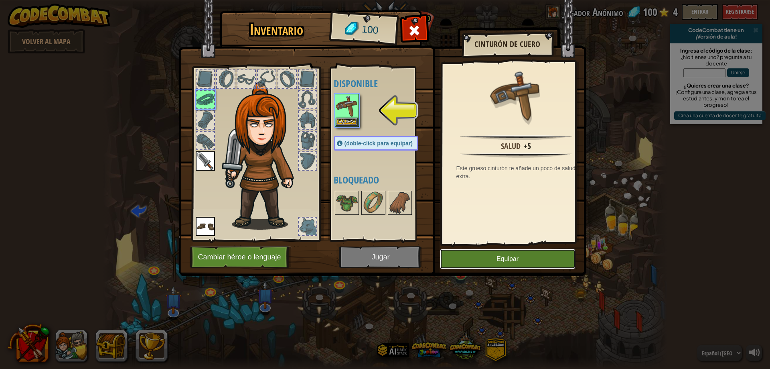
click at [502, 254] on button "Equipar" at bounding box center [508, 259] width 136 height 20
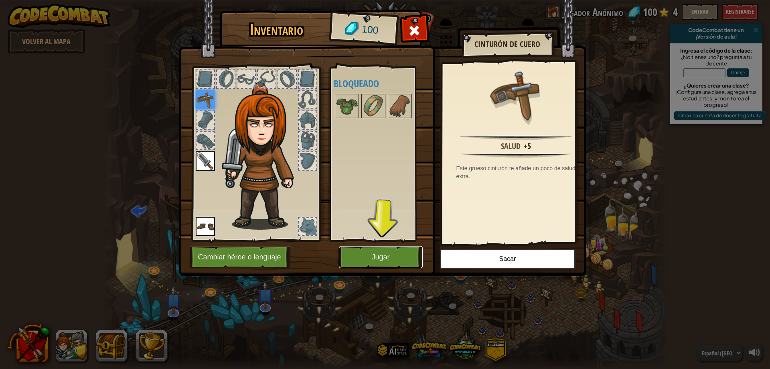
click at [403, 251] on button "Jugar" at bounding box center [381, 257] width 84 height 22
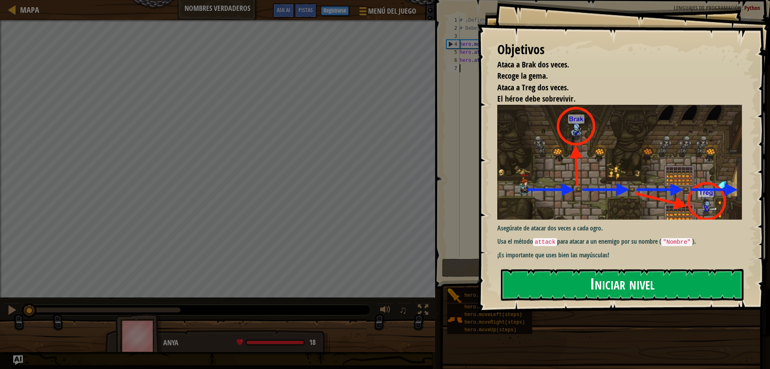
click at [540, 279] on button "Iniciar nivel" at bounding box center [622, 285] width 243 height 32
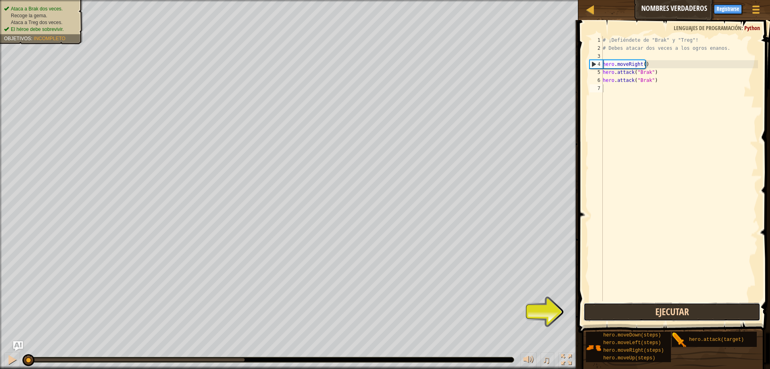
click at [662, 309] on button "Ejecutar" at bounding box center [672, 311] width 177 height 18
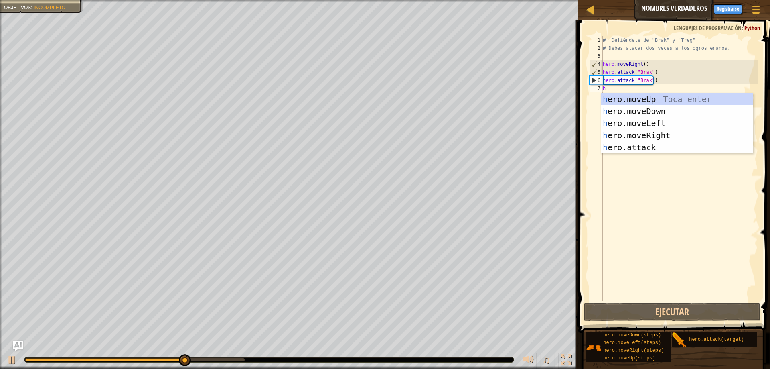
type textarea "h"
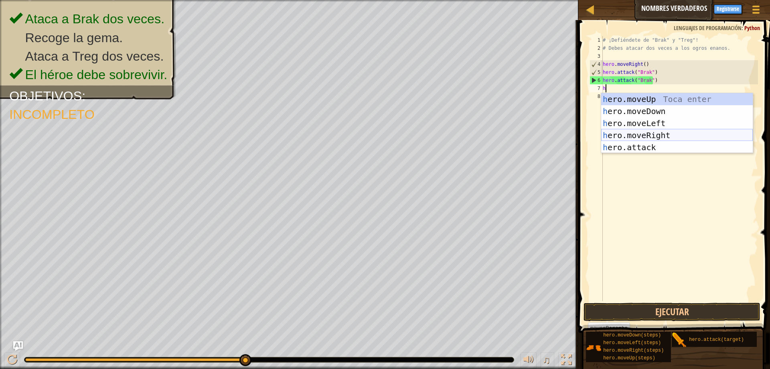
click at [658, 134] on div "h ero.moveUp Toca enter h ero.moveDown Toca enter h ero.moveLeft Toca enter h e…" at bounding box center [677, 135] width 152 height 84
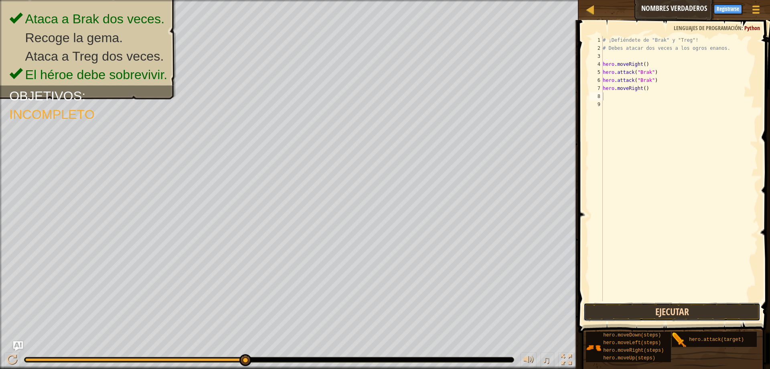
click at [639, 314] on button "Ejecutar" at bounding box center [672, 311] width 177 height 18
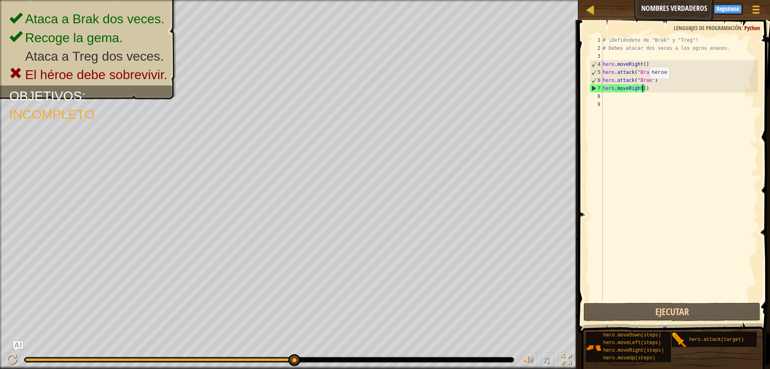
click at [643, 87] on div "# ¡Defiéndete de "Brak" y "Treg"! # Debes atacar dos veces a los ogros enanos. …" at bounding box center [679, 176] width 157 height 281
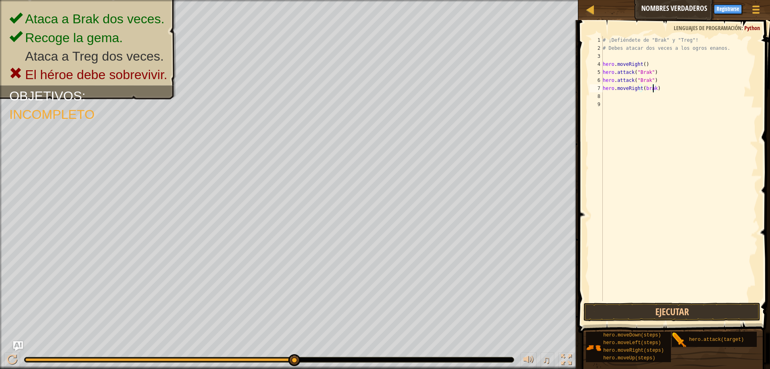
scroll to position [4, 4]
click at [727, 320] on button "Ejecutar" at bounding box center [672, 311] width 177 height 18
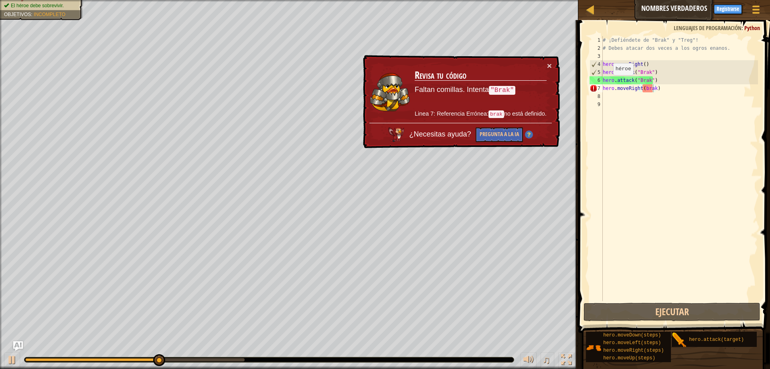
click at [503, 89] on code ""Brak"" at bounding box center [502, 90] width 26 height 9
drag, startPoint x: 491, startPoint y: 88, endPoint x: 507, endPoint y: 91, distance: 15.6
click at [506, 91] on code ""Brak"" at bounding box center [502, 89] width 27 height 9
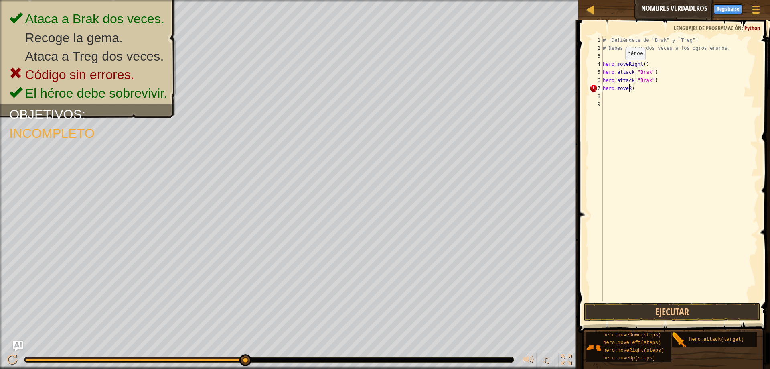
scroll to position [4, 2]
type textarea "hero.mov)"
click at [630, 95] on div "# ¡Defiéndete de "Brak" y "Treg"! # Debes atacar dos veces a los ogros enanos. …" at bounding box center [679, 176] width 157 height 281
click at [631, 86] on div "# ¡Defiéndete de "Brak" y "Treg"! # Debes atacar dos veces a los ogros enanos. …" at bounding box center [679, 176] width 157 height 281
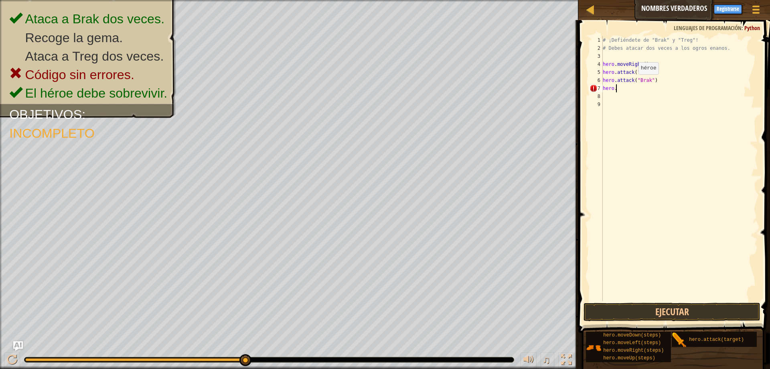
type textarea "h"
drag, startPoint x: 635, startPoint y: 79, endPoint x: 661, endPoint y: 81, distance: 26.2
click at [661, 81] on div "# ¡Defiéndete de "Brak" y "Treg"! # Debes atacar dos veces a los ogros enanos. …" at bounding box center [679, 176] width 157 height 281
type textarea "hero.attack("Brak")"
click at [612, 90] on div "# ¡Defiéndete de "Brak" y "Treg"! # Debes atacar dos veces a los ogros enanos. …" at bounding box center [679, 176] width 157 height 281
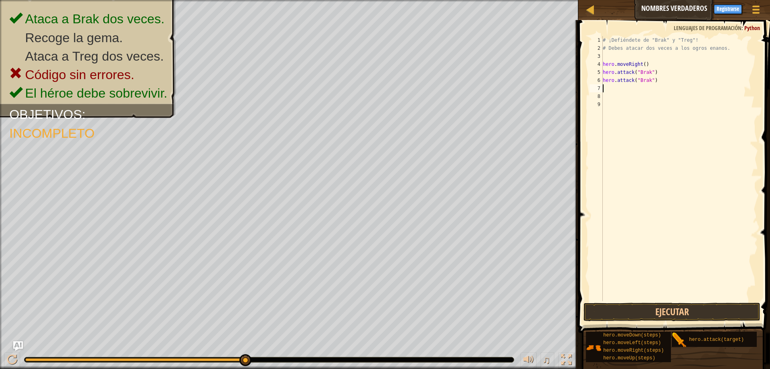
type textarea "h"
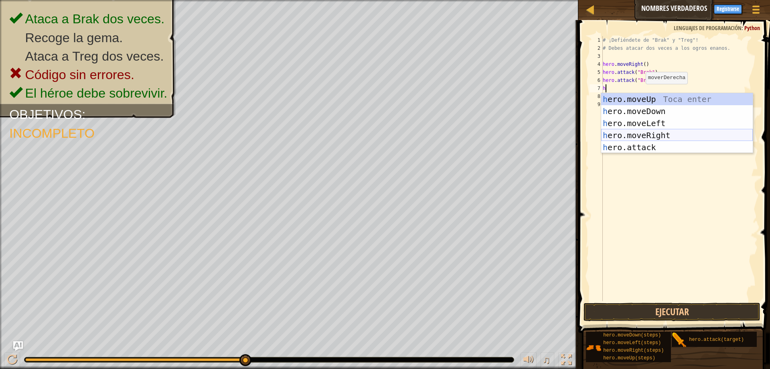
click at [635, 132] on div "h ero.moveUp Toca enter h ero.moveDown Toca enter h ero.moveLeft Toca enter h e…" at bounding box center [677, 135] width 152 height 84
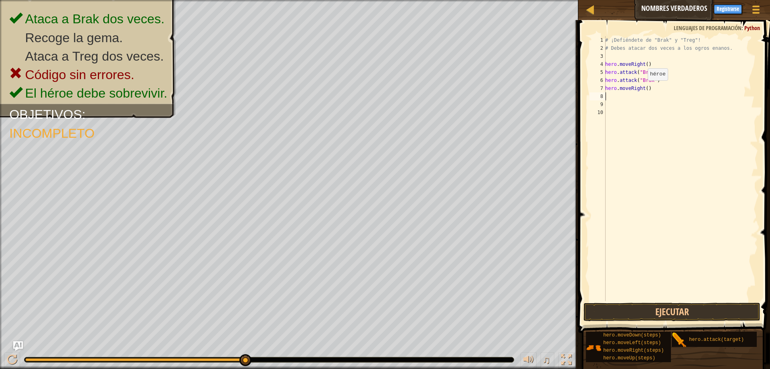
click at [643, 88] on div "# ¡Defiéndete de "Brak" y "Treg"! # Debes atacar dos veces a los ogros enanos. …" at bounding box center [681, 176] width 154 height 281
click at [644, 89] on div "# ¡Defiéndete de "Brak" y "Treg"! # Debes atacar dos veces a los ogros enanos. …" at bounding box center [681, 176] width 154 height 281
paste textarea ""Brak")"
click at [646, 89] on div "# ¡Defiéndete de "Brak" y "Treg"! # Debes atacar dos veces a los ogros enanos. …" at bounding box center [681, 176] width 154 height 281
click at [647, 85] on div "# ¡Defiéndete de "Brak" y "Treg"! # Debes atacar dos veces a los ogros enanos. …" at bounding box center [681, 176] width 154 height 281
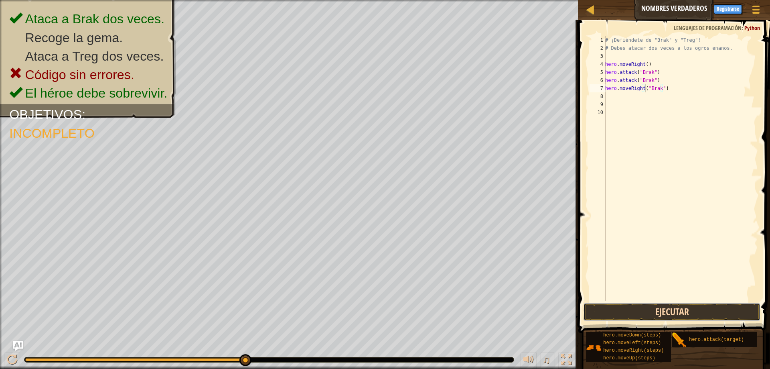
click at [672, 312] on button "Ejecutar" at bounding box center [672, 311] width 177 height 18
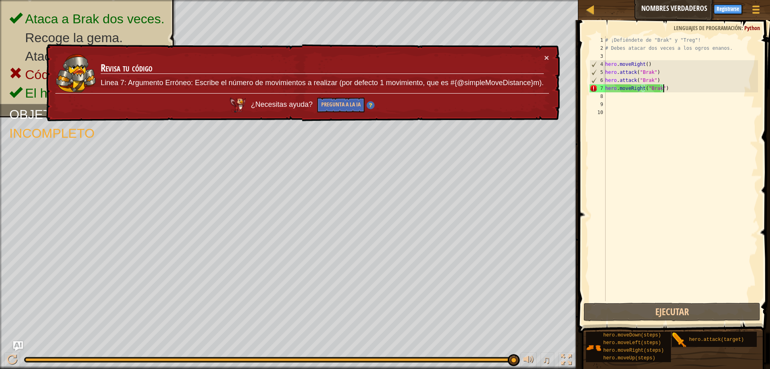
click at [668, 88] on div "# ¡Defiéndete de "Brak" y "Treg"! # Debes atacar dos veces a los ogros enanos. …" at bounding box center [681, 176] width 154 height 281
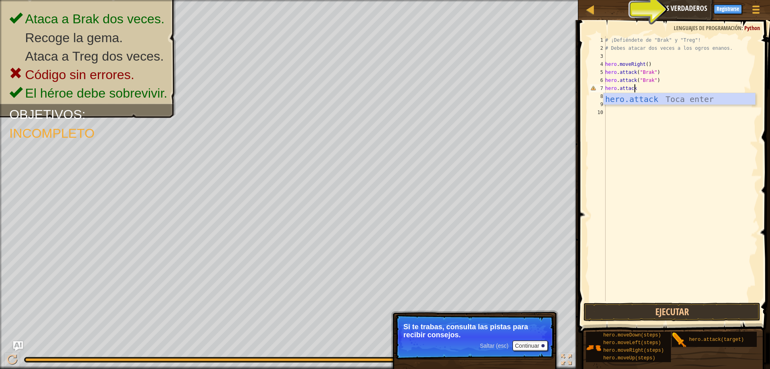
scroll to position [4, 2]
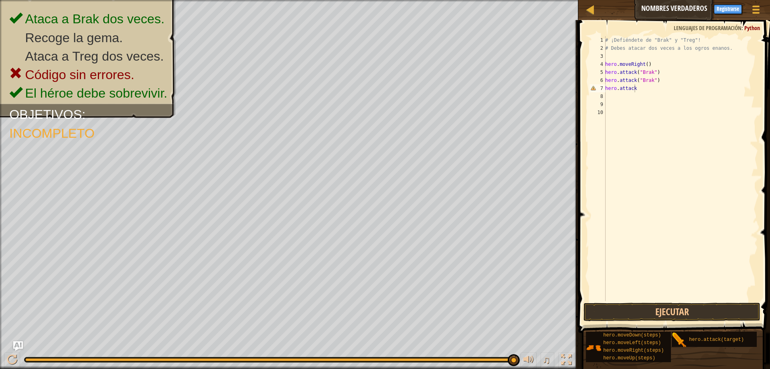
click at [691, 11] on div "Pistas" at bounding box center [698, 9] width 22 height 15
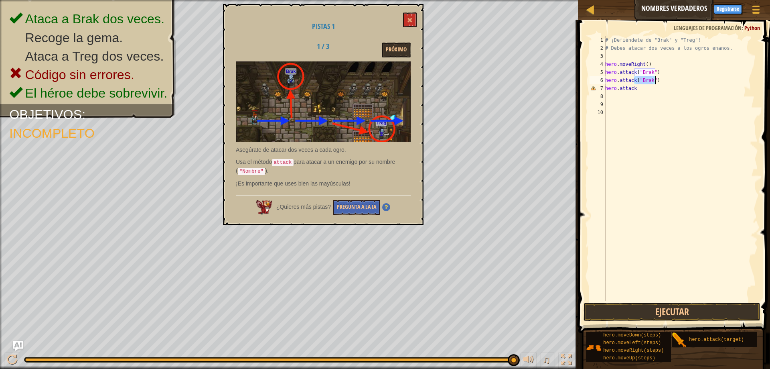
drag, startPoint x: 634, startPoint y: 78, endPoint x: 657, endPoint y: 84, distance: 23.6
click at [657, 84] on div "# ¡Defiéndete de "Brak" y "Treg"! # Debes atacar dos veces a los ogros enanos. …" at bounding box center [681, 176] width 154 height 281
type textarea "hero.attack("Brak") hero.attack"
drag, startPoint x: 657, startPoint y: 90, endPoint x: 688, endPoint y: 119, distance: 42.3
click at [688, 119] on div "# ¡Defiéndete de "Brak" y "Treg"! # Debes atacar dos veces a los ogros enanos. …" at bounding box center [681, 176] width 154 height 281
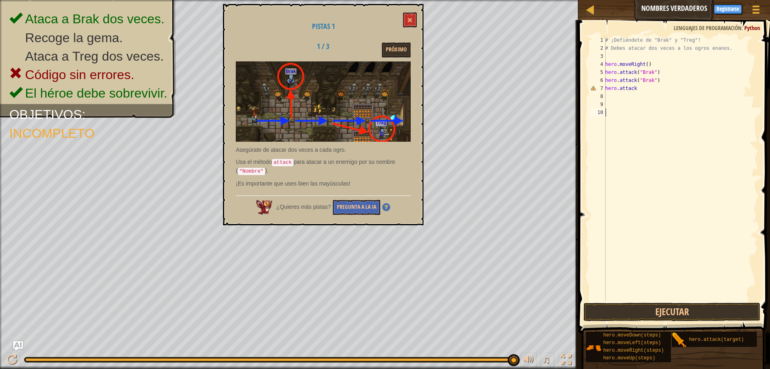
scroll to position [4, 0]
drag, startPoint x: 635, startPoint y: 78, endPoint x: 658, endPoint y: 83, distance: 23.8
click at [658, 83] on div "# ¡Defiéndete de "Brak" y "Treg"! # Debes atacar dos veces a los ogros enanos. …" at bounding box center [681, 176] width 154 height 281
click at [636, 87] on div "# ¡Defiéndete de "Brak" y "Treg"! # Debes atacar dos veces a los ogros enanos. …" at bounding box center [681, 176] width 154 height 281
type textarea "hero.attack"
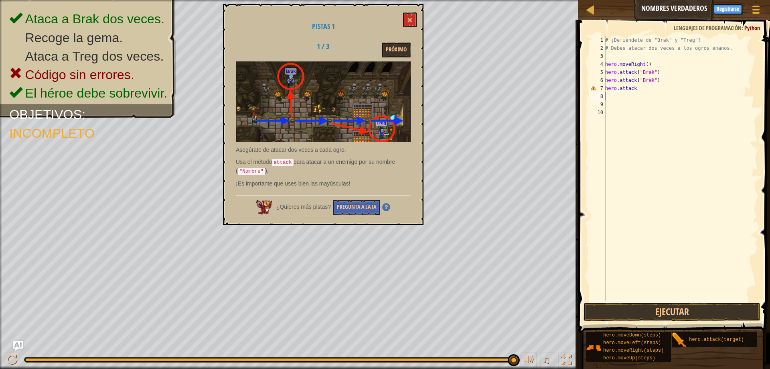
paste textarea "("Brak")"
drag, startPoint x: 606, startPoint y: 95, endPoint x: 633, endPoint y: 99, distance: 27.5
click at [633, 99] on div "# ¡Defiéndete de "Brak" y "Treg"! # Debes atacar dos veces a los ogros enanos. …" at bounding box center [681, 176] width 154 height 281
paste textarea "hero.attack"
click at [637, 89] on div "# ¡Defiéndete de "Brak" y "Treg"! # Debes atacar dos veces a los ogros enanos. …" at bounding box center [681, 176] width 154 height 281
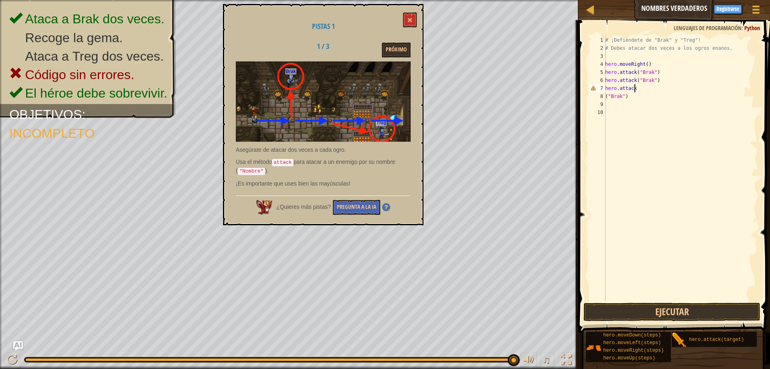
paste textarea "("Brak")"
click at [631, 97] on div "# ¡Defiéndete de "Brak" y "Treg"! # Debes atacar dos veces a los ogros enanos. …" at bounding box center [681, 176] width 154 height 281
type textarea "("
click at [675, 310] on button "Ejecutar" at bounding box center [672, 311] width 177 height 18
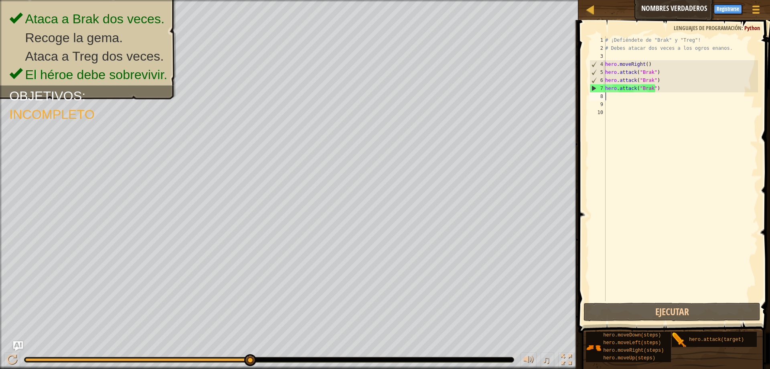
click at [659, 85] on div "# ¡Defiéndete de "Brak" y "Treg"! # Debes atacar dos veces a los ogros enanos. …" at bounding box center [681, 176] width 154 height 281
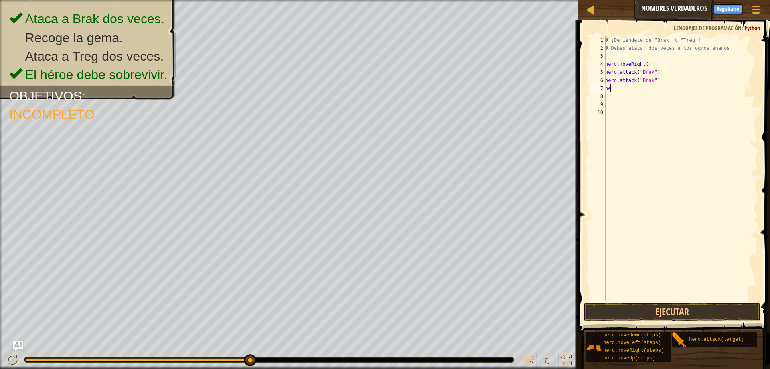
type textarea "h"
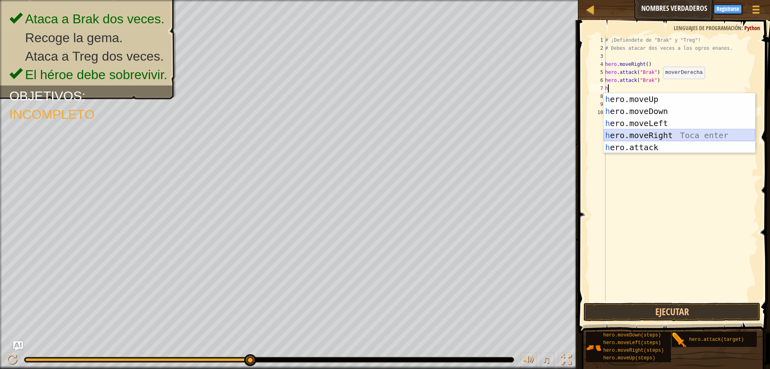
click at [673, 133] on div "h ero.moveUp Toca enter h ero.moveDown Toca enter h ero.moveLeft Toca enter h e…" at bounding box center [680, 135] width 152 height 84
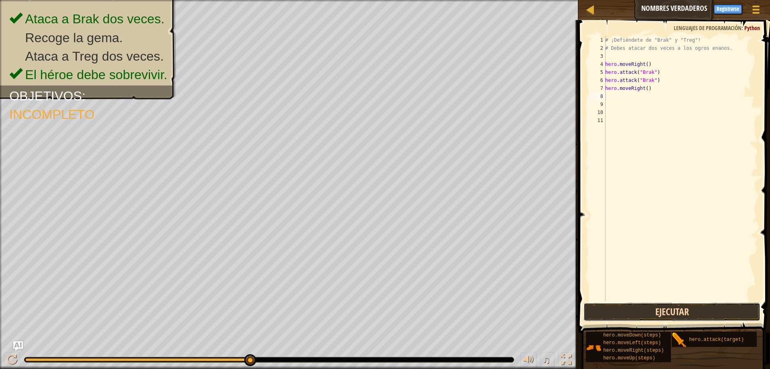
click at [674, 304] on button "Ejecutar" at bounding box center [672, 311] width 177 height 18
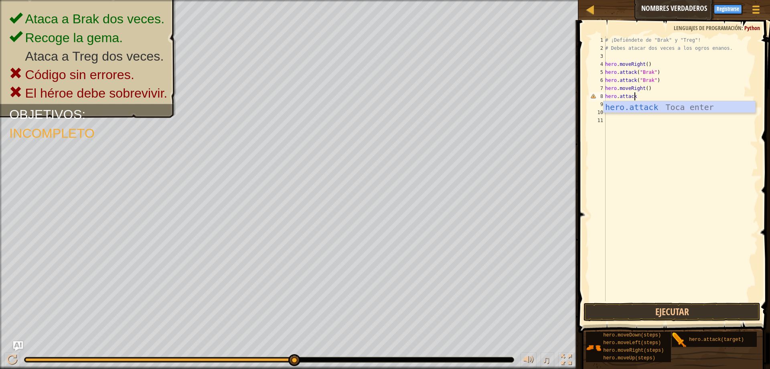
scroll to position [4, 2]
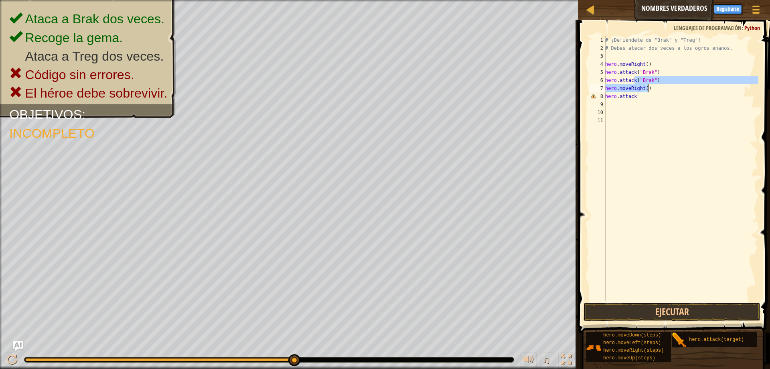
drag, startPoint x: 634, startPoint y: 80, endPoint x: 660, endPoint y: 86, distance: 26.8
click at [660, 86] on div "# ¡Defiéndete de "Brak" y "Treg"! # Debes atacar dos veces a los ogros enanos. …" at bounding box center [681, 176] width 154 height 281
click at [684, 70] on div "# ¡Defiéndete de "Brak" y "Treg"! # Debes atacar dos veces a los ogros enanos. …" at bounding box center [681, 176] width 154 height 281
drag, startPoint x: 634, startPoint y: 70, endPoint x: 657, endPoint y: 70, distance: 22.9
click at [657, 70] on div "# ¡Defiéndete de "Brak" y "Treg"! # Debes atacar dos veces a los ogros enanos. …" at bounding box center [681, 176] width 154 height 281
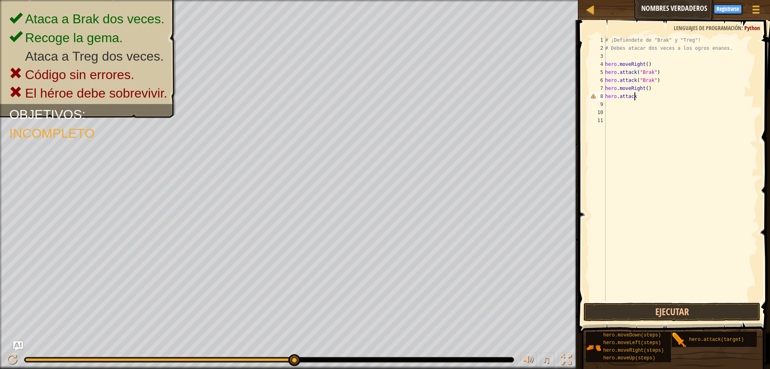
click at [636, 95] on div "# ¡Defiéndete de "Brak" y "Treg"! # Debes atacar dos veces a los ogros enanos. …" at bounding box center [681, 176] width 154 height 281
paste textarea "("Brak")"
click at [677, 309] on button "Ejecutar" at bounding box center [672, 311] width 177 height 18
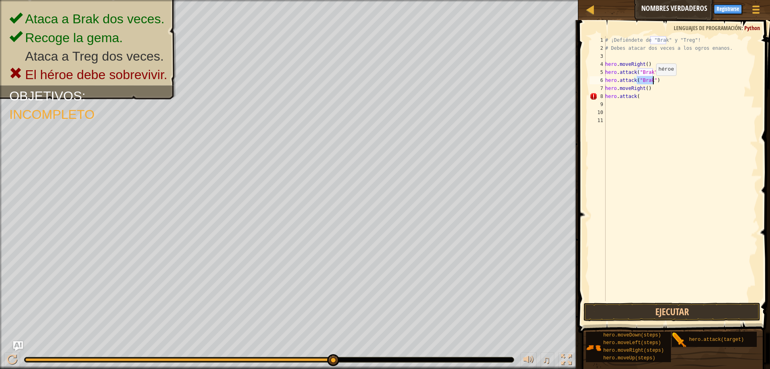
drag, startPoint x: 638, startPoint y: 81, endPoint x: 652, endPoint y: 83, distance: 14.3
click at [652, 83] on div "# ¡Defiéndete de "Brak" y "Treg"! # Debes atacar dos veces a los ogros enanos. …" at bounding box center [681, 176] width 154 height 281
type textarea "hero.attack("Brak")"
drag, startPoint x: 655, startPoint y: 85, endPoint x: 634, endPoint y: 133, distance: 52.1
click at [634, 134] on div "# ¡Defiéndete de "Brak" y "Treg"! # Debes atacar dos veces a los ogros enanos. …" at bounding box center [681, 176] width 154 height 281
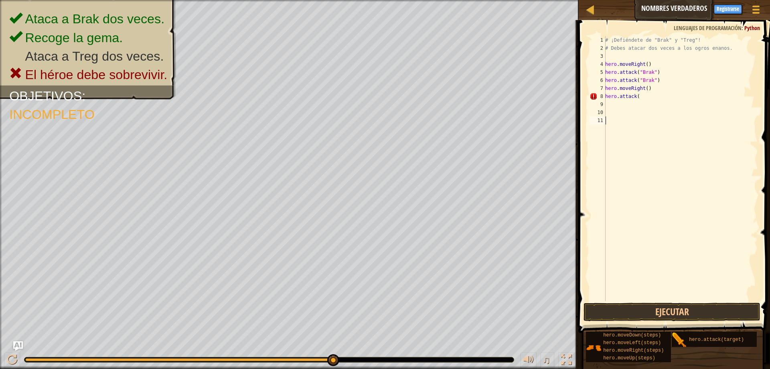
click at [639, 95] on div "# ¡Defiéndete de "Brak" y "Treg"! # Debes atacar dos veces a los ogros enanos. …" at bounding box center [681, 176] width 154 height 281
drag, startPoint x: 634, startPoint y: 80, endPoint x: 656, endPoint y: 83, distance: 22.6
click at [656, 83] on div "# ¡Defiéndete de "Brak" y "Treg"! # Debes atacar dos veces a los ogros enanos. …" at bounding box center [681, 176] width 154 height 281
click at [636, 97] on div "# ¡Defiéndete de "Brak" y "Treg"! # Debes atacar dos veces a los ogros enanos. …" at bounding box center [681, 176] width 154 height 281
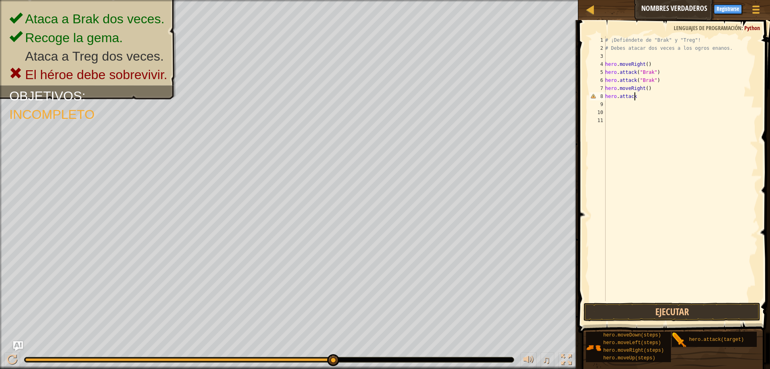
scroll to position [4, 0]
paste textarea "("Brak")"
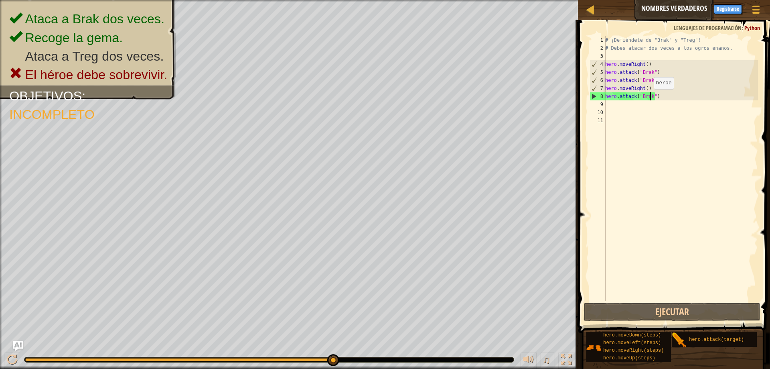
click at [649, 97] on div "# ¡Defiéndete de "Brak" y "Treg"! # Debes atacar dos veces a los ogros enanos. …" at bounding box center [681, 176] width 154 height 281
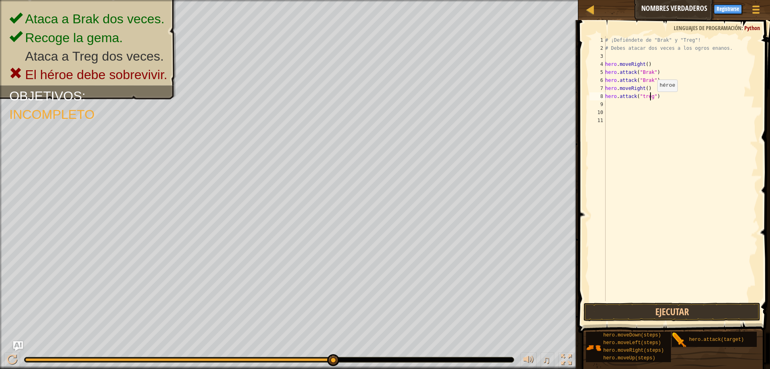
scroll to position [4, 4]
type textarea "hero.attack("treg")"
click at [716, 308] on button "Ejecutar" at bounding box center [672, 311] width 177 height 18
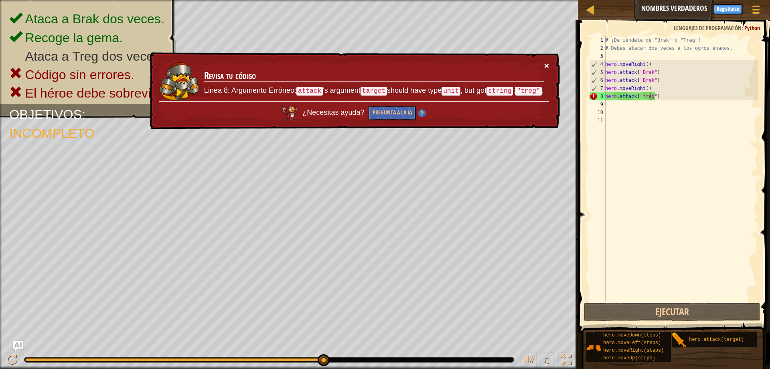
click at [544, 63] on button "×" at bounding box center [546, 65] width 5 height 8
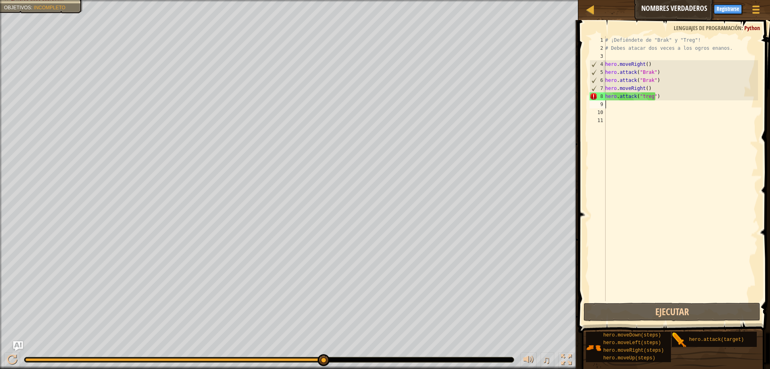
click at [609, 106] on div "# ¡Defiéndete de "Brak" y "Treg"! # Debes atacar dos veces a los ogros enanos. …" at bounding box center [681, 176] width 154 height 281
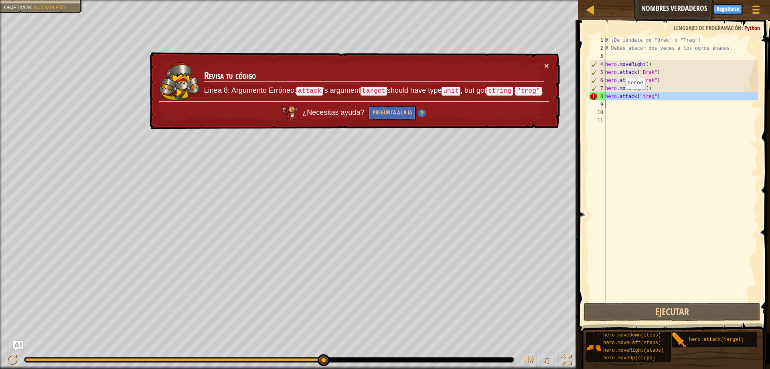
drag, startPoint x: 605, startPoint y: 93, endPoint x: 623, endPoint y: 98, distance: 19.1
click at [623, 98] on div "1 2 3 4 5 6 7 8 9 10 11 # ¡Defiéndete de "Brak" y "Treg"! # Debes atacar dos ve…" at bounding box center [673, 168] width 170 height 265
type textarea "hero.attack("treg")"
paste textarea
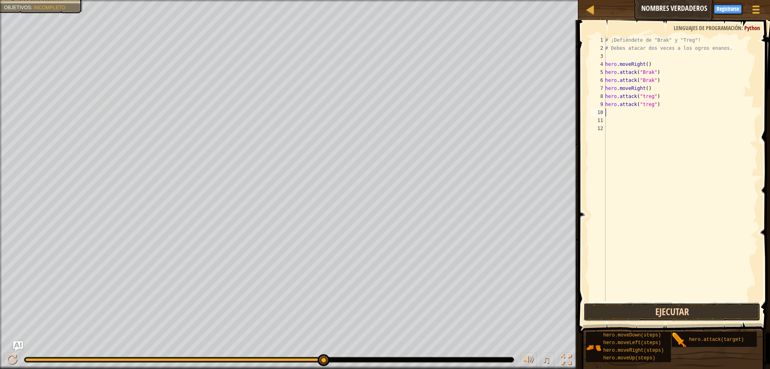
click at [636, 306] on button "Ejecutar" at bounding box center [672, 311] width 177 height 18
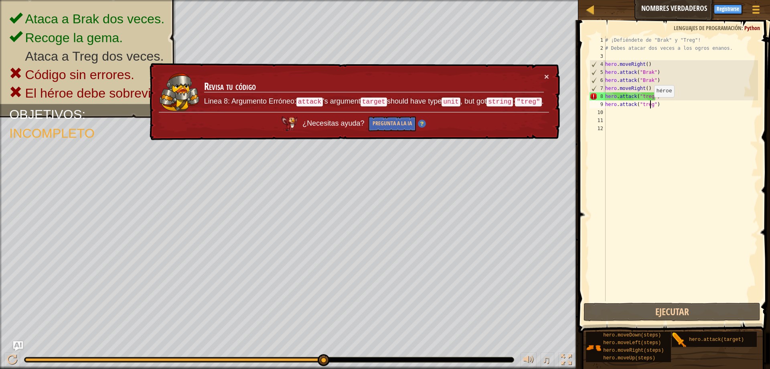
click at [650, 105] on div "# ¡Defiéndete de "Brak" y "Treg"! # Debes atacar dos veces a los ogros enanos. …" at bounding box center [681, 176] width 154 height 281
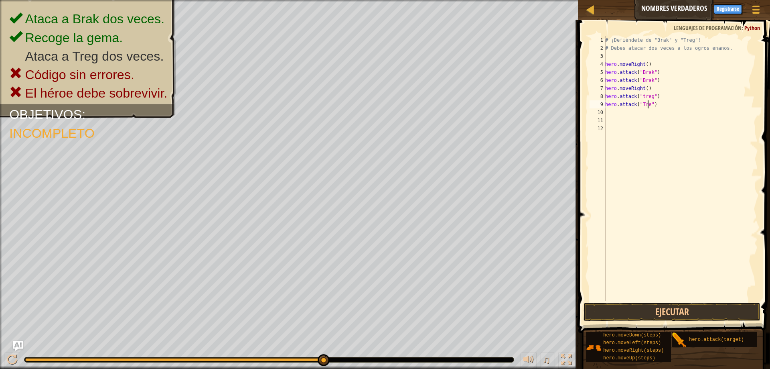
scroll to position [4, 4]
click at [651, 96] on div "# ¡Defiéndete de "Brak" y "Treg"! # Debes atacar dos veces a los ogros enanos. …" at bounding box center [681, 176] width 154 height 281
type textarea "hero.attack("Treg")"
click at [685, 313] on button "Ejecutar" at bounding box center [672, 311] width 177 height 18
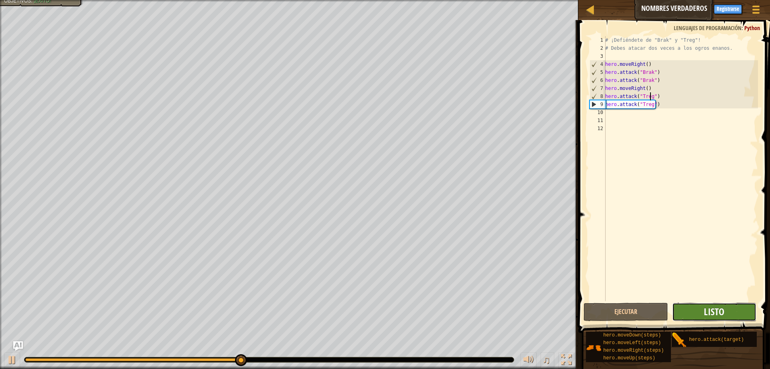
click at [723, 314] on span "Listo" at bounding box center [714, 311] width 20 height 13
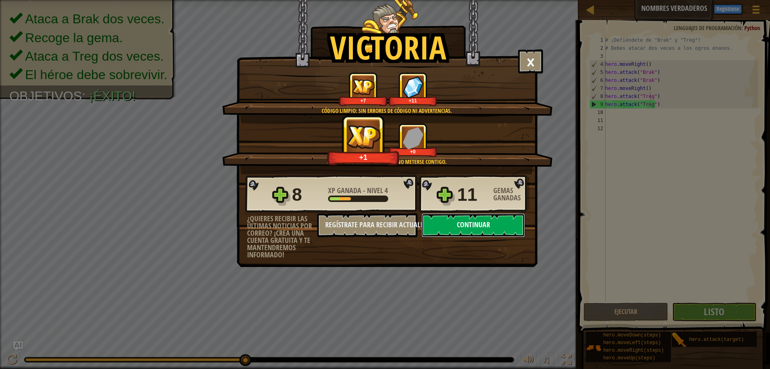
click at [460, 223] on button "Continuar" at bounding box center [473, 225] width 103 height 24
select select "es-419"
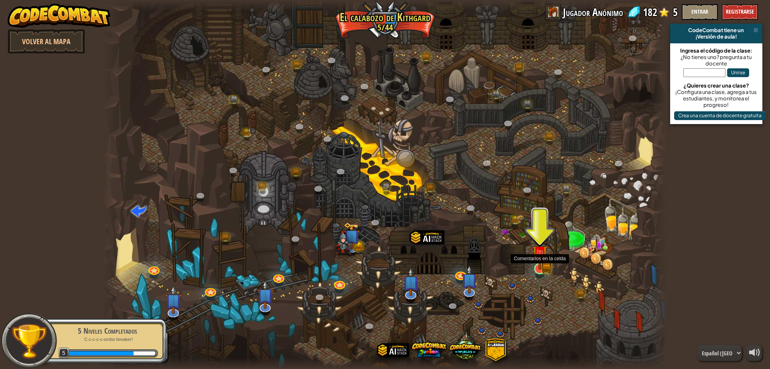
click at [538, 267] on img at bounding box center [539, 252] width 15 height 33
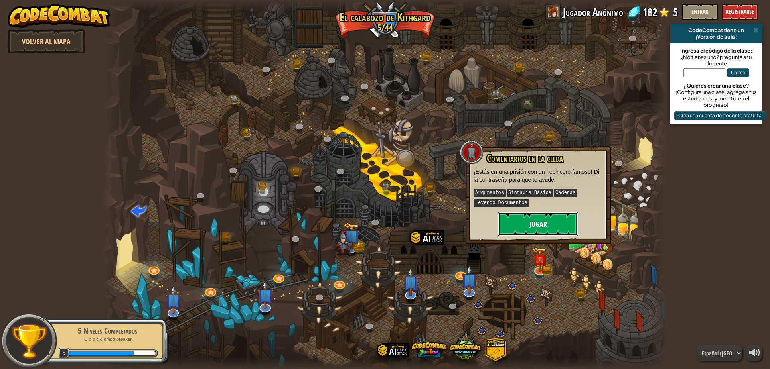
click at [543, 222] on button "Jugar" at bounding box center [538, 224] width 80 height 24
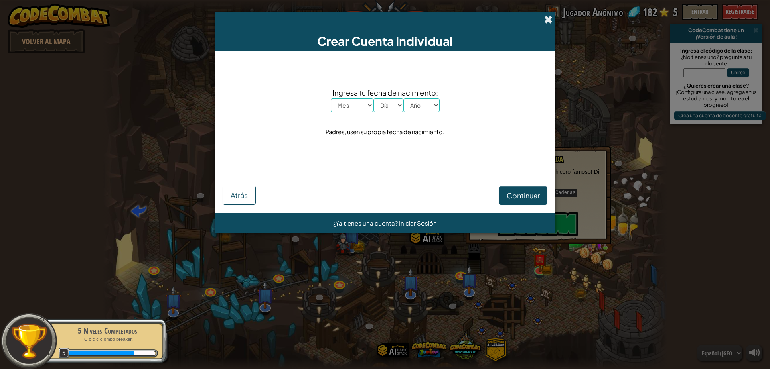
click at [548, 18] on span at bounding box center [548, 19] width 8 height 8
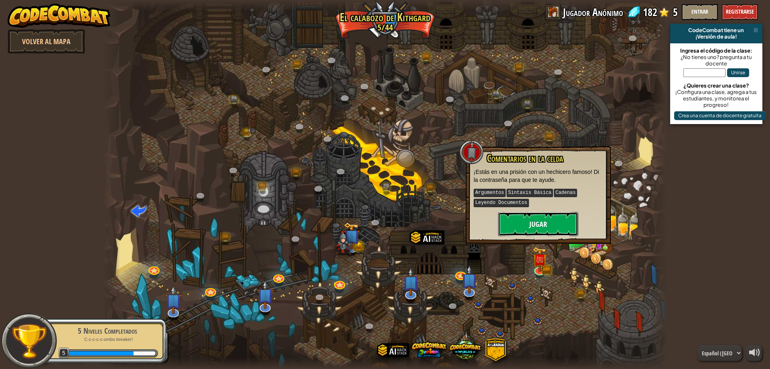
click at [558, 223] on button "Jugar" at bounding box center [538, 224] width 80 height 24
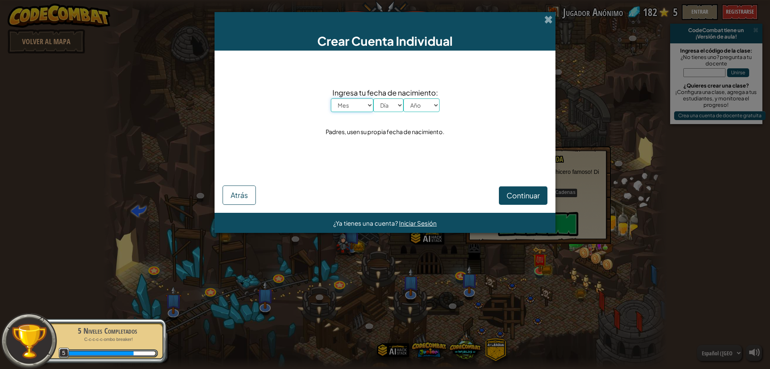
click at [368, 105] on select "Mes Enero Febrero Marzo [PERSON_NAME] [PERSON_NAME] Septiembre Octubre Noviembr…" at bounding box center [352, 105] width 43 height 14
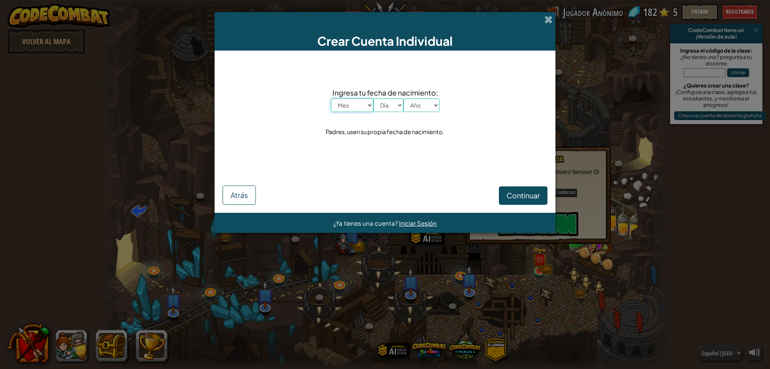
select select "7"
click at [331, 98] on select "Mes Enero Febrero Marzo [PERSON_NAME] [PERSON_NAME] Septiembre Octubre Noviembr…" at bounding box center [352, 105] width 43 height 14
click at [394, 100] on select "Día 1 2 3 4 5 6 7 8 9 10 11 12 13 14 15 16 17 18 19 20 21 22 23 24 25 26 27 28 …" at bounding box center [388, 105] width 30 height 14
select select "18"
click at [373, 98] on select "Día 1 2 3 4 5 6 7 8 9 10 11 12 13 14 15 16 17 18 19 20 21 22 23 24 25 26 27 28 …" at bounding box center [388, 105] width 30 height 14
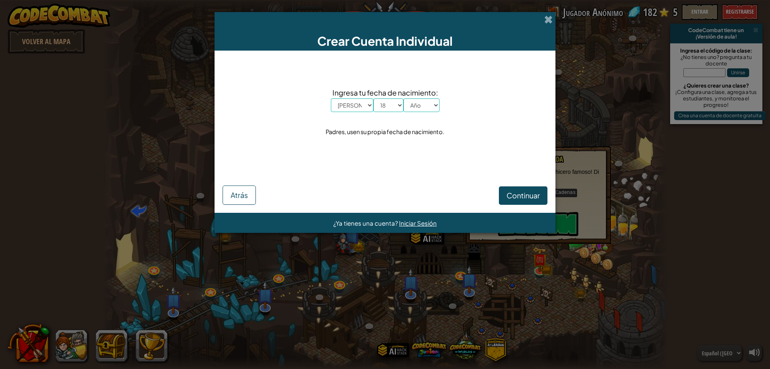
click at [424, 114] on div "Ingresa tu fecha de nacimiento: Mes Enero Febrero Marzo [PERSON_NAME] [PERSON_N…" at bounding box center [385, 112] width 325 height 107
click at [430, 97] on span "Ingresa tu fecha de nacimiento:" at bounding box center [385, 93] width 109 height 12
click at [432, 105] on select "Año 2025 2024 2023 2022 2021 2020 2019 2018 2017 2016 2015 2014 2013 2012 2011 …" at bounding box center [421, 105] width 36 height 14
select select "2012"
click at [403, 98] on select "Año 2025 2024 2023 2022 2021 2020 2019 2018 2017 2016 2015 2014 2013 2012 2011 …" at bounding box center [421, 105] width 36 height 14
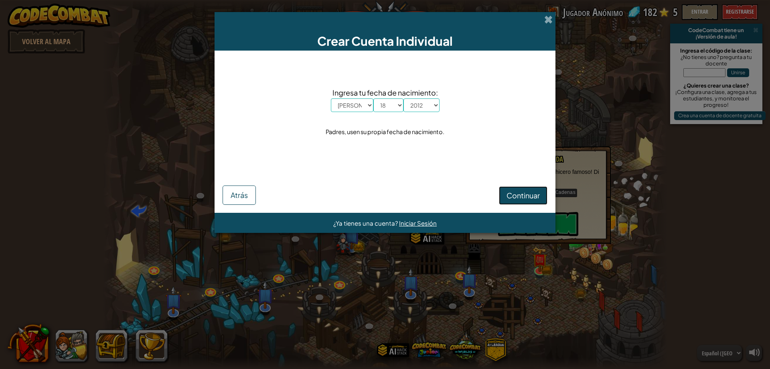
click at [523, 200] on button "Continuar" at bounding box center [523, 195] width 49 height 18
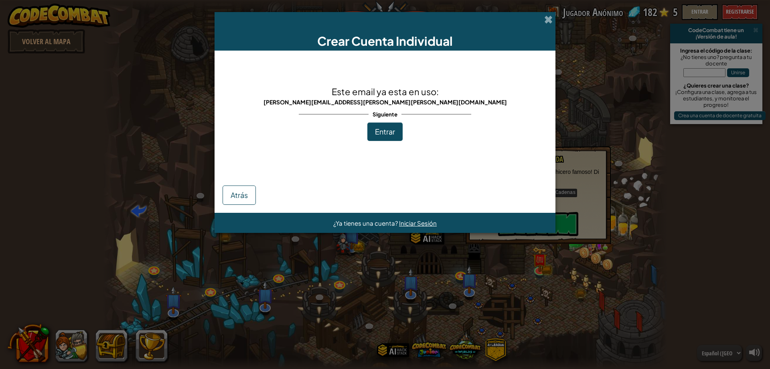
click at [390, 130] on span "Entrar" at bounding box center [385, 131] width 20 height 9
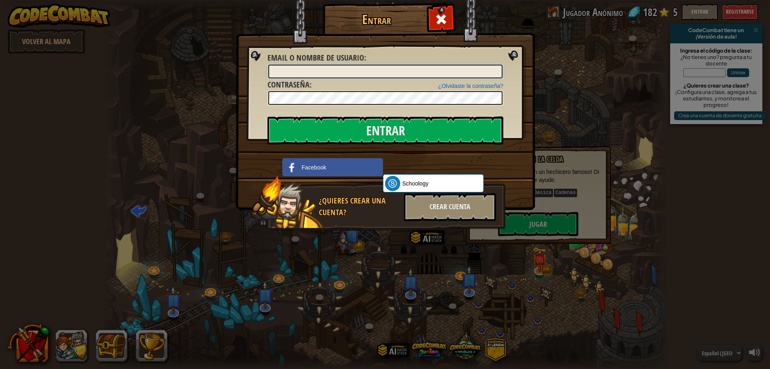
type input "ivannasousa18"
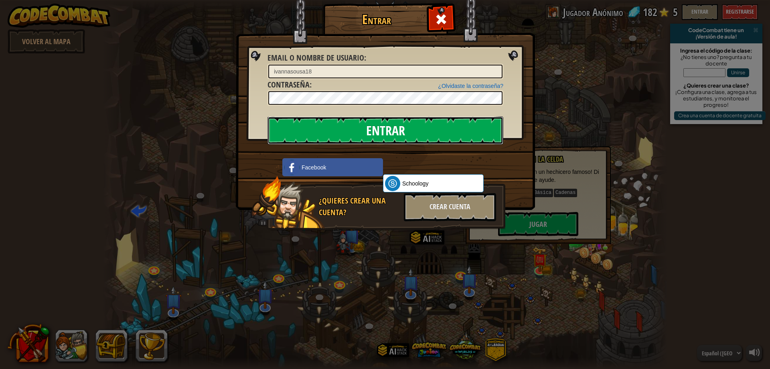
click at [484, 132] on input "Entrar" at bounding box center [386, 130] width 236 height 28
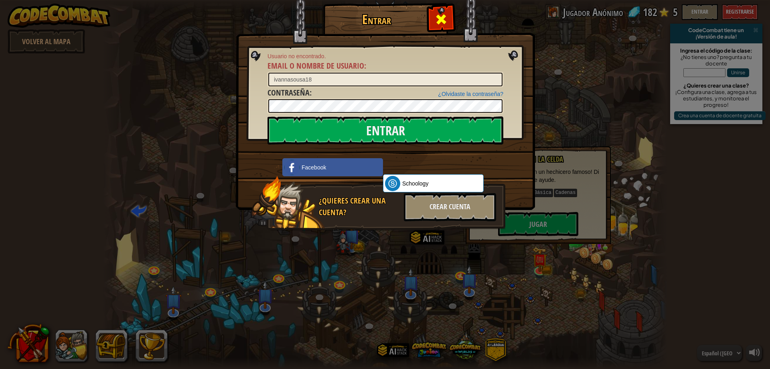
click at [436, 13] on span at bounding box center [441, 19] width 13 height 13
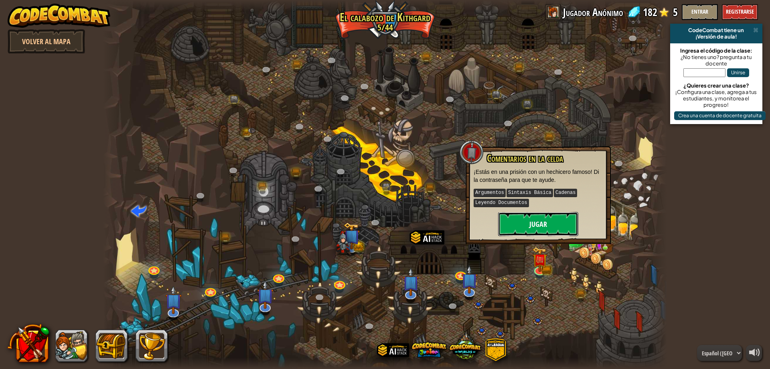
click at [560, 226] on button "Jugar" at bounding box center [538, 224] width 80 height 24
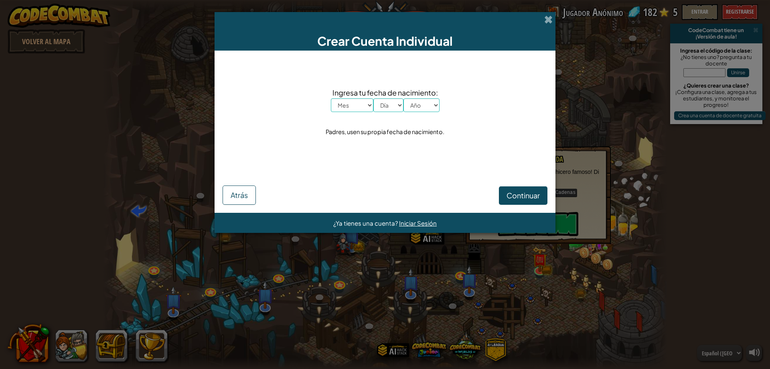
click at [377, 224] on span "¿Ya tienes una cuenta?" at bounding box center [366, 223] width 66 height 8
click at [243, 200] on button "Atrás" at bounding box center [239, 194] width 33 height 19
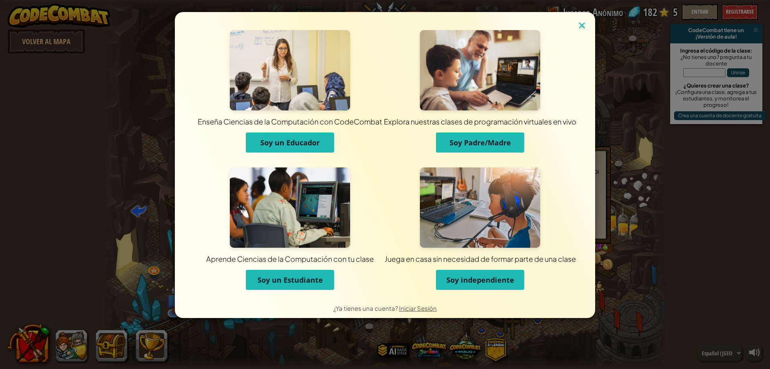
click at [582, 22] on img at bounding box center [582, 26] width 10 height 12
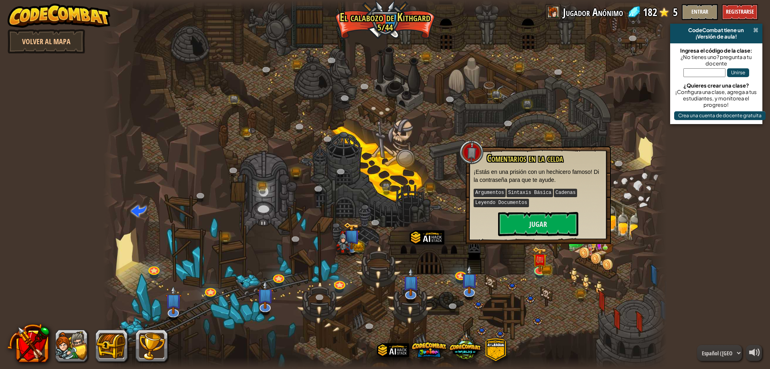
click at [758, 29] on span at bounding box center [755, 30] width 5 height 6
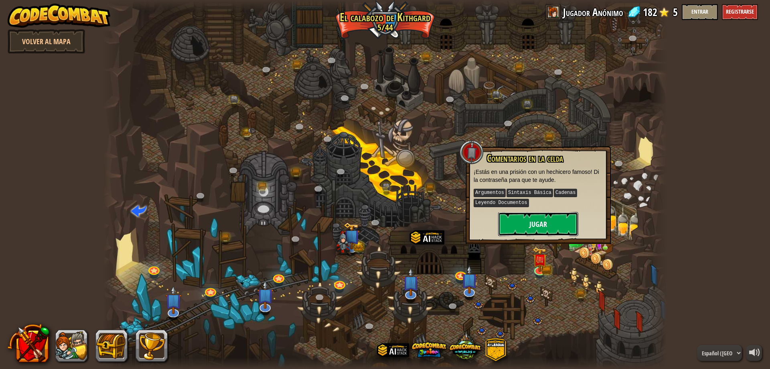
click at [556, 221] on button "Jugar" at bounding box center [538, 224] width 80 height 24
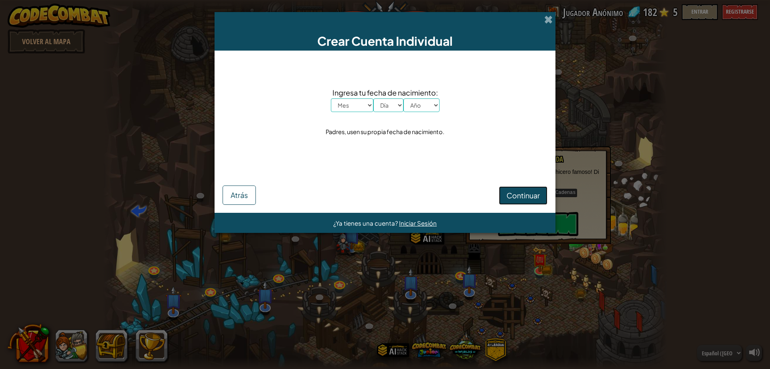
click at [525, 195] on span "Continuar" at bounding box center [523, 195] width 33 height 9
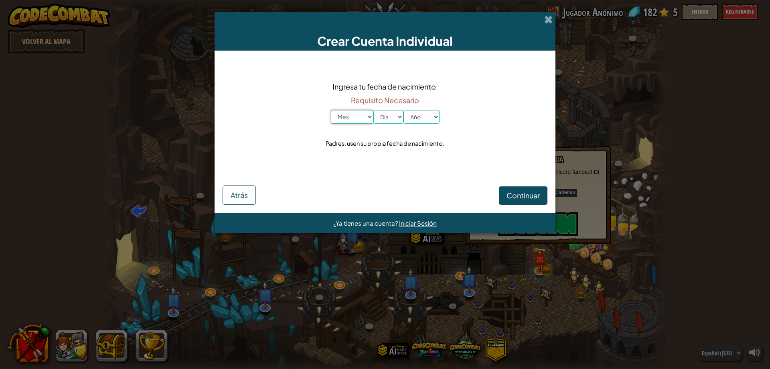
click at [364, 115] on select "Mes Enero Febrero Marzo [PERSON_NAME] [PERSON_NAME] Septiembre Octubre Noviembr…" at bounding box center [352, 117] width 43 height 14
select select "7"
click at [331, 110] on select "Mes Enero Febrero Marzo [PERSON_NAME] [PERSON_NAME] Septiembre Octubre Noviembr…" at bounding box center [352, 117] width 43 height 14
click at [391, 118] on select "Día 1 2 3 4 5 6 7 8 9 10 11 12 13 14 15 16 17 18 19 20 21 22 23 24 25 26 27 28 …" at bounding box center [388, 117] width 30 height 14
select select "18"
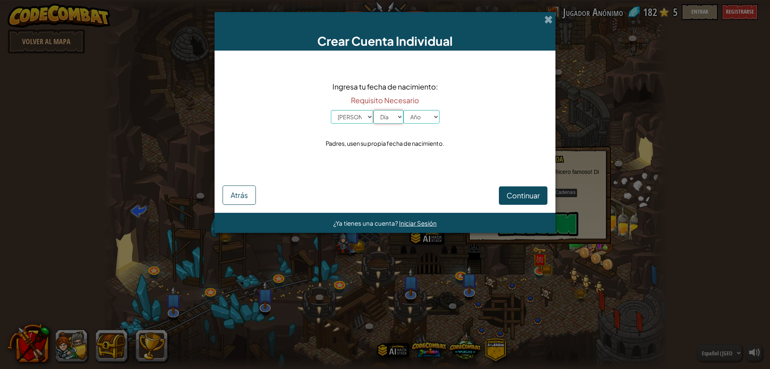
click at [373, 110] on select "Día 1 2 3 4 5 6 7 8 9 10 11 12 13 14 15 16 17 18 19 20 21 22 23 24 25 26 27 28 …" at bounding box center [388, 117] width 30 height 14
click at [416, 116] on select "Año 2025 2024 2023 2022 2021 2020 2019 2018 2017 2016 2015 2014 2013 2012 2011 …" at bounding box center [421, 117] width 36 height 14
select select "2012"
click at [403, 110] on select "Año 2025 2024 2023 2022 2021 2020 2019 2018 2017 2016 2015 2014 2013 2012 2011 …" at bounding box center [421, 117] width 36 height 14
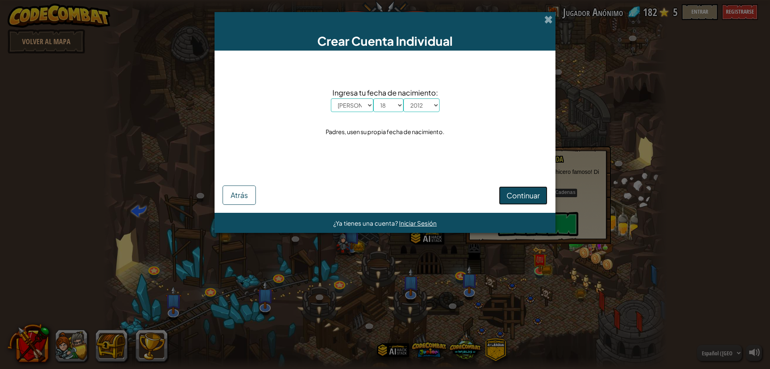
click at [507, 187] on button "Continuar" at bounding box center [523, 195] width 49 height 18
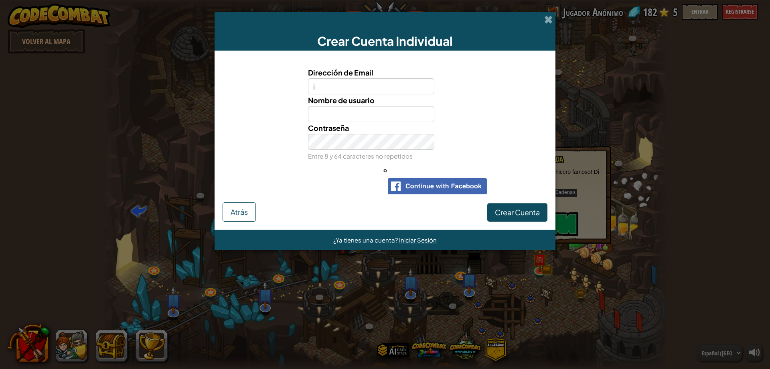
type input "[PERSON_NAME][EMAIL_ADDRESS][PERSON_NAME][PERSON_NAME][DOMAIN_NAME]"
click at [366, 116] on input "Nombre de usuario" at bounding box center [371, 114] width 127 height 16
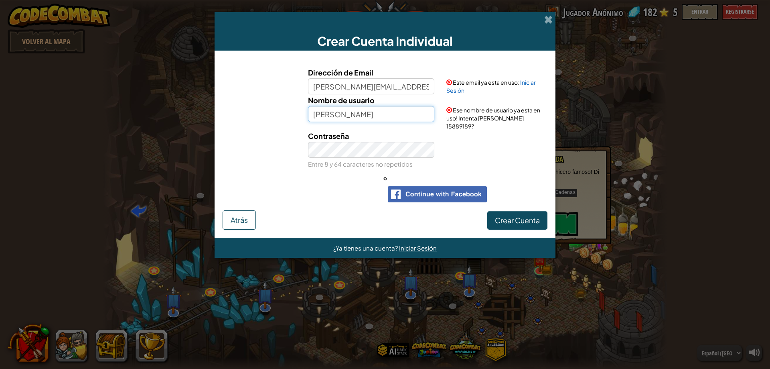
type input "ivannasousa18"
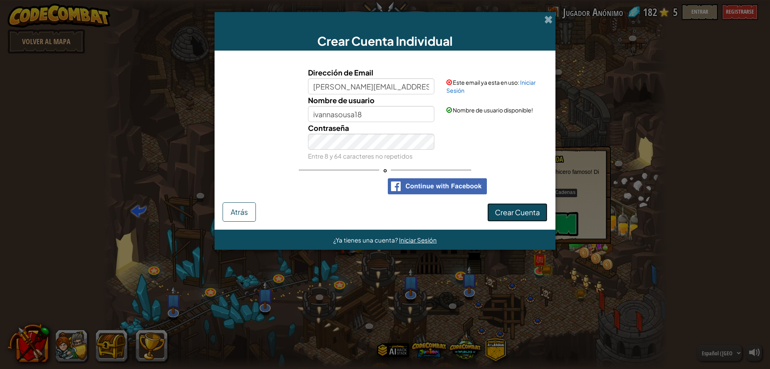
click at [499, 209] on span "Crear Cuenta" at bounding box center [517, 211] width 45 height 9
click at [498, 208] on button "Crear Cuenta" at bounding box center [517, 212] width 60 height 18
click at [529, 214] on button "Crear Cuenta" at bounding box center [517, 212] width 60 height 18
click at [379, 114] on input "ivannasousa18" at bounding box center [371, 114] width 127 height 16
click at [537, 211] on button "Crear Cuenta" at bounding box center [517, 212] width 60 height 18
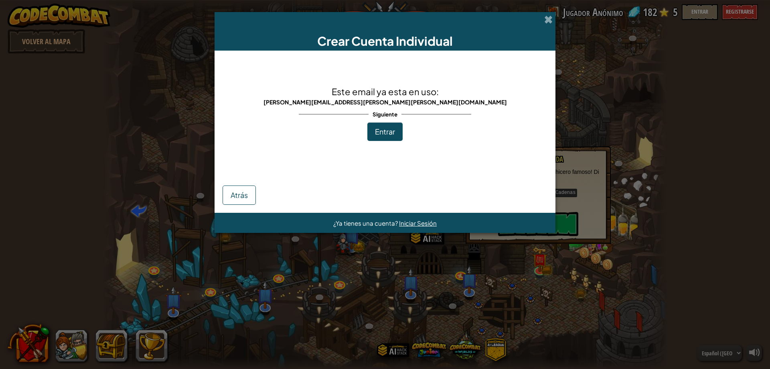
click at [384, 130] on span "Entrar" at bounding box center [385, 131] width 20 height 9
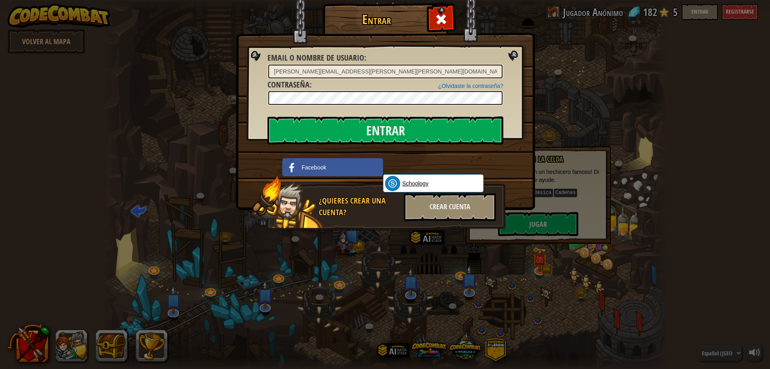
click at [420, 184] on span "Schoology" at bounding box center [415, 183] width 26 height 8
click at [371, 121] on input "Entrar" at bounding box center [386, 130] width 236 height 28
click at [440, 210] on div "Crear Cuenta" at bounding box center [450, 207] width 92 height 28
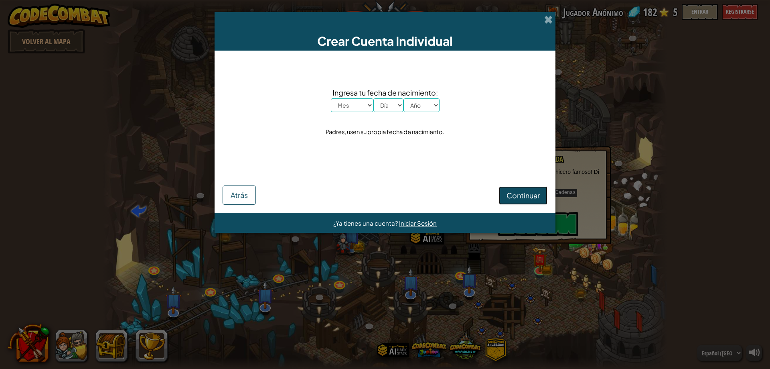
click at [528, 196] on span "Continuar" at bounding box center [523, 195] width 33 height 9
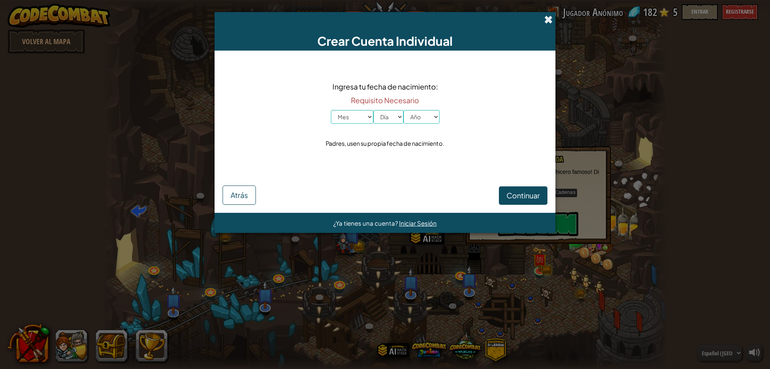
click at [551, 16] on span at bounding box center [548, 19] width 8 height 8
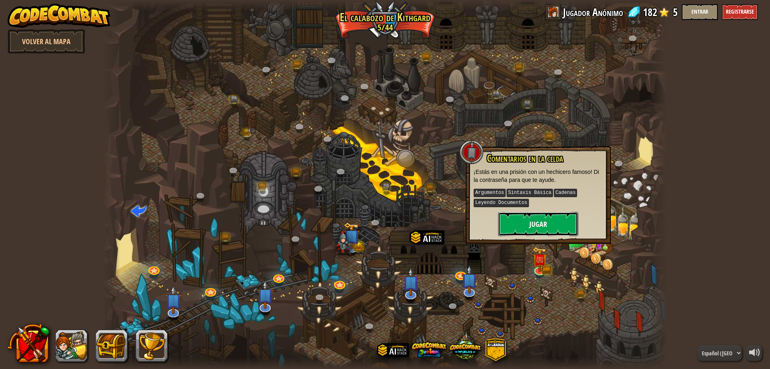
click at [550, 215] on button "Jugar" at bounding box center [538, 224] width 80 height 24
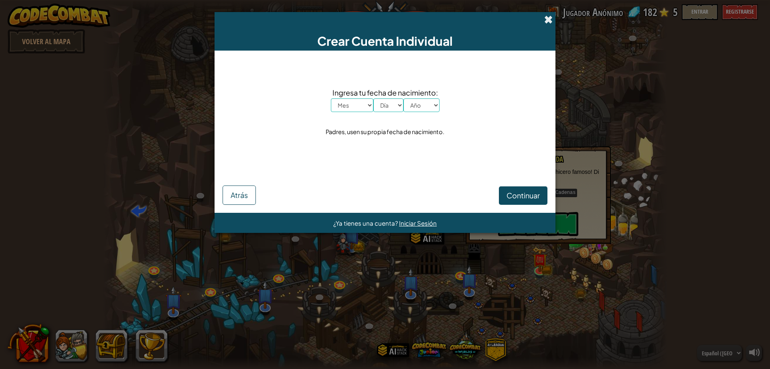
click at [544, 22] on span at bounding box center [548, 19] width 8 height 8
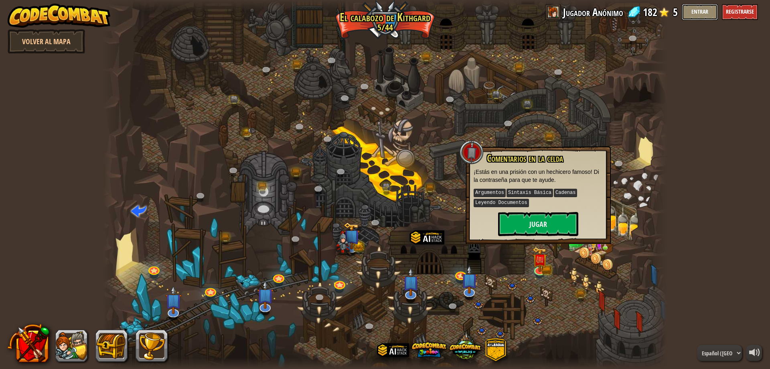
click at [690, 8] on button "Entrar" at bounding box center [700, 12] width 36 height 16
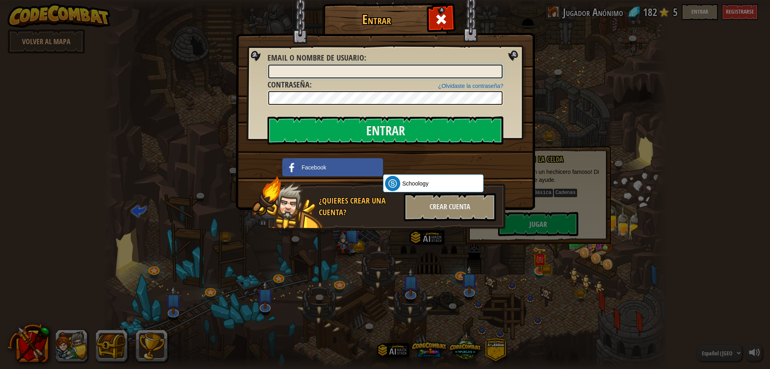
type input "[PERSON_NAME][EMAIL_ADDRESS][PERSON_NAME][PERSON_NAME][DOMAIN_NAME]"
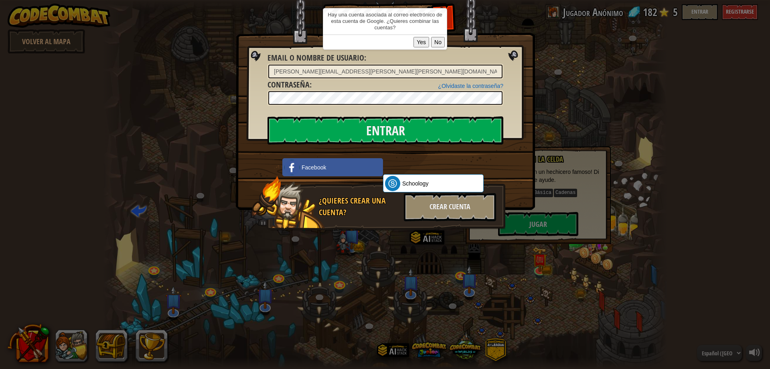
click at [421, 43] on button "Yes" at bounding box center [422, 42] width 16 height 10
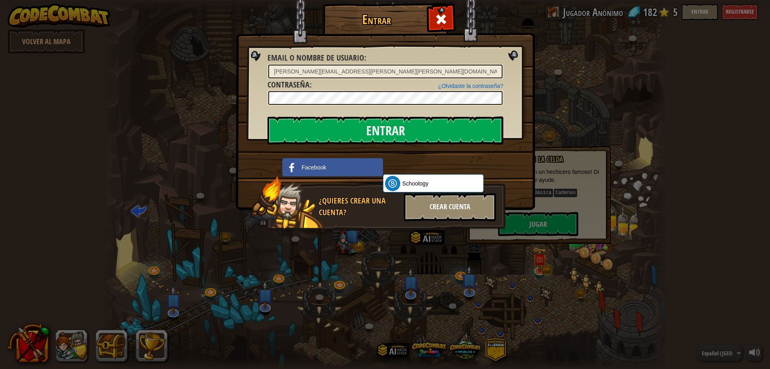
click at [452, 210] on div "Crear Cuenta" at bounding box center [450, 207] width 92 height 28
